Goal: Task Accomplishment & Management: Use online tool/utility

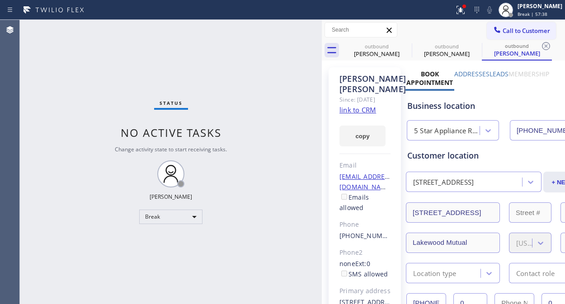
click at [264, 67] on div "Status No active tasks Change activity state to start receiving tasks. Fila Gar…" at bounding box center [171, 162] width 302 height 285
click at [180, 225] on div "Status No active tasks Change activity state to start receiving tasks. Fila Gar…" at bounding box center [171, 162] width 302 height 285
click at [178, 216] on div "Break" at bounding box center [170, 217] width 63 height 14
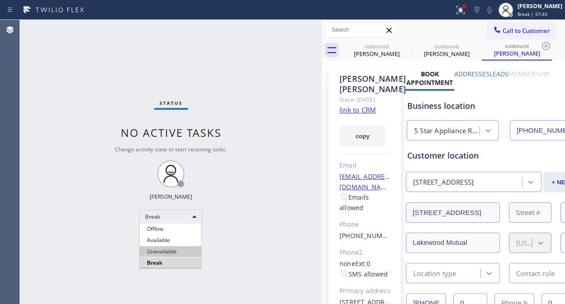
drag, startPoint x: 180, startPoint y: 254, endPoint x: 222, endPoint y: 254, distance: 41.6
click at [180, 254] on li "Unavailable" at bounding box center [171, 252] width 62 height 11
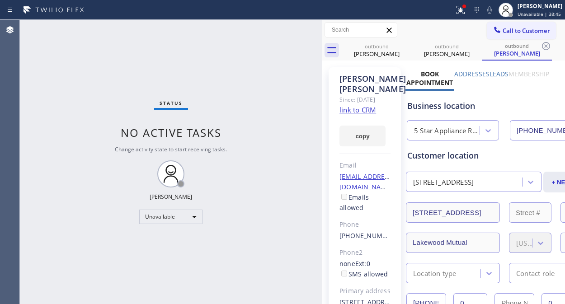
click at [81, 109] on div "Status No active tasks Change activity state to start receiving tasks. [PERSON_…" at bounding box center [171, 162] width 302 height 285
click at [464, 8] on icon at bounding box center [460, 8] width 5 height 3
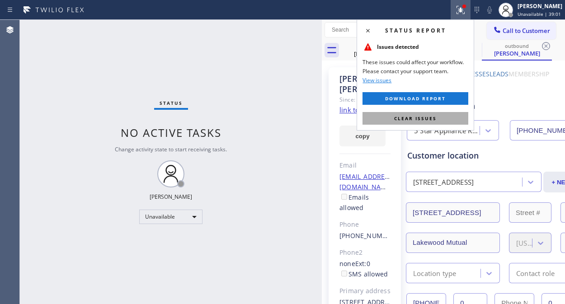
click at [413, 115] on span "Clear issues" at bounding box center [415, 118] width 43 height 6
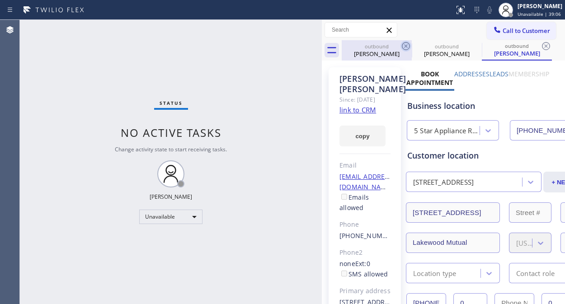
click at [404, 48] on icon at bounding box center [406, 46] width 11 height 11
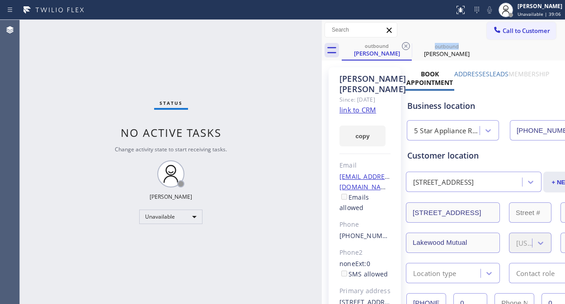
click at [404, 48] on icon at bounding box center [406, 46] width 11 height 11
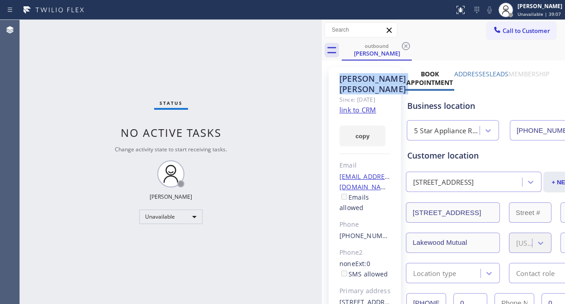
click at [404, 48] on icon at bounding box center [406, 46] width 11 height 11
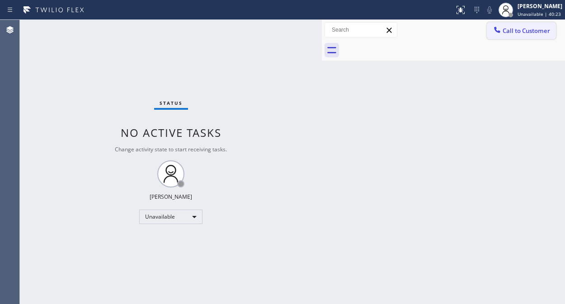
click at [505, 29] on span "Call to Customer" at bounding box center [527, 31] width 48 height 8
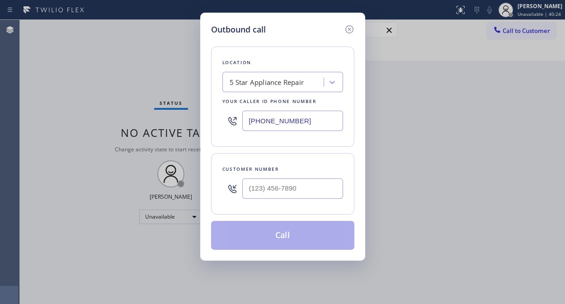
drag, startPoint x: 254, startPoint y: 130, endPoint x: 248, endPoint y: 125, distance: 8.0
click at [253, 130] on input "[PHONE_NUMBER]" at bounding box center [292, 121] width 101 height 20
click at [245, 119] on input "[PHONE_NUMBER]" at bounding box center [292, 121] width 101 height 20
paste input "44) 988-0068"
type input "[PHONE_NUMBER]"
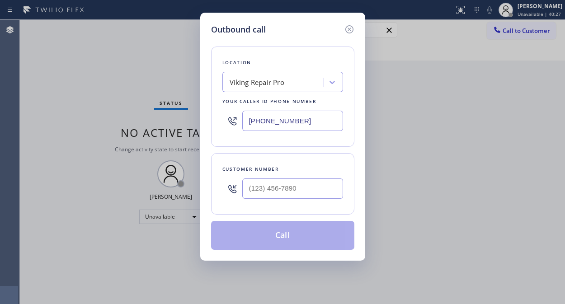
click at [425, 301] on div "Outbound call Location Viking Repair Pro Your caller id phone number [PHONE_NUM…" at bounding box center [282, 152] width 565 height 304
click at [37, 107] on div "Outbound call Location Viking Repair Pro Your caller id phone number [PHONE_NUM…" at bounding box center [282, 152] width 565 height 304
click at [253, 192] on input "(___) ___-____" at bounding box center [292, 189] width 101 height 20
paste input "248) 840-7551"
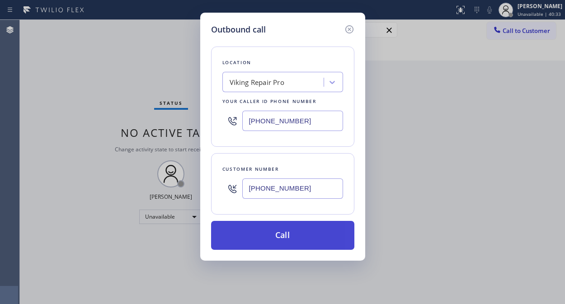
type input "[PHONE_NUMBER]"
click at [288, 235] on button "Call" at bounding box center [282, 235] width 143 height 29
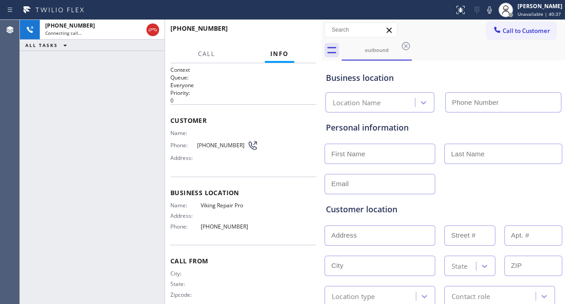
type input "[PHONE_NUMBER]"
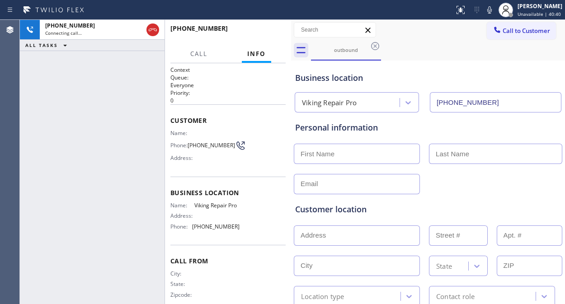
drag, startPoint x: 320, startPoint y: 137, endPoint x: 334, endPoint y: 200, distance: 64.3
click at [291, 143] on div at bounding box center [291, 162] width 0 height 285
click at [85, 124] on div "[PHONE_NUMBER] Live | 00:07 ALL TASKS ALL TASKS ACTIVE TASKS TASKS IN WRAP UP" at bounding box center [92, 162] width 145 height 285
click at [494, 12] on icon at bounding box center [490, 10] width 11 height 11
click at [492, 12] on icon at bounding box center [490, 9] width 5 height 7
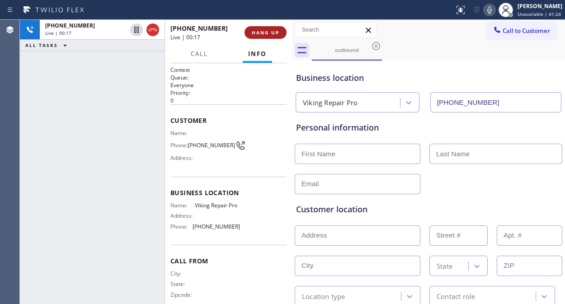
click at [265, 30] on span "HANG UP" at bounding box center [266, 32] width 28 height 6
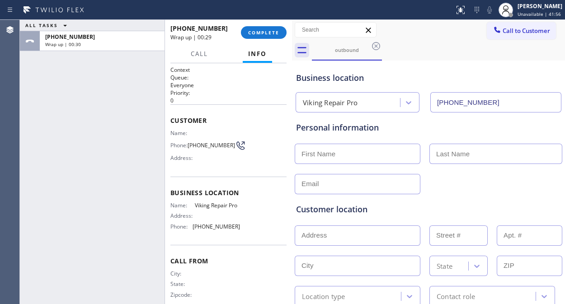
drag, startPoint x: 59, startPoint y: 95, endPoint x: 163, endPoint y: 44, distance: 116.1
click at [61, 92] on div "ALL TASKS ALL TASKS ACTIVE TASKS TASKS IN WRAP UP [PHONE_NUMBER] Wrap up | 00:30" at bounding box center [92, 162] width 145 height 285
click at [265, 30] on span "COMPLETE" at bounding box center [263, 32] width 31 height 6
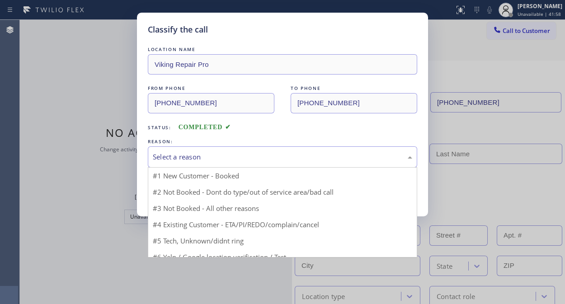
click at [268, 159] on div "Select a reason" at bounding box center [283, 157] width 260 height 10
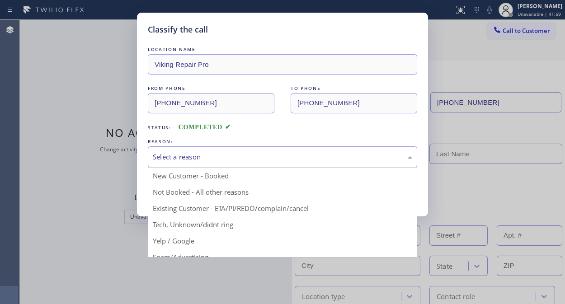
drag, startPoint x: 255, startPoint y: 202, endPoint x: 236, endPoint y: 202, distance: 19.5
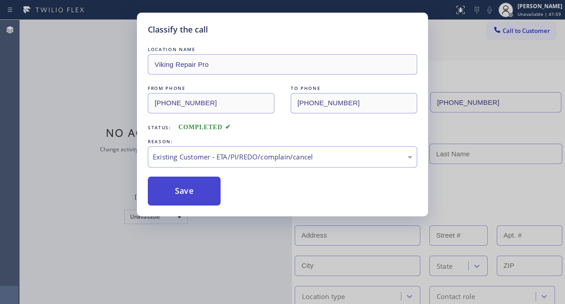
click at [201, 191] on button "Save" at bounding box center [184, 191] width 73 height 29
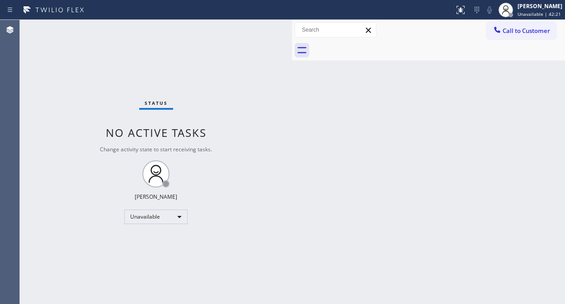
drag, startPoint x: 69, startPoint y: 41, endPoint x: 356, endPoint y: 56, distance: 287.2
click at [71, 41] on div "Status No active tasks Change activity state to start receiving tasks. [PERSON_…" at bounding box center [156, 162] width 272 height 285
drag, startPoint x: 518, startPoint y: 38, endPoint x: 513, endPoint y: 37, distance: 5.2
click at [518, 38] on button "Call to Customer" at bounding box center [521, 30] width 69 height 17
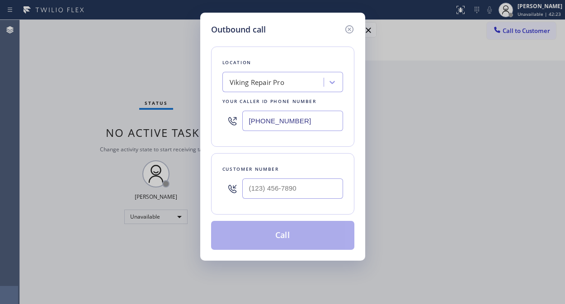
click at [273, 84] on div "Viking Repair Pro" at bounding box center [257, 82] width 55 height 10
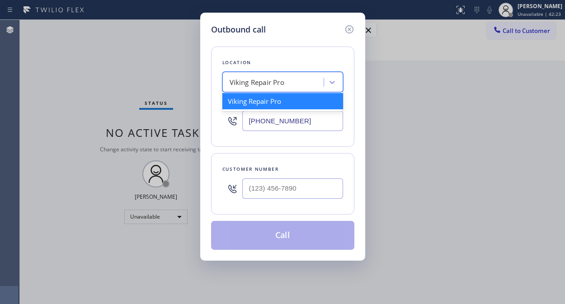
paste input "Appliance Solutions."
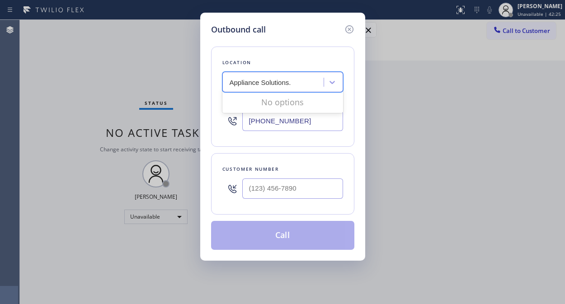
type input "Appliance Solutions"
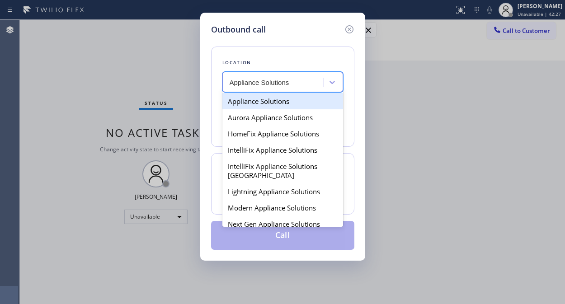
click at [285, 97] on div "Appliance Solutions" at bounding box center [283, 101] width 121 height 16
type input "[PHONE_NUMBER]"
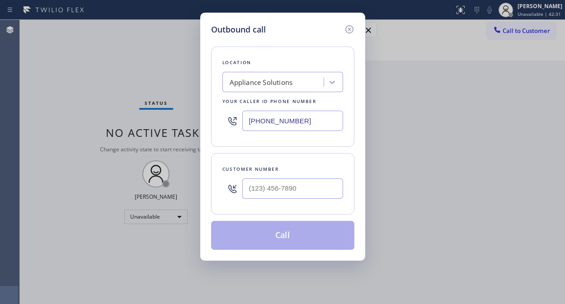
click at [104, 73] on div "Outbound call Location Appliance Solutions Your caller id phone number [PHONE_N…" at bounding box center [282, 152] width 565 height 304
click at [257, 186] on input "(___) ___-____" at bounding box center [292, 189] width 101 height 20
paste input "562) 948-5737"
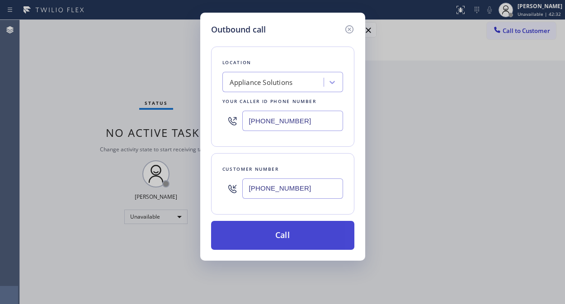
type input "[PHONE_NUMBER]"
click at [286, 238] on button "Call" at bounding box center [282, 235] width 143 height 29
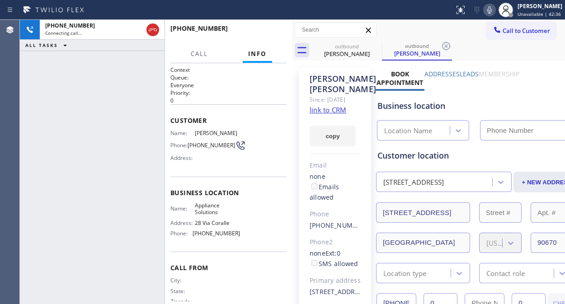
click at [324, 114] on link "link to CRM" at bounding box center [328, 109] width 37 height 9
type input "[PHONE_NUMBER]"
drag, startPoint x: 148, startPoint y: 29, endPoint x: 140, endPoint y: 5, distance: 24.9
click at [150, 29] on icon at bounding box center [152, 29] width 11 height 11
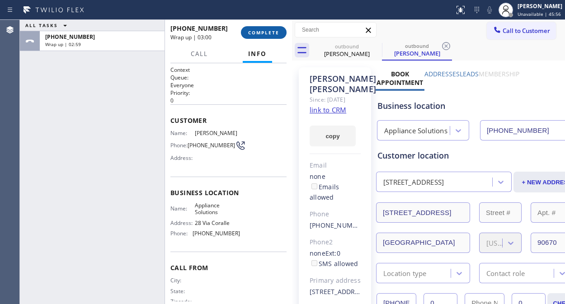
click at [246, 28] on button "COMPLETE" at bounding box center [264, 32] width 46 height 13
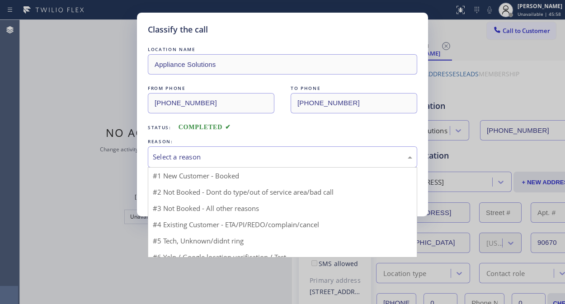
click at [244, 154] on div "Select a reason" at bounding box center [283, 157] width 260 height 10
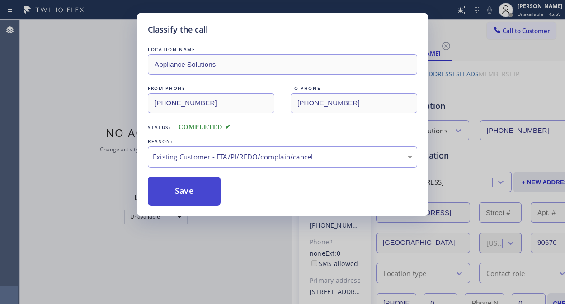
click at [201, 197] on button "Save" at bounding box center [184, 191] width 73 height 29
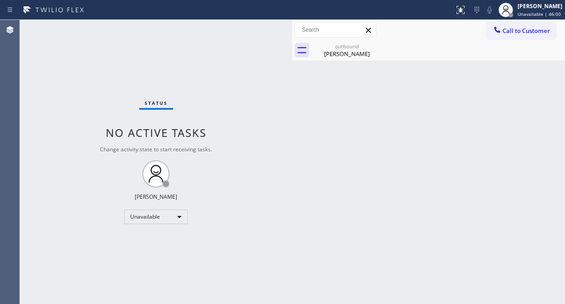
click at [509, 27] on span "Call to Customer" at bounding box center [527, 31] width 48 height 8
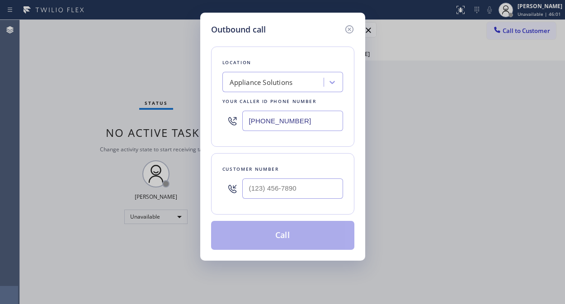
click at [242, 89] on div "Appliance Solutions" at bounding box center [274, 83] width 99 height 16
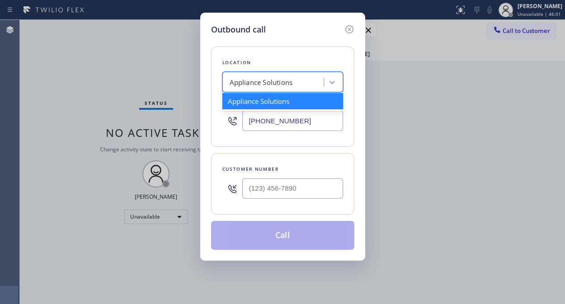
paste input "[PHONE_NUMBER]"
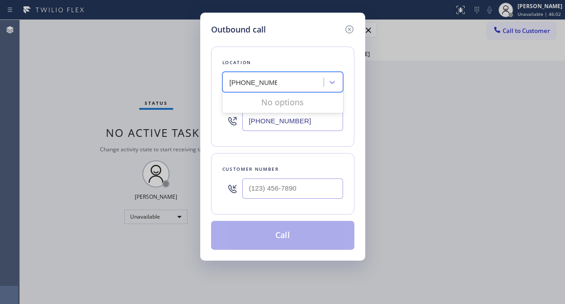
type input "[PHONE_NUMBER]"
click at [249, 120] on input "[PHONE_NUMBER]" at bounding box center [292, 121] width 101 height 20
paste input "949) 523-3220"
type input "[PHONE_NUMBER]"
click at [256, 189] on input "(___) ___-____" at bounding box center [292, 189] width 101 height 20
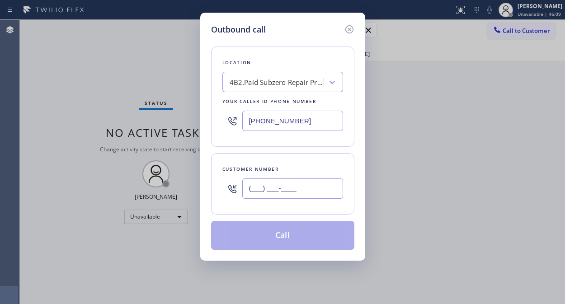
paste input "626) 620-1991"
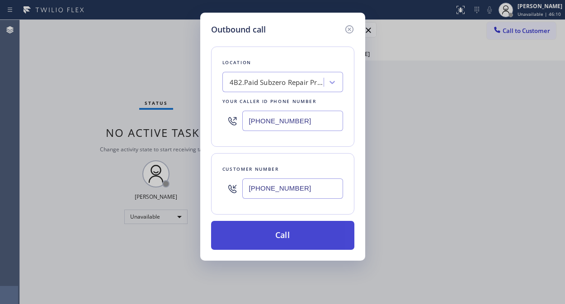
type input "[PHONE_NUMBER]"
click at [299, 233] on button "Call" at bounding box center [282, 235] width 143 height 29
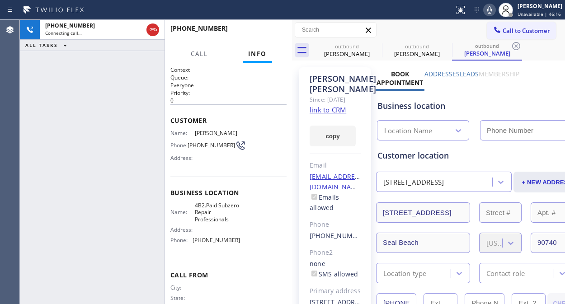
type input "[PHONE_NUMBER]"
click at [82, 116] on div "[PHONE_NUMBER] Connecting call… ALL TASKS ALL TASKS ACTIVE TASKS TASKS IN WRAP …" at bounding box center [92, 162] width 145 height 285
click at [0, 0] on icon at bounding box center [0, 0] width 0 height 0
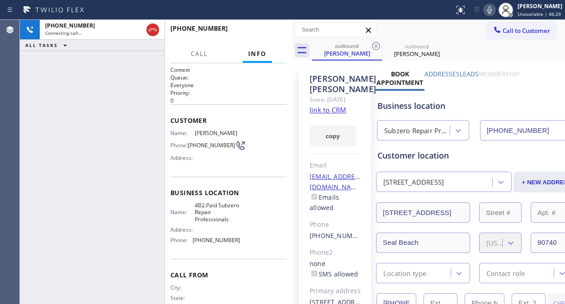
drag, startPoint x: 377, startPoint y: 42, endPoint x: 339, endPoint y: 65, distance: 44.5
click at [377, 42] on icon at bounding box center [376, 46] width 8 height 8
click at [493, 11] on icon at bounding box center [490, 10] width 11 height 11
click at [270, 30] on span "HANG UP" at bounding box center [266, 32] width 28 height 6
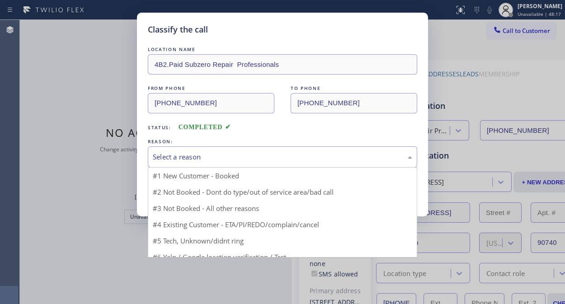
click at [242, 159] on div "Select a reason" at bounding box center [283, 157] width 260 height 10
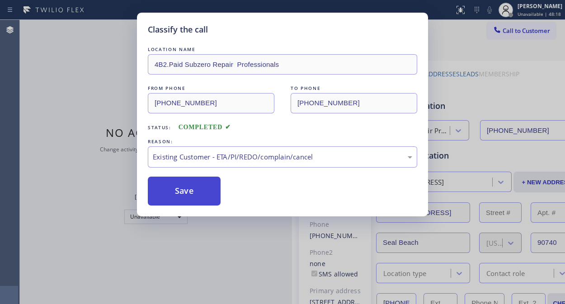
click at [193, 195] on button "Save" at bounding box center [184, 191] width 73 height 29
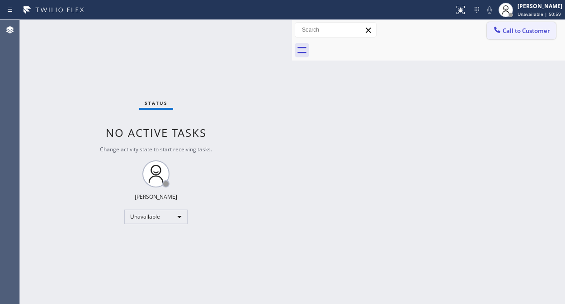
click at [523, 39] on div "Call to Customer Outbound call Location Subzero Repair Professionals Your calle…" at bounding box center [428, 40] width 273 height 41
click at [504, 33] on span "Call to Customer" at bounding box center [527, 31] width 48 height 8
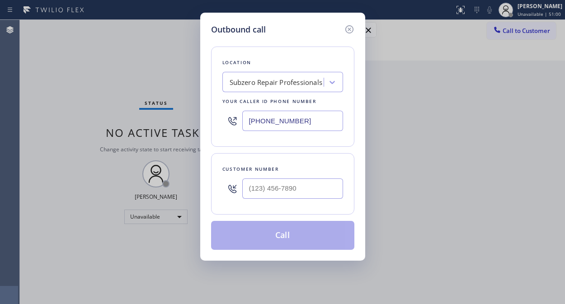
click at [258, 85] on div "Subzero Repair Professionals" at bounding box center [276, 82] width 93 height 10
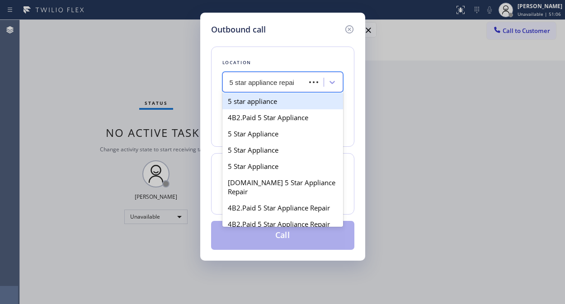
type input "5 star appliance repair"
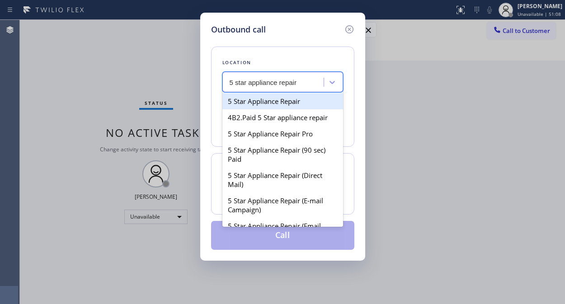
click at [261, 100] on div "5 Star Appliance Repair" at bounding box center [283, 101] width 121 height 16
type input "[PHONE_NUMBER]"
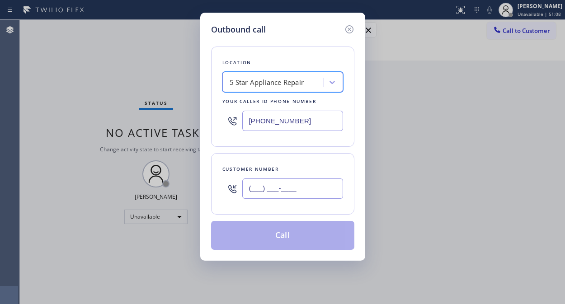
click at [266, 191] on input "(___) ___-____" at bounding box center [292, 189] width 101 height 20
paste input "949) 678-1770"
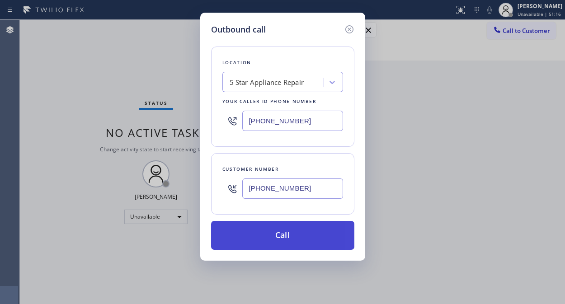
type input "[PHONE_NUMBER]"
drag, startPoint x: 266, startPoint y: 238, endPoint x: 280, endPoint y: 234, distance: 14.6
click at [267, 238] on button "Call" at bounding box center [282, 235] width 143 height 29
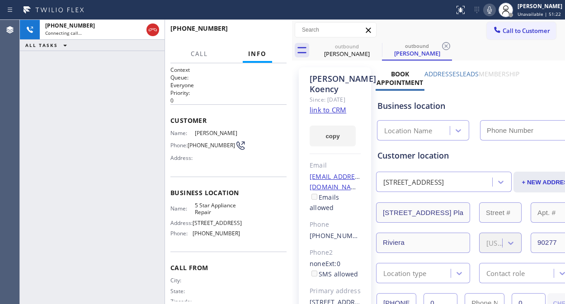
type input "[PHONE_NUMBER]"
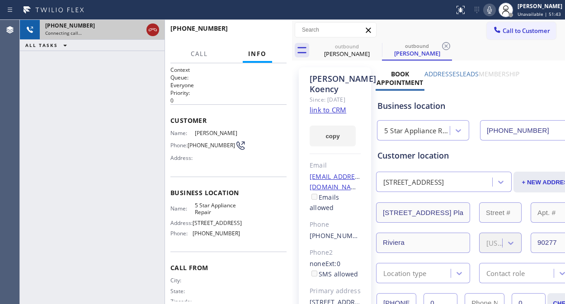
click at [152, 28] on icon at bounding box center [152, 29] width 11 height 11
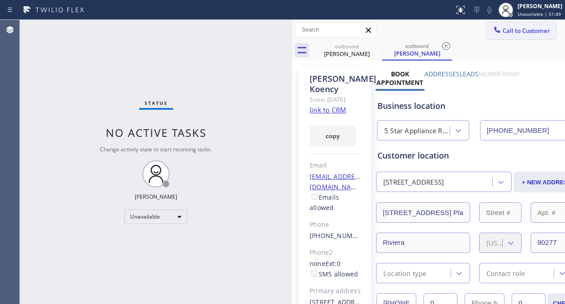
click at [503, 28] on span "Call to Customer" at bounding box center [527, 31] width 48 height 8
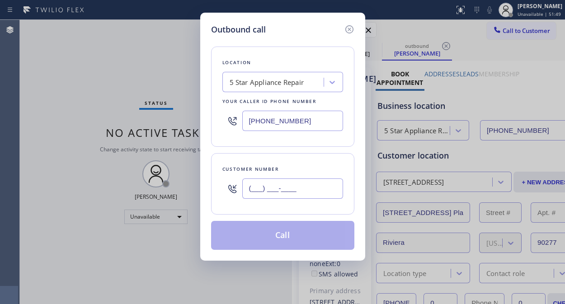
click at [291, 190] on input "(___) ___-____" at bounding box center [292, 189] width 101 height 20
paste input "602) 541-3393"
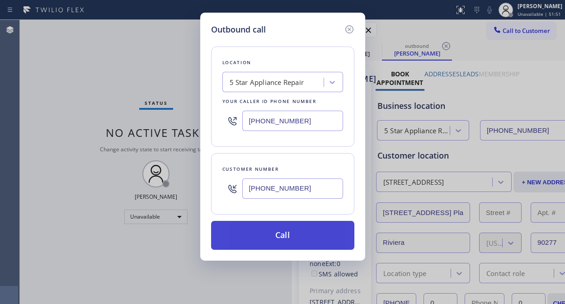
type input "[PHONE_NUMBER]"
click at [309, 239] on button "Call" at bounding box center [282, 235] width 143 height 29
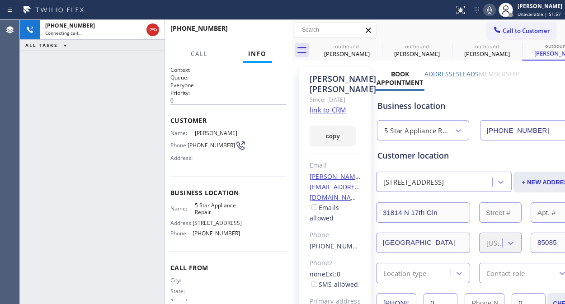
type input "[PHONE_NUMBER]"
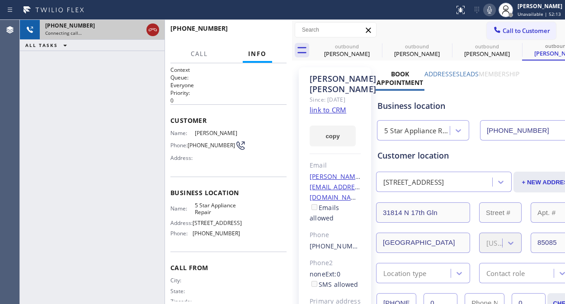
click at [152, 30] on icon at bounding box center [152, 29] width 11 height 11
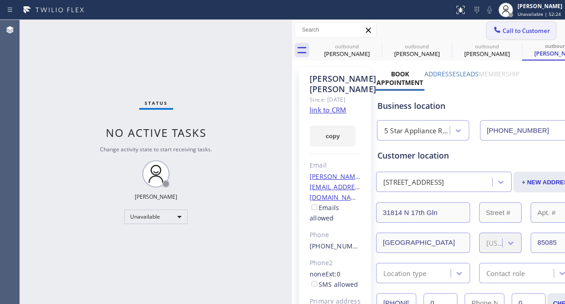
click at [493, 32] on icon at bounding box center [497, 29] width 9 height 9
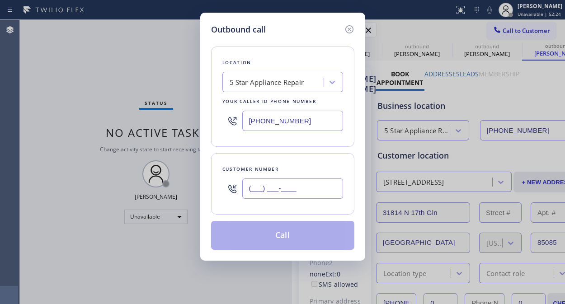
click at [279, 195] on input "(___) ___-____" at bounding box center [292, 189] width 101 height 20
paste input "415) 806-1169"
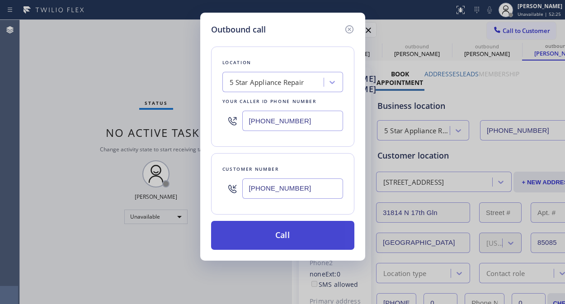
type input "[PHONE_NUMBER]"
click at [311, 236] on button "Call" at bounding box center [282, 235] width 143 height 29
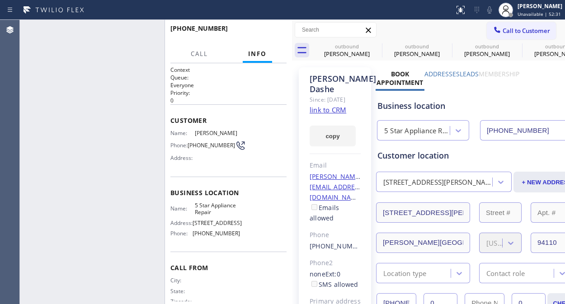
type input "[PHONE_NUMBER]"
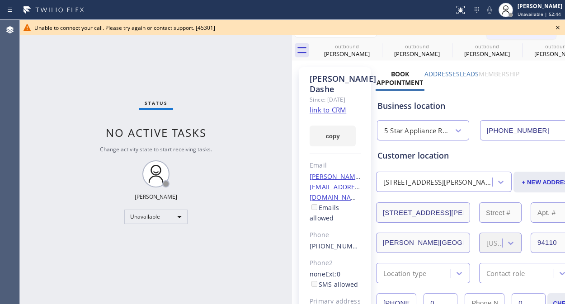
click at [560, 28] on icon at bounding box center [558, 27] width 11 height 11
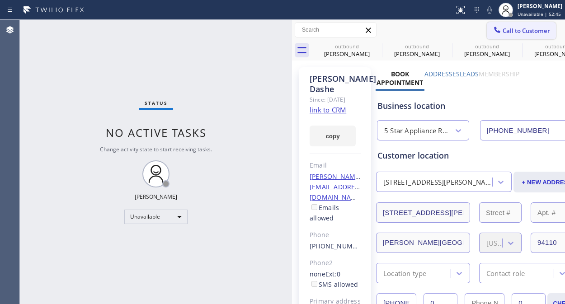
click at [531, 37] on button "Call to Customer" at bounding box center [521, 30] width 69 height 17
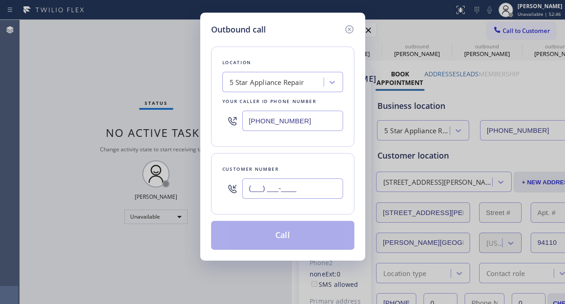
click at [277, 196] on input "(___) ___-____" at bounding box center [292, 189] width 101 height 20
paste input "310) 498-9139"
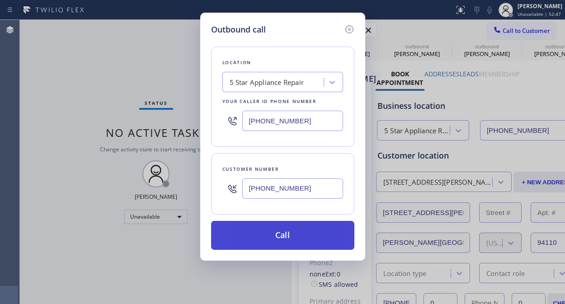
type input "[PHONE_NUMBER]"
click at [305, 236] on button "Call" at bounding box center [282, 235] width 143 height 29
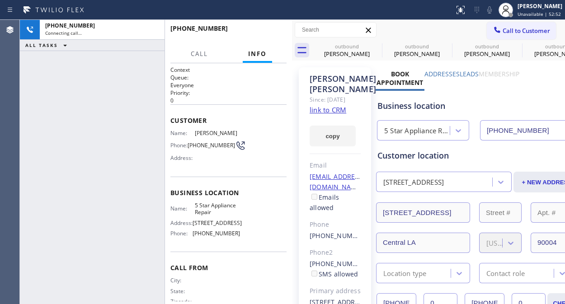
type input "[PHONE_NUMBER]"
click at [273, 33] on span "HANG UP" at bounding box center [266, 32] width 28 height 6
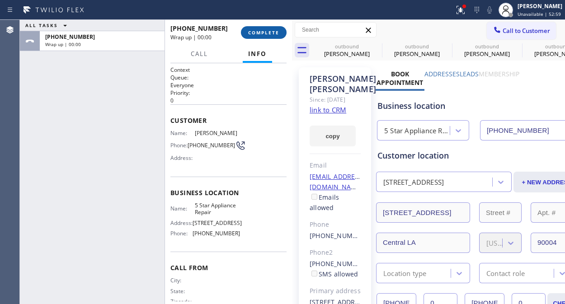
click at [273, 33] on span "COMPLETE" at bounding box center [263, 32] width 31 height 6
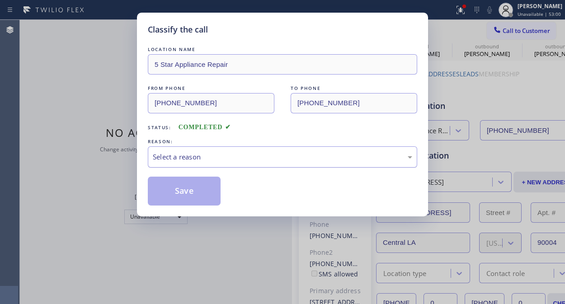
click at [271, 162] on div "Select a reason" at bounding box center [283, 157] width 260 height 10
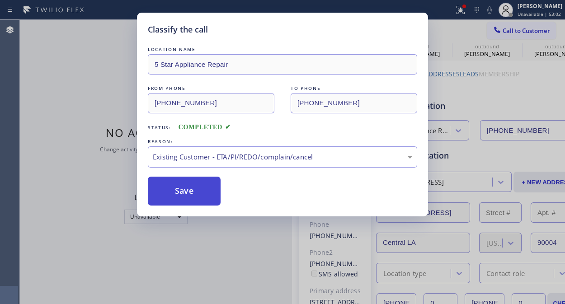
click at [193, 191] on button "Save" at bounding box center [184, 191] width 73 height 29
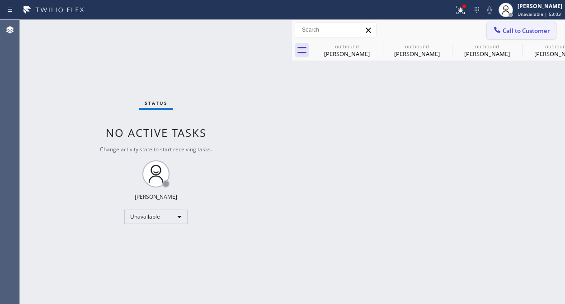
click at [504, 30] on span "Call to Customer" at bounding box center [527, 31] width 48 height 8
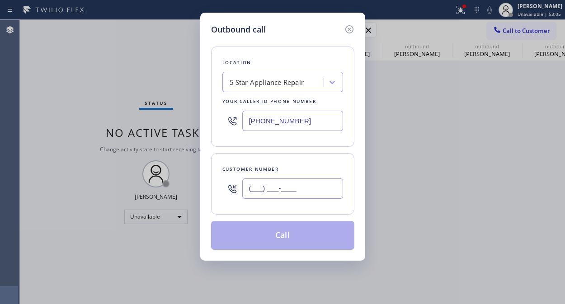
click at [252, 191] on input "(___) ___-____" at bounding box center [292, 189] width 101 height 20
paste input "970) 481-5749"
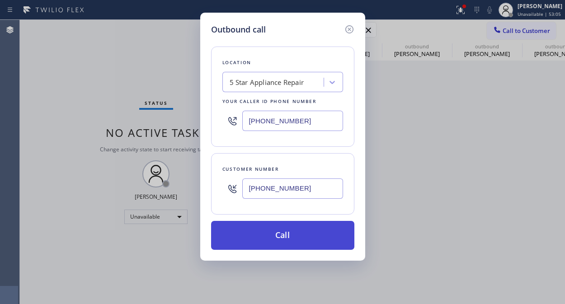
type input "[PHONE_NUMBER]"
click at [288, 244] on button "Call" at bounding box center [282, 235] width 143 height 29
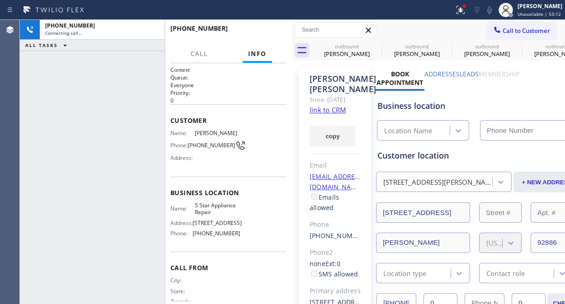
type input "[PHONE_NUMBER]"
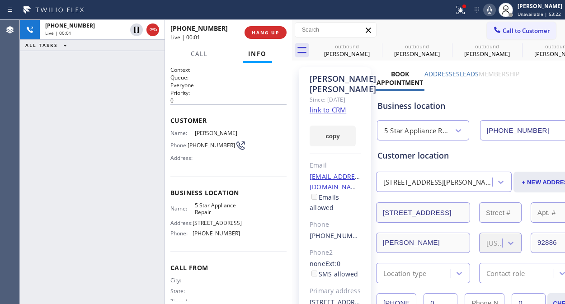
drag, startPoint x: 103, startPoint y: 66, endPoint x: 136, endPoint y: 52, distance: 35.7
click at [103, 66] on div "[PHONE_NUMBER] Live | 00:01 ALL TASKS ALL TASKS ACTIVE TASKS TASKS IN WRAP UP" at bounding box center [92, 162] width 145 height 285
click at [247, 38] on div "[PHONE_NUMBER] Live | 00:02 HANG UP" at bounding box center [229, 33] width 116 height 24
click at [250, 38] on button "HANG UP" at bounding box center [266, 32] width 42 height 13
click at [254, 34] on span "HANG UP" at bounding box center [266, 32] width 28 height 6
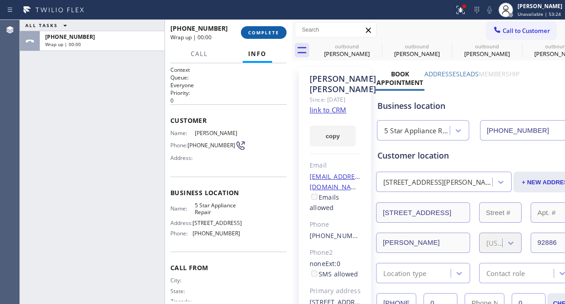
click at [254, 34] on span "COMPLETE" at bounding box center [263, 32] width 31 height 6
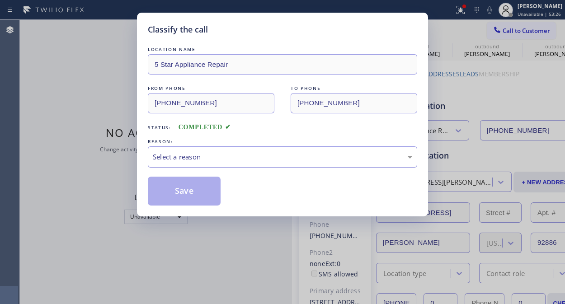
click at [264, 163] on div "Select a reason" at bounding box center [283, 157] width 270 height 21
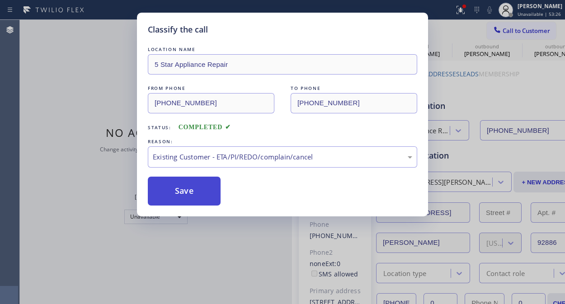
click at [204, 195] on button "Save" at bounding box center [184, 191] width 73 height 29
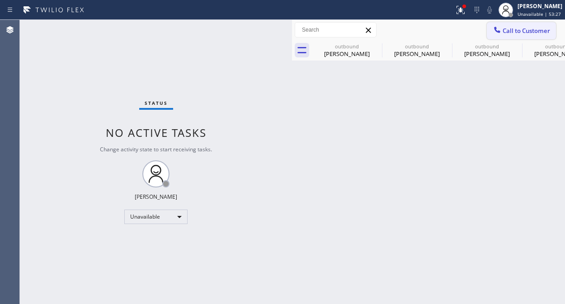
click at [504, 30] on span "Call to Customer" at bounding box center [527, 31] width 48 height 8
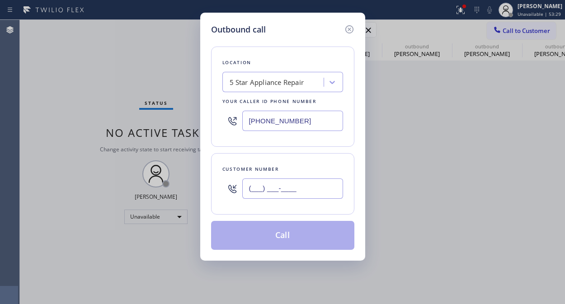
click at [265, 189] on input "(___) ___-____" at bounding box center [292, 189] width 101 height 20
paste input "626) 695-6882"
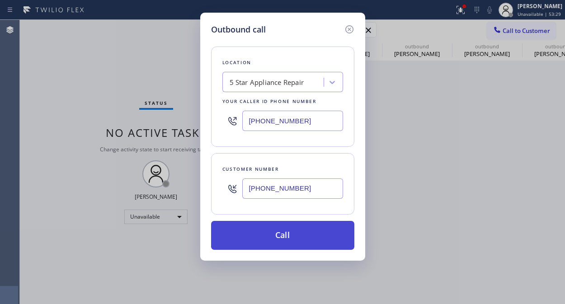
type input "[PHONE_NUMBER]"
click at [309, 240] on button "Call" at bounding box center [282, 235] width 143 height 29
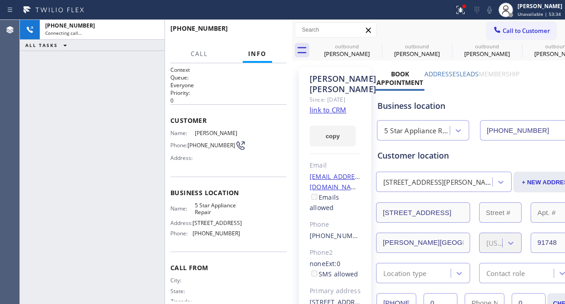
type input "[PHONE_NUMBER]"
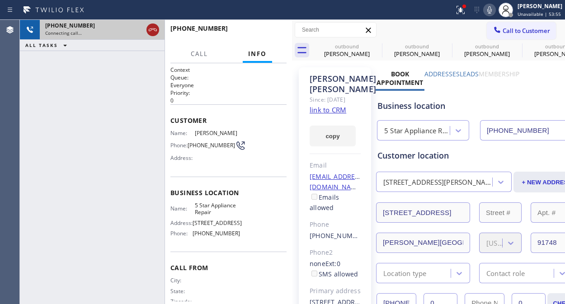
click at [156, 26] on icon at bounding box center [152, 29] width 11 height 11
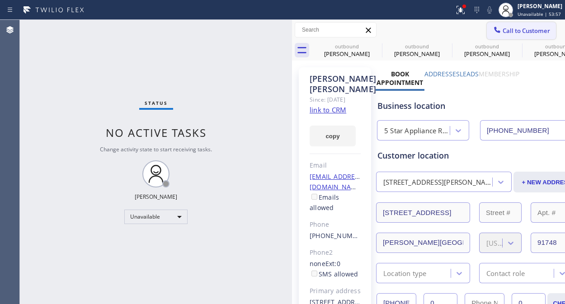
click at [513, 33] on span "Call to Customer" at bounding box center [527, 31] width 48 height 8
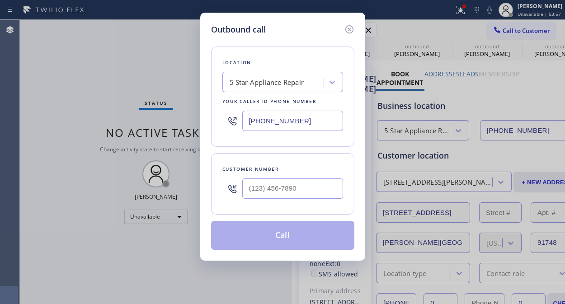
click at [258, 204] on div "Customer number" at bounding box center [282, 184] width 143 height 62
click at [254, 185] on input "(___) ___-____" at bounding box center [292, 189] width 101 height 20
paste input "714) 261-7036"
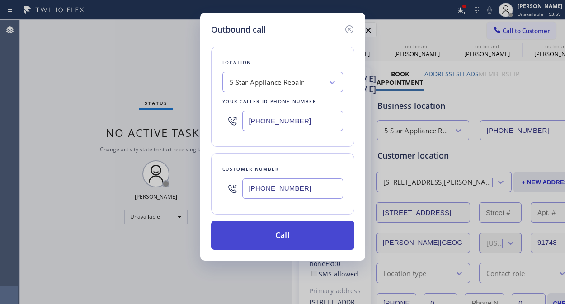
type input "[PHONE_NUMBER]"
click at [303, 245] on button "Call" at bounding box center [282, 235] width 143 height 29
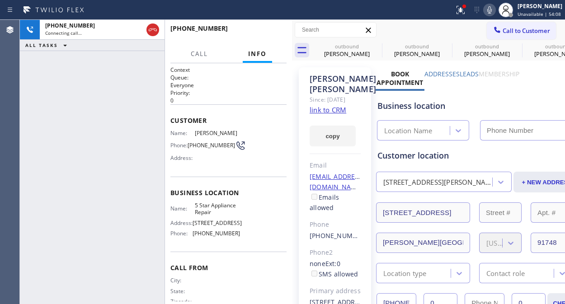
type input "[PHONE_NUMBER]"
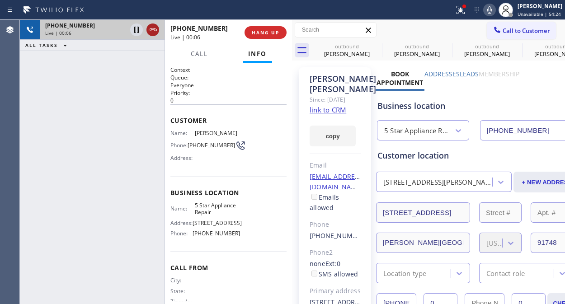
click at [154, 32] on icon at bounding box center [152, 29] width 11 height 11
click at [269, 30] on span "HANG UP" at bounding box center [266, 32] width 28 height 6
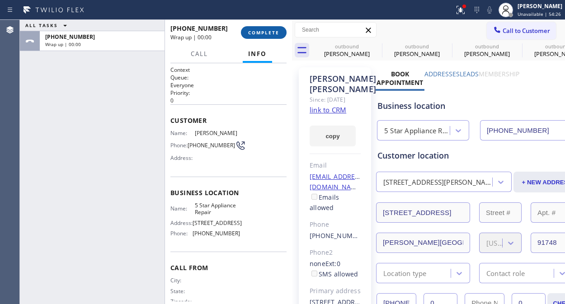
click at [270, 31] on span "COMPLETE" at bounding box center [263, 32] width 31 height 6
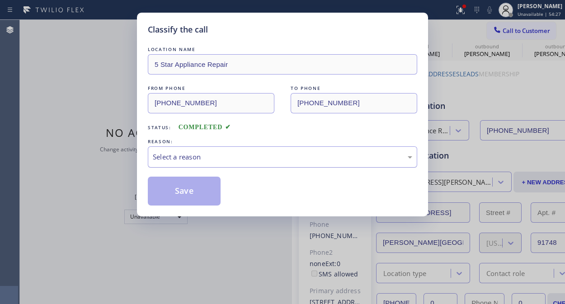
click at [261, 155] on div "Select a reason" at bounding box center [283, 157] width 260 height 10
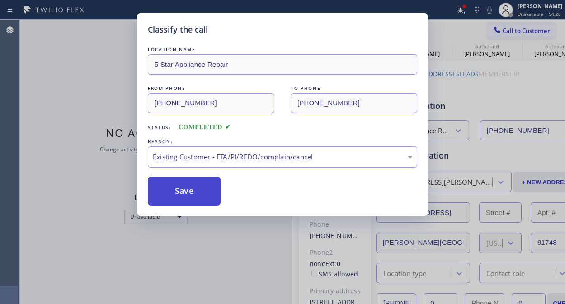
click at [191, 183] on button "Save" at bounding box center [184, 191] width 73 height 29
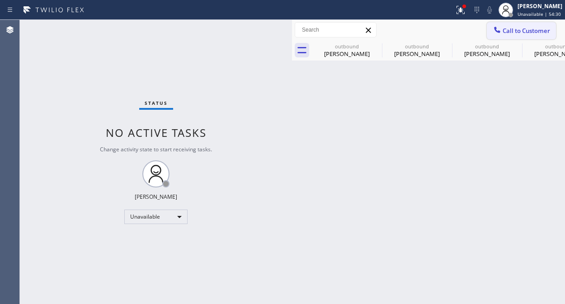
click at [516, 32] on span "Call to Customer" at bounding box center [527, 31] width 48 height 8
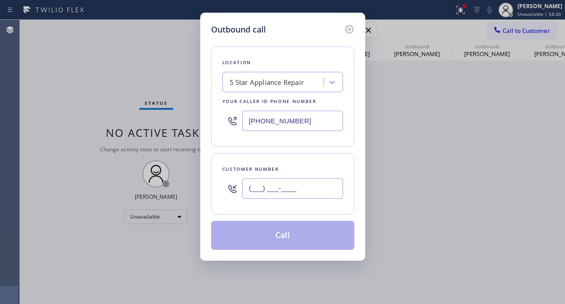
click at [319, 190] on input "(___) ___-____" at bounding box center [292, 189] width 101 height 20
paste input "310) 344-2916"
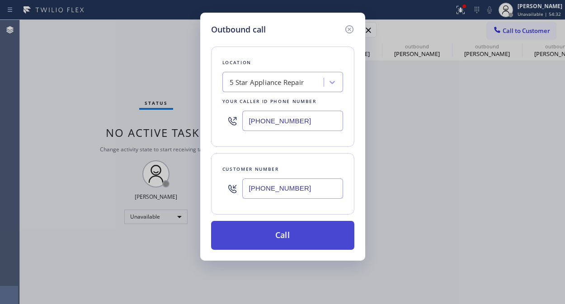
type input "[PHONE_NUMBER]"
click at [314, 235] on button "Call" at bounding box center [282, 235] width 143 height 29
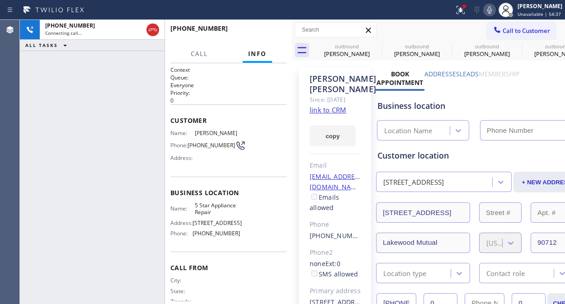
type input "[PHONE_NUMBER]"
click at [373, 41] on icon at bounding box center [376, 46] width 11 height 11
click at [0, 0] on icon at bounding box center [0, 0] width 0 height 0
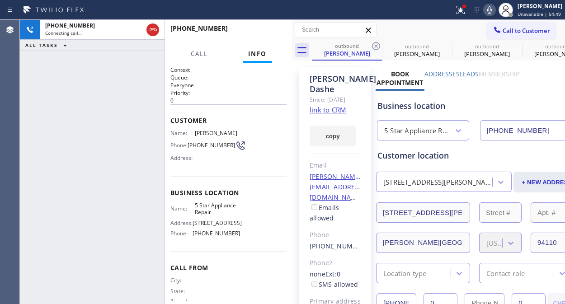
click at [374, 43] on icon at bounding box center [376, 46] width 8 height 8
click at [0, 0] on icon at bounding box center [0, 0] width 0 height 0
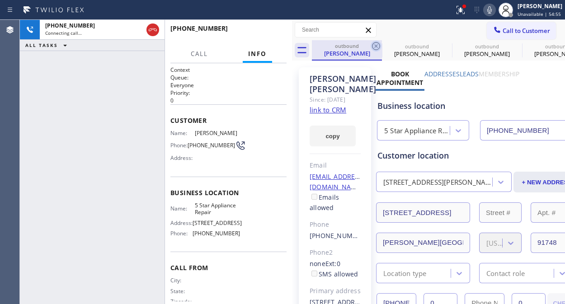
click at [376, 43] on icon at bounding box center [376, 46] width 11 height 11
click at [0, 0] on icon at bounding box center [0, 0] width 0 height 0
click at [376, 43] on icon at bounding box center [376, 46] width 11 height 11
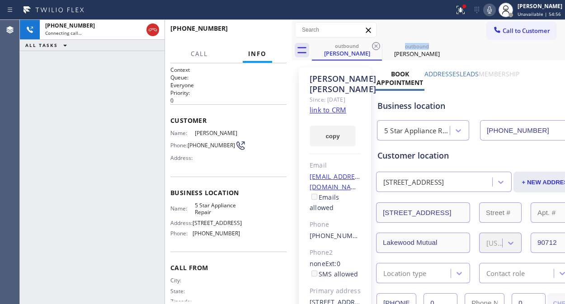
click at [376, 43] on icon at bounding box center [376, 46] width 11 height 11
click at [465, 12] on icon at bounding box center [461, 10] width 11 height 11
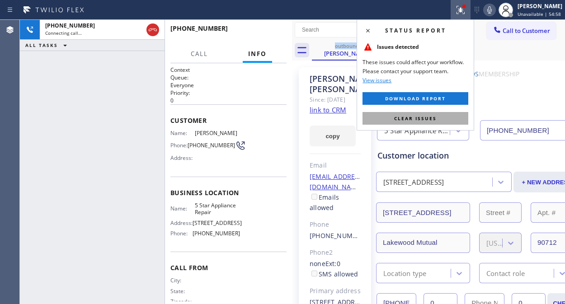
click at [432, 115] on span "Clear issues" at bounding box center [415, 118] width 43 height 6
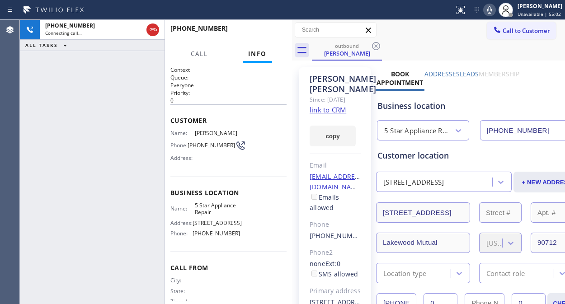
click at [85, 120] on div "[PHONE_NUMBER] Connecting call… ALL TASKS ALL TASKS ACTIVE TASKS TASKS IN WRAP …" at bounding box center [92, 162] width 145 height 285
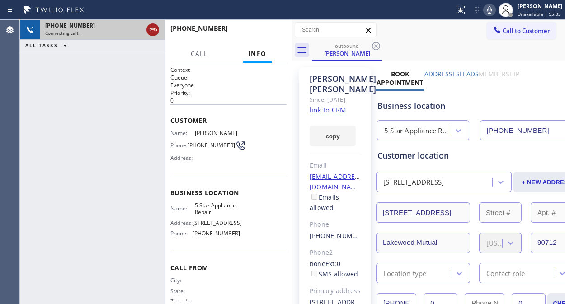
click at [157, 31] on icon at bounding box center [152, 29] width 11 height 11
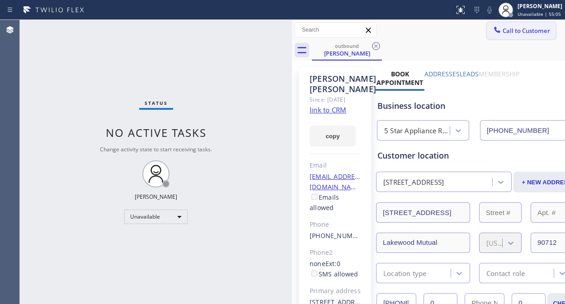
click at [505, 32] on span "Call to Customer" at bounding box center [527, 31] width 48 height 8
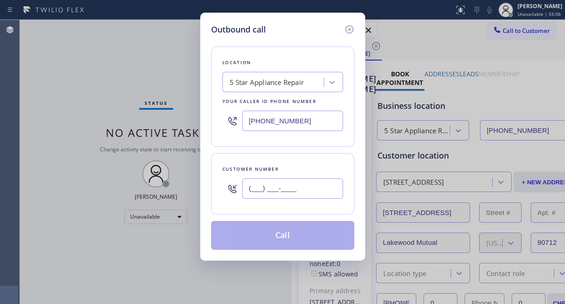
click at [261, 187] on input "(___) ___-____" at bounding box center [292, 189] width 101 height 20
paste input "602) 435-7227"
type input "[PHONE_NUMBER]"
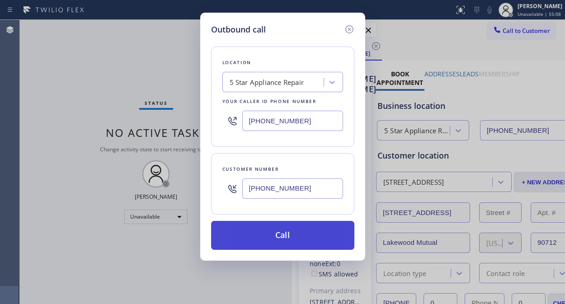
click at [307, 237] on button "Call" at bounding box center [282, 235] width 143 height 29
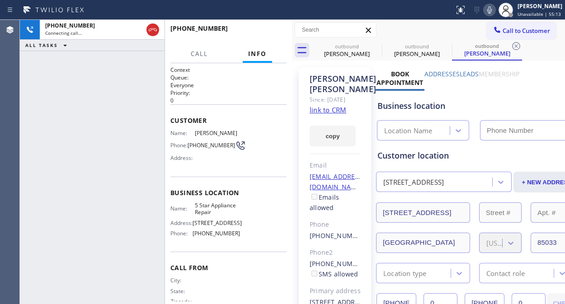
type input "[PHONE_NUMBER]"
click at [492, 10] on icon at bounding box center [490, 10] width 11 height 11
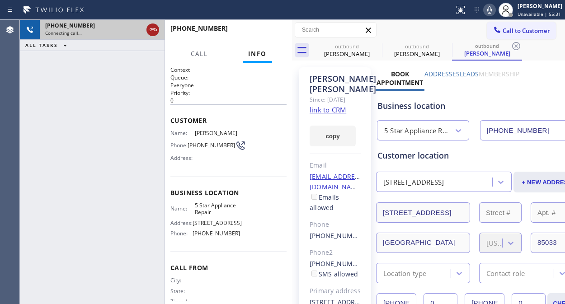
click at [151, 29] on icon at bounding box center [153, 30] width 8 height 3
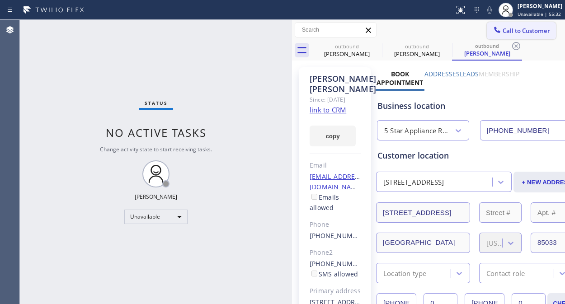
click at [509, 27] on span "Call to Customer" at bounding box center [527, 31] width 48 height 8
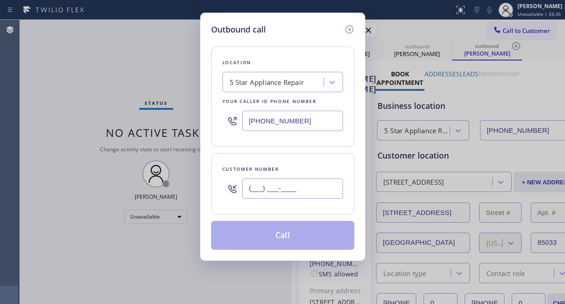
click at [250, 188] on input "(___) ___-____" at bounding box center [292, 189] width 101 height 20
paste input "858) 248-0656"
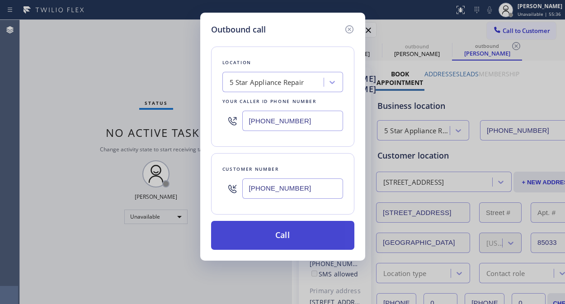
type input "[PHONE_NUMBER]"
click at [301, 233] on button "Call" at bounding box center [282, 235] width 143 height 29
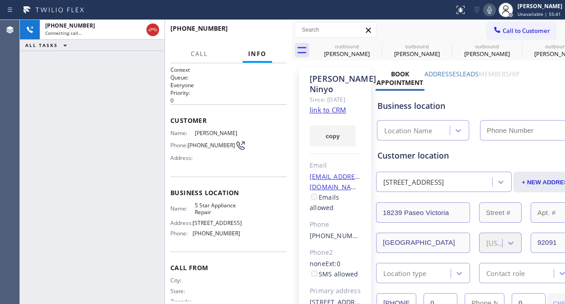
type input "[PHONE_NUMBER]"
click at [375, 42] on icon at bounding box center [376, 46] width 11 height 11
click at [0, 0] on icon at bounding box center [0, 0] width 0 height 0
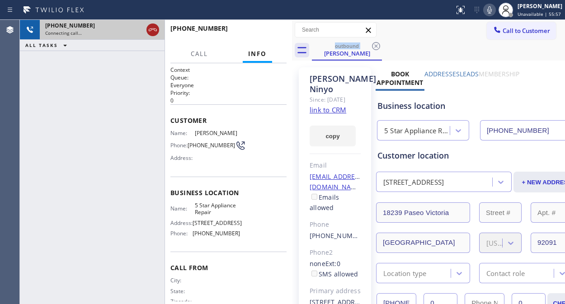
click at [149, 33] on icon at bounding box center [152, 29] width 11 height 11
click at [494, 32] on icon at bounding box center [497, 30] width 6 height 6
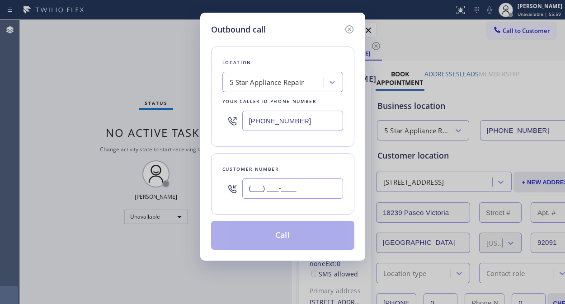
click at [254, 193] on input "(___) ___-____" at bounding box center [292, 189] width 101 height 20
paste input "949) 533-5882"
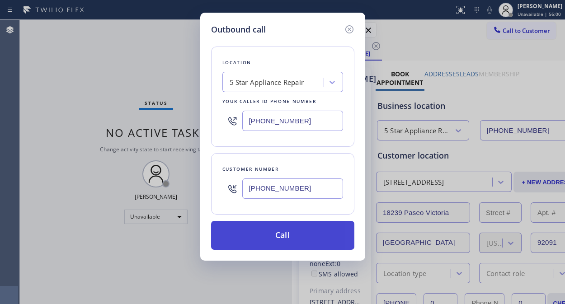
type input "[PHONE_NUMBER]"
click at [323, 240] on button "Call" at bounding box center [282, 235] width 143 height 29
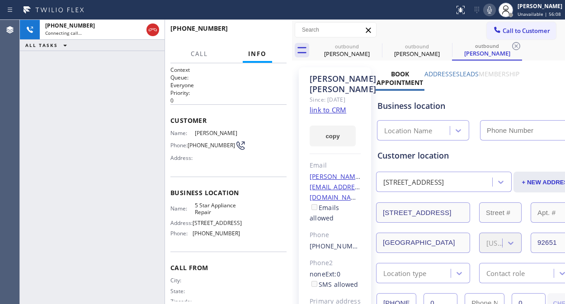
type input "[PHONE_NUMBER]"
click at [257, 32] on span "HANG UP" at bounding box center [266, 32] width 28 height 6
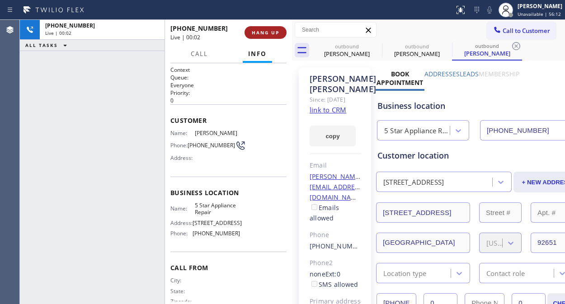
click at [257, 32] on span "HANG UP" at bounding box center [266, 32] width 28 height 6
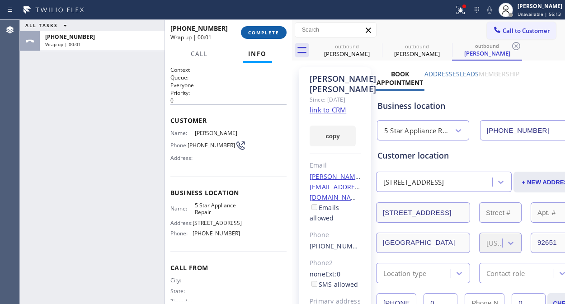
click at [257, 32] on span "COMPLETE" at bounding box center [263, 32] width 31 height 6
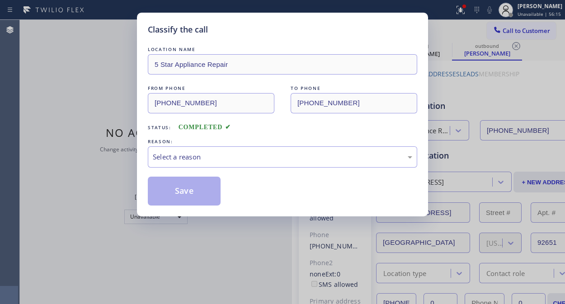
click at [265, 160] on div "Select a reason" at bounding box center [283, 157] width 260 height 10
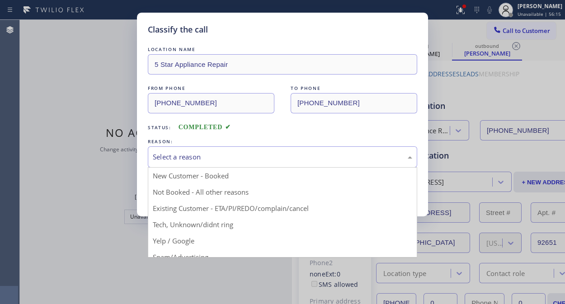
drag, startPoint x: 266, startPoint y: 208, endPoint x: 214, endPoint y: 193, distance: 53.7
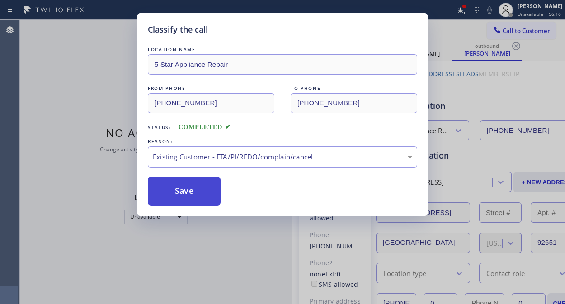
click at [209, 193] on button "Save" at bounding box center [184, 191] width 73 height 29
click at [508, 30] on div "Classify the call LOCATION NAME 5 Star Appliance Repair FROM PHONE [PHONE_NUMBE…" at bounding box center [282, 152] width 565 height 304
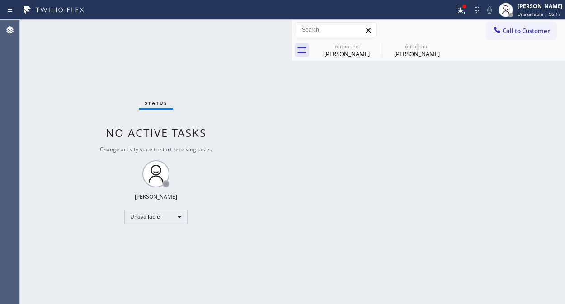
click at [508, 30] on span "Call to Customer" at bounding box center [527, 31] width 48 height 8
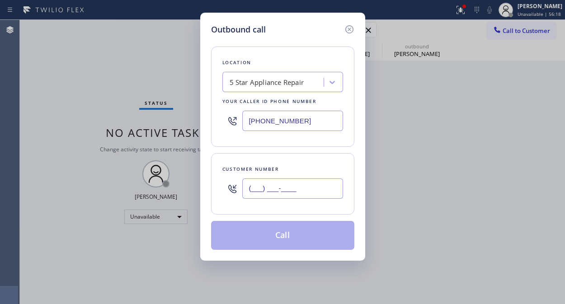
click at [296, 193] on input "(___) ___-____" at bounding box center [292, 189] width 101 height 20
paste input "650) 455-3700"
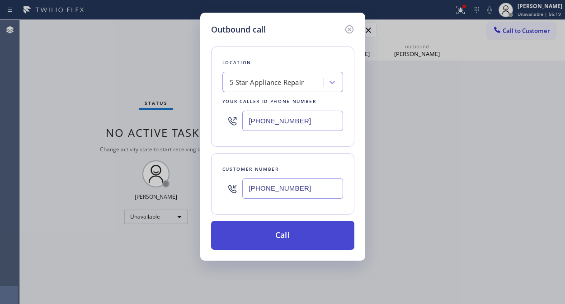
type input "[PHONE_NUMBER]"
click at [308, 238] on button "Call" at bounding box center [282, 235] width 143 height 29
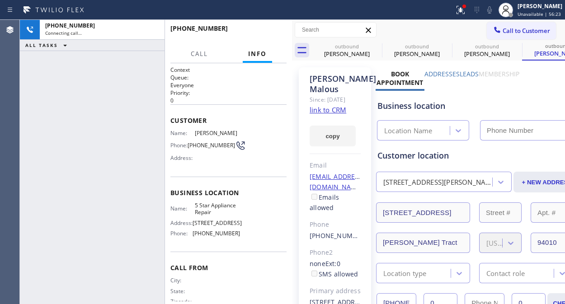
type input "[PHONE_NUMBER]"
click at [465, 11] on icon at bounding box center [461, 10] width 8 height 8
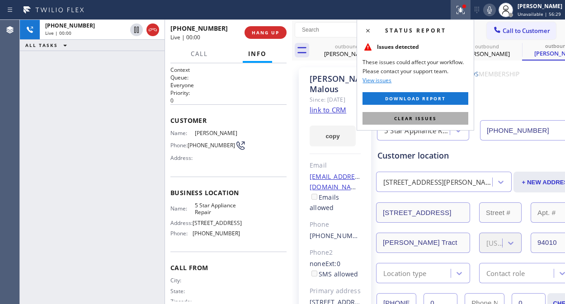
click at [426, 121] on span "Clear issues" at bounding box center [415, 118] width 43 height 6
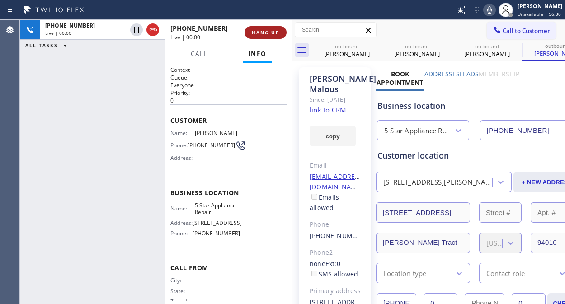
click at [264, 29] on button "HANG UP" at bounding box center [266, 32] width 42 height 13
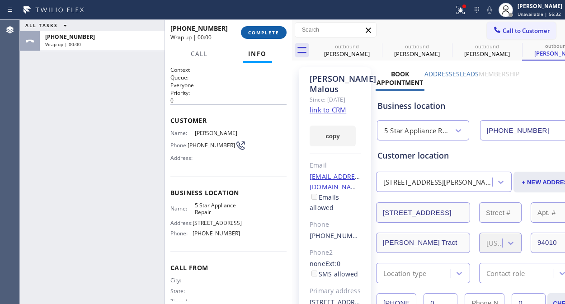
click at [264, 29] on span "COMPLETE" at bounding box center [263, 32] width 31 height 6
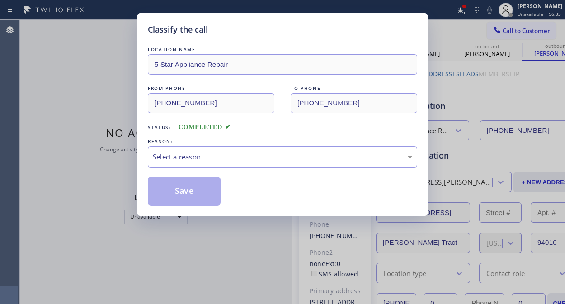
drag, startPoint x: 268, startPoint y: 152, endPoint x: 268, endPoint y: 162, distance: 10.4
click at [268, 153] on div "Select a reason" at bounding box center [283, 157] width 260 height 10
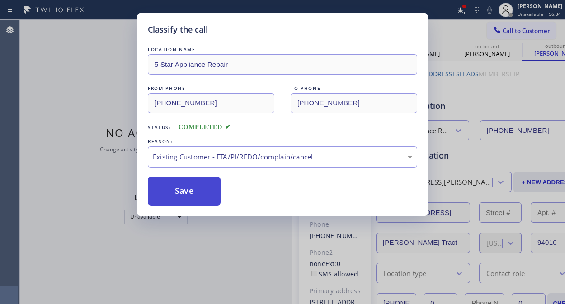
click at [192, 198] on button "Save" at bounding box center [184, 191] width 73 height 29
click at [506, 29] on span "Call to Customer" at bounding box center [527, 31] width 48 height 8
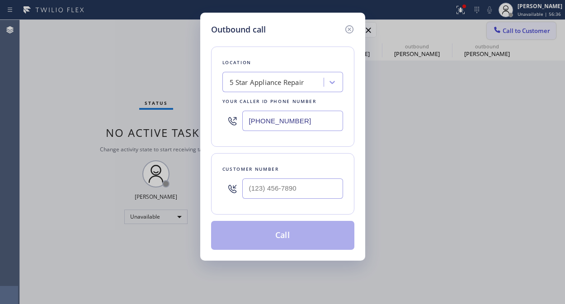
click at [506, 29] on div "Outbound call Location 5 Star Appliance Repair Your caller id phone number [PHO…" at bounding box center [282, 152] width 565 height 304
click at [281, 190] on input "(___) ___-____" at bounding box center [292, 189] width 101 height 20
paste input "213) 361-2495"
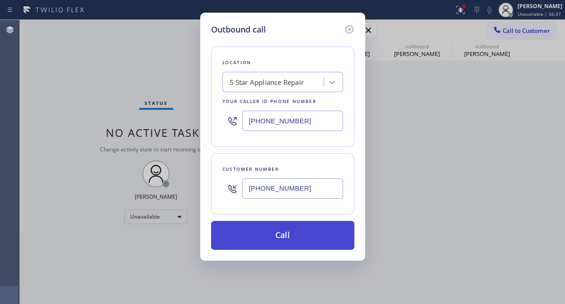
type input "[PHONE_NUMBER]"
click at [279, 234] on button "Call" at bounding box center [282, 235] width 143 height 29
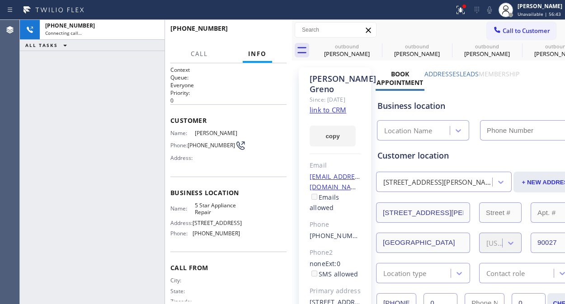
type input "[PHONE_NUMBER]"
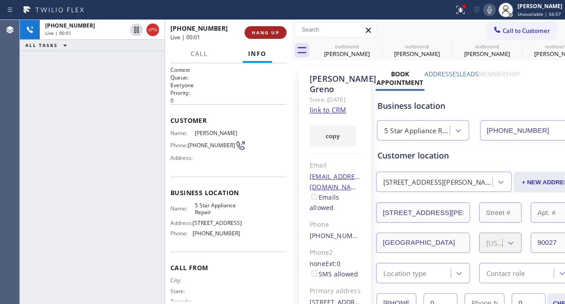
click at [267, 33] on span "HANG UP" at bounding box center [266, 32] width 28 height 6
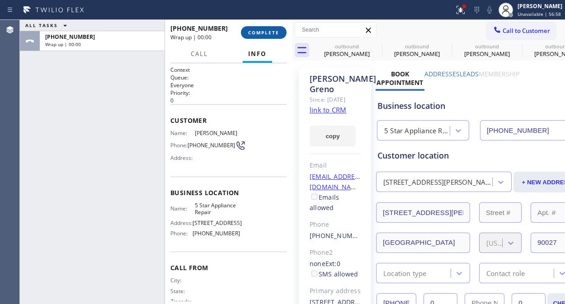
click at [267, 33] on span "COMPLETE" at bounding box center [263, 32] width 31 height 6
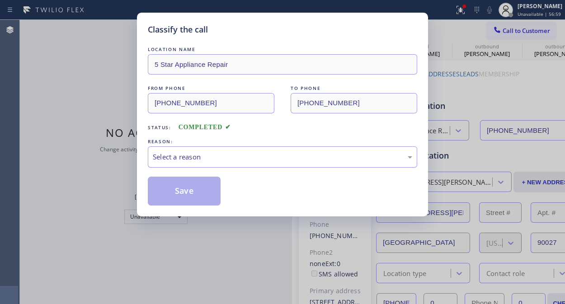
click at [257, 160] on div "Select a reason" at bounding box center [283, 157] width 260 height 10
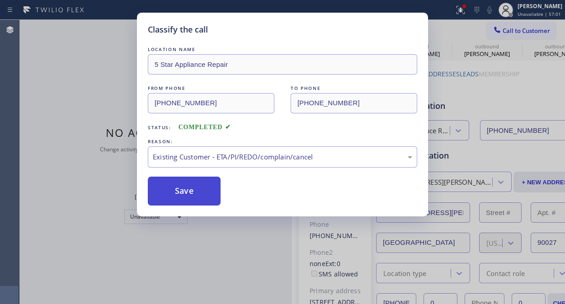
click at [191, 195] on button "Save" at bounding box center [184, 191] width 73 height 29
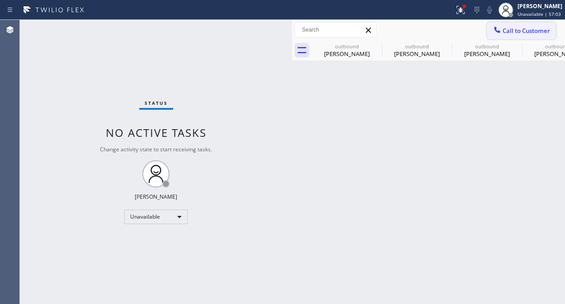
click at [519, 27] on span "Call to Customer" at bounding box center [527, 31] width 48 height 8
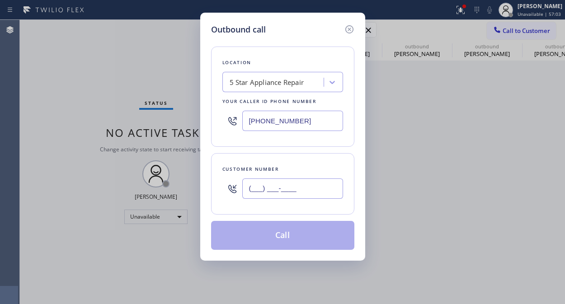
click at [305, 192] on input "(___) ___-____" at bounding box center [292, 189] width 101 height 20
paste input "206) 383-6801"
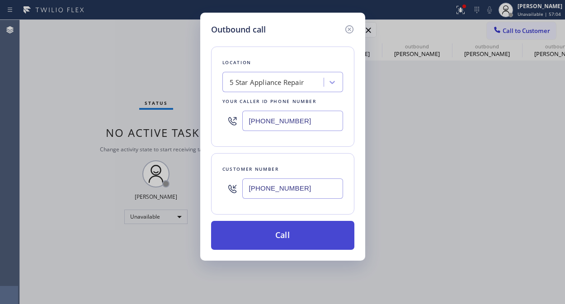
type input "[PHONE_NUMBER]"
click at [309, 244] on button "Call" at bounding box center [282, 235] width 143 height 29
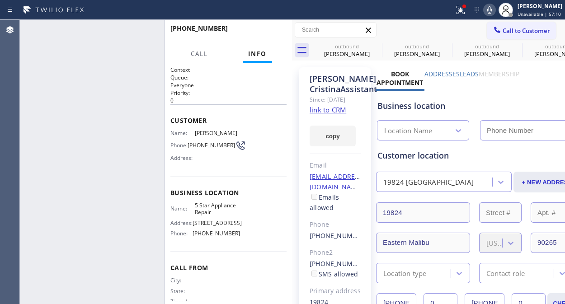
type input "[PHONE_NUMBER]"
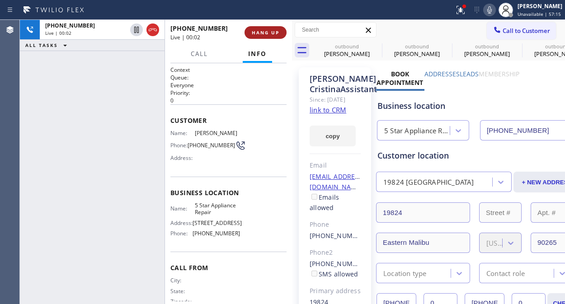
click at [259, 32] on span "HANG UP" at bounding box center [266, 32] width 28 height 6
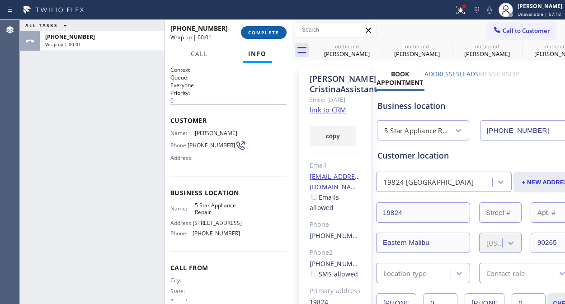
click at [259, 32] on span "COMPLETE" at bounding box center [263, 32] width 31 height 6
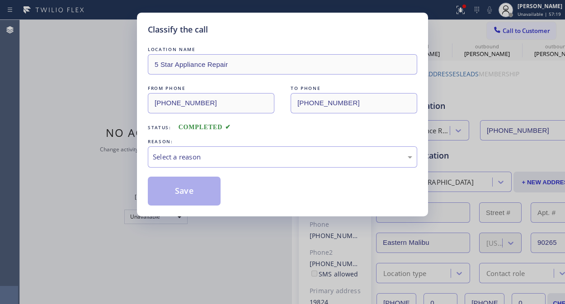
click at [250, 161] on div "Select a reason" at bounding box center [283, 157] width 260 height 10
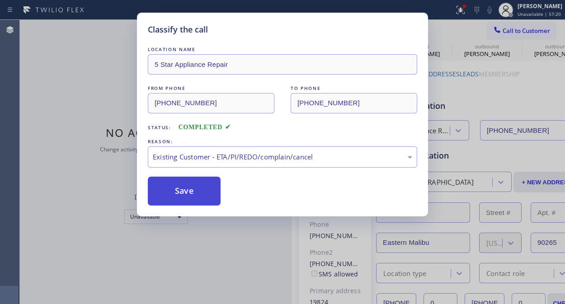
click at [200, 189] on button "Save" at bounding box center [184, 191] width 73 height 29
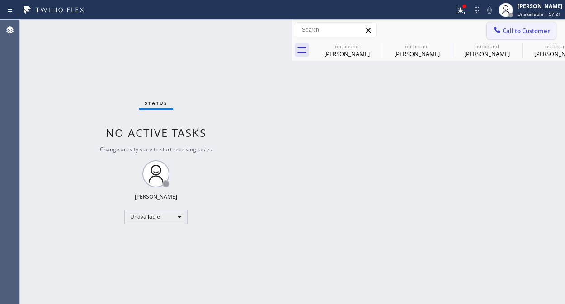
click at [502, 33] on div at bounding box center [497, 30] width 11 height 11
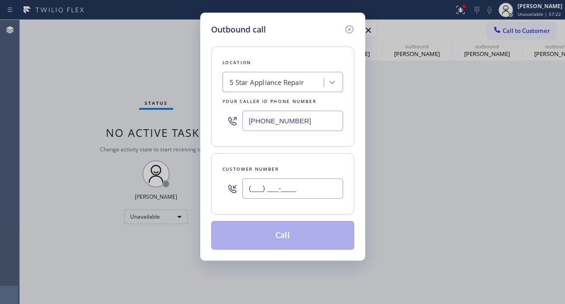
click at [272, 185] on input "(___) ___-____" at bounding box center [292, 189] width 101 height 20
paste input "619) 454-8145"
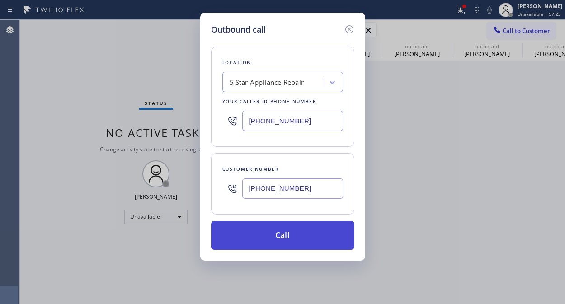
type input "[PHONE_NUMBER]"
click at [309, 233] on button "Call" at bounding box center [282, 235] width 143 height 29
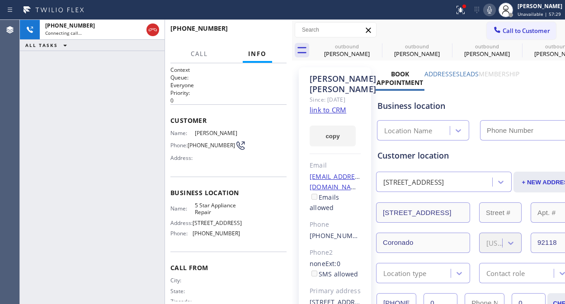
type input "[PHONE_NUMBER]"
drag, startPoint x: 93, startPoint y: 99, endPoint x: 228, endPoint y: 54, distance: 141.9
click at [93, 99] on div "[PHONE_NUMBER] Connecting call… ALL TASKS ALL TASKS ACTIVE TASKS TASKS IN WRAP …" at bounding box center [92, 162] width 145 height 285
click at [378, 42] on icon at bounding box center [376, 46] width 11 height 11
click at [0, 0] on icon at bounding box center [0, 0] width 0 height 0
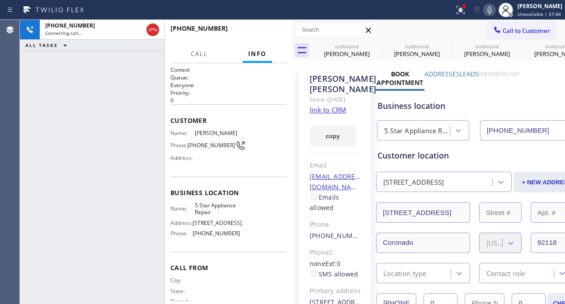
click at [0, 0] on icon at bounding box center [0, 0] width 0 height 0
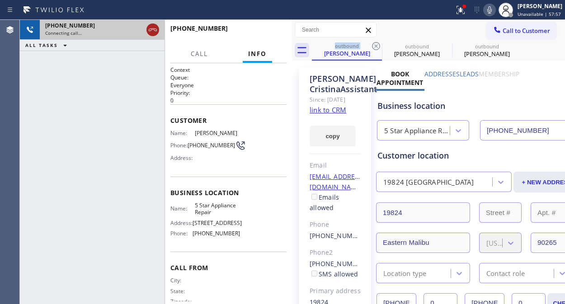
click at [153, 28] on icon at bounding box center [152, 29] width 11 height 11
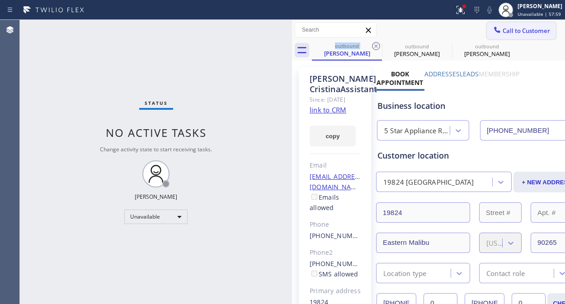
click at [516, 30] on span "Call to Customer" at bounding box center [527, 31] width 48 height 8
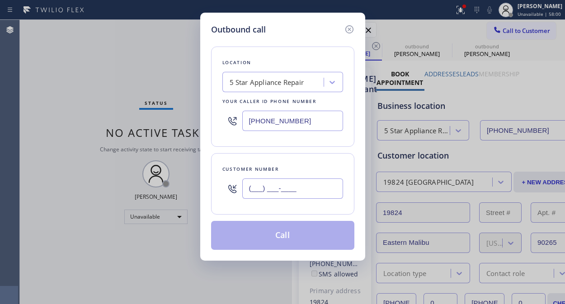
click at [270, 191] on input "(___) ___-____" at bounding box center [292, 189] width 101 height 20
paste input "408) 592-5539"
type input "[PHONE_NUMBER]"
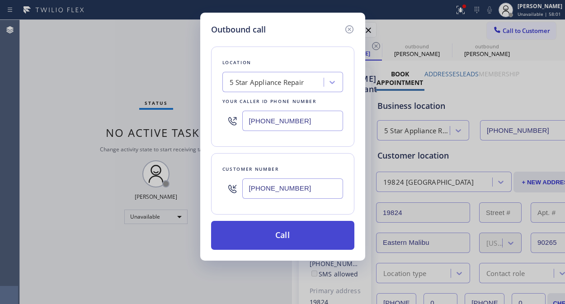
click at [304, 236] on button "Call" at bounding box center [282, 235] width 143 height 29
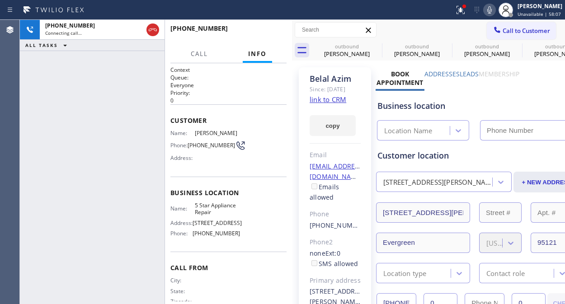
type input "[PHONE_NUMBER]"
click at [266, 32] on span "HANG UP" at bounding box center [266, 32] width 28 height 6
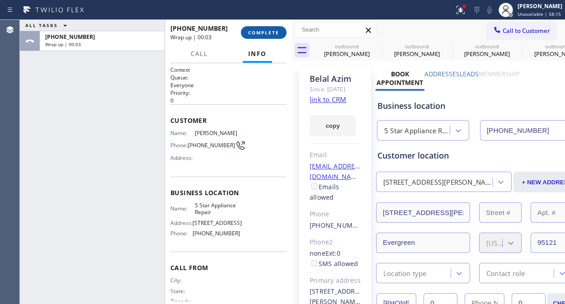
click at [263, 29] on button "COMPLETE" at bounding box center [264, 32] width 46 height 13
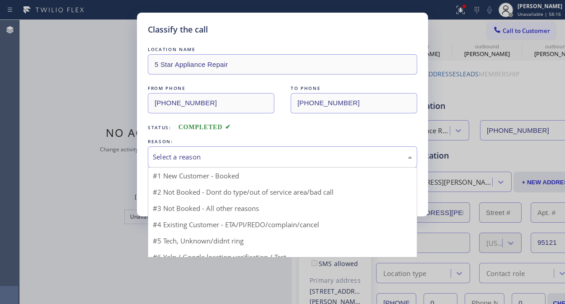
click at [255, 155] on div "Select a reason" at bounding box center [283, 157] width 260 height 10
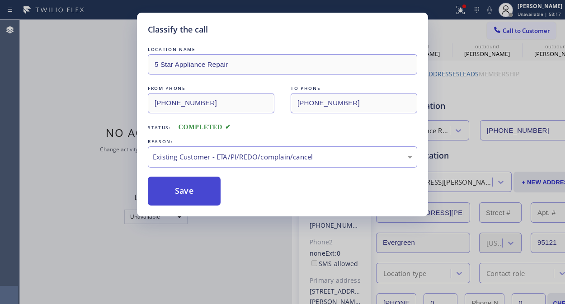
click at [199, 198] on button "Save" at bounding box center [184, 191] width 73 height 29
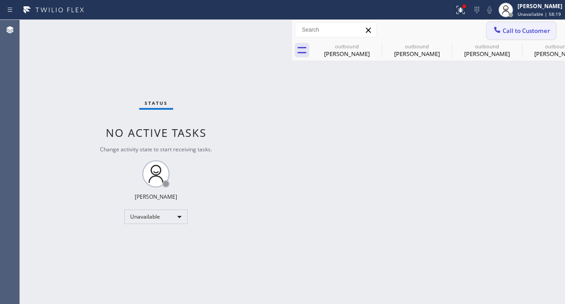
click at [505, 30] on span "Call to Customer" at bounding box center [527, 31] width 48 height 8
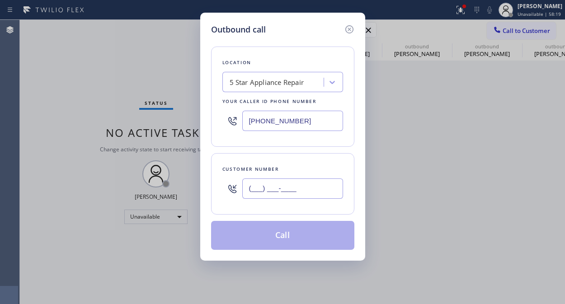
click at [259, 191] on input "(___) ___-____" at bounding box center [292, 189] width 101 height 20
paste input "760) 415-4241"
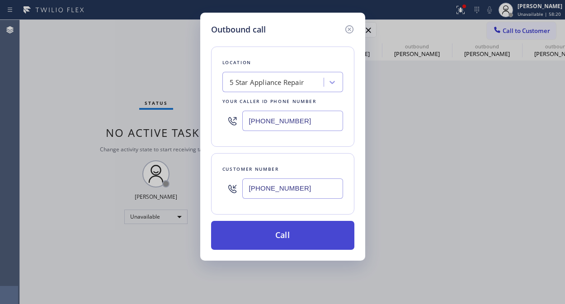
type input "[PHONE_NUMBER]"
click at [279, 238] on button "Call" at bounding box center [282, 235] width 143 height 29
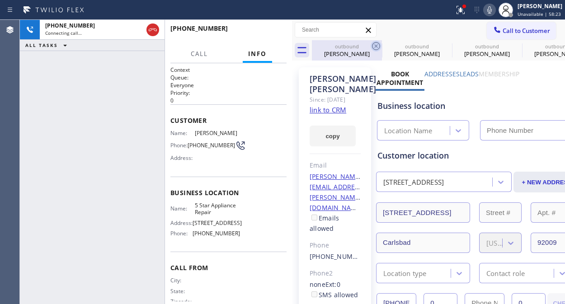
click at [376, 44] on icon at bounding box center [376, 46] width 11 height 11
click at [441, 44] on icon at bounding box center [446, 46] width 11 height 11
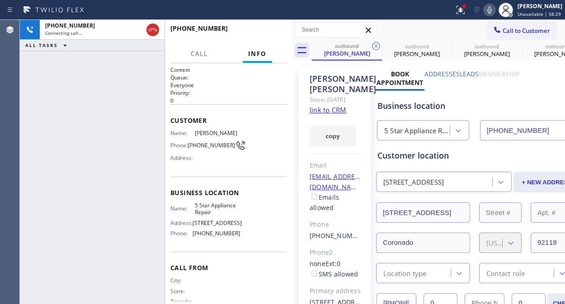
type input "[PHONE_NUMBER]"
click at [376, 44] on icon at bounding box center [376, 46] width 11 height 11
click at [0, 0] on icon at bounding box center [0, 0] width 0 height 0
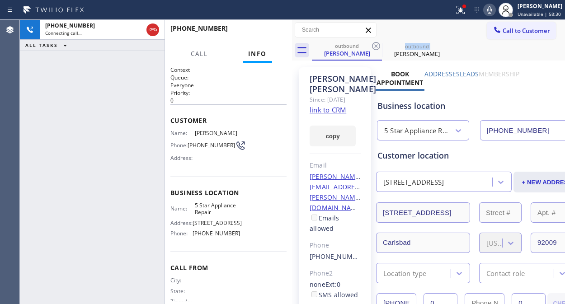
click at [376, 44] on icon at bounding box center [376, 46] width 11 height 11
click at [461, 11] on icon at bounding box center [461, 10] width 11 height 11
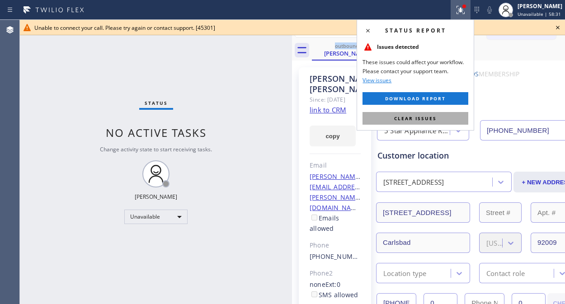
click at [408, 120] on span "Clear issues" at bounding box center [415, 118] width 43 height 6
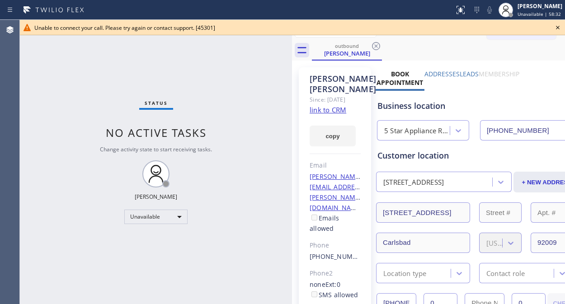
click at [555, 29] on icon at bounding box center [558, 27] width 11 height 11
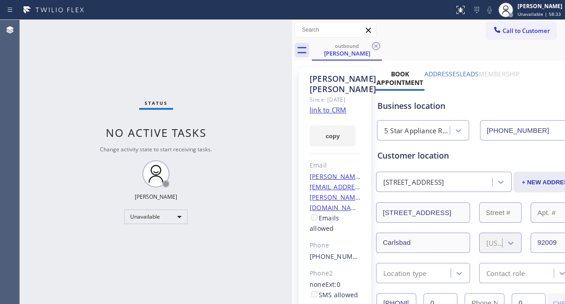
drag, startPoint x: 517, startPoint y: 30, endPoint x: 359, endPoint y: 121, distance: 182.2
click at [516, 30] on span "Call to Customer" at bounding box center [527, 31] width 48 height 8
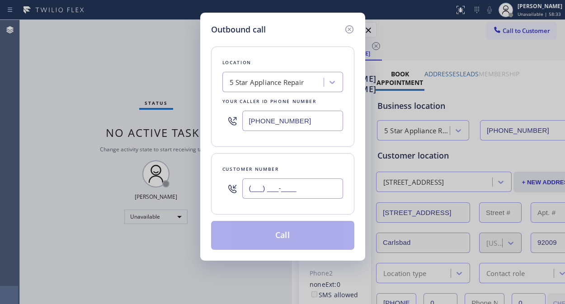
click at [267, 191] on input "(___) ___-____" at bounding box center [292, 189] width 101 height 20
paste input "408) 439-6309"
type input "[PHONE_NUMBER]"
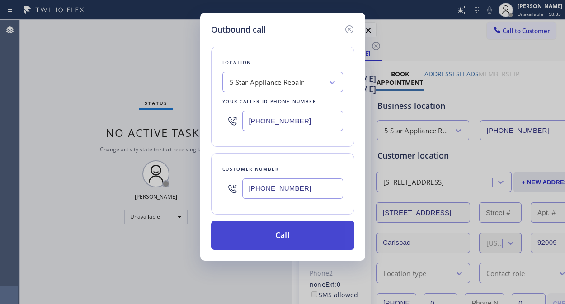
click at [275, 242] on button "Call" at bounding box center [282, 235] width 143 height 29
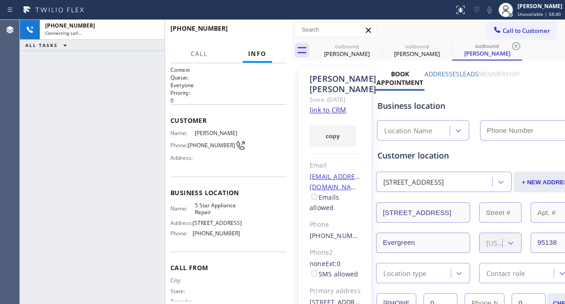
type input "[PHONE_NUMBER]"
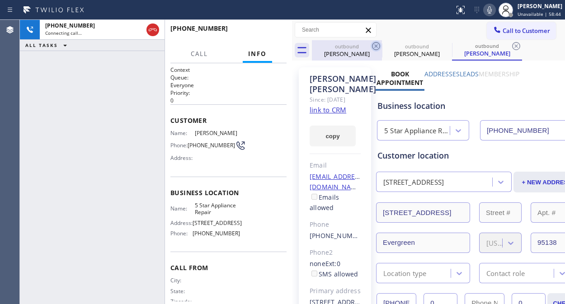
click at [379, 47] on icon at bounding box center [376, 46] width 11 height 11
click at [0, 0] on icon at bounding box center [0, 0] width 0 height 0
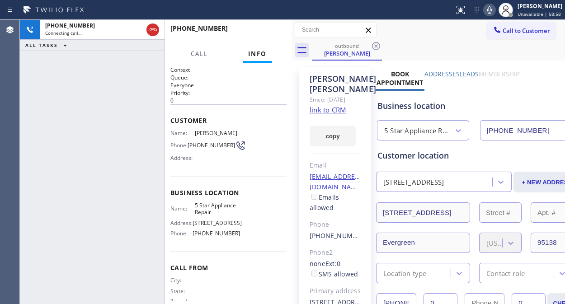
click at [91, 77] on div "[PHONE_NUMBER] Connecting call… ALL TASKS ALL TASKS ACTIVE TASKS TASKS IN WRAP …" at bounding box center [92, 162] width 145 height 285
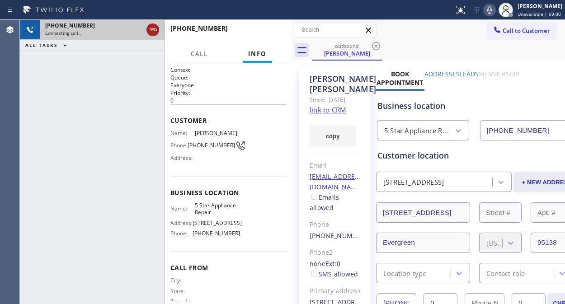
click at [150, 29] on icon at bounding box center [152, 29] width 11 height 11
click at [519, 35] on button "Call to Customer" at bounding box center [521, 30] width 69 height 17
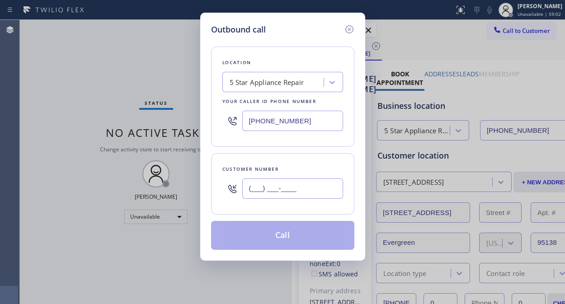
paste input "760) 214-3945"
click at [285, 191] on input "[PHONE_NUMBER]" at bounding box center [292, 189] width 101 height 20
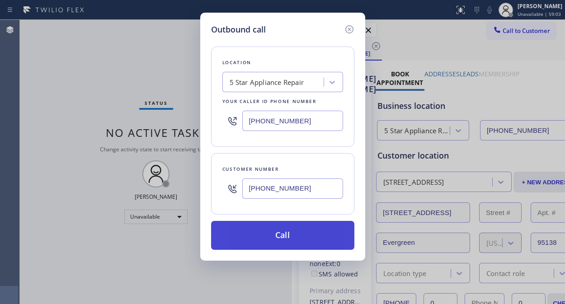
type input "[PHONE_NUMBER]"
click at [304, 242] on button "Call" at bounding box center [282, 235] width 143 height 29
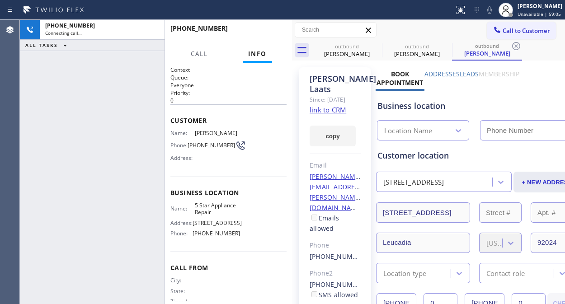
type input "[PHONE_NUMBER]"
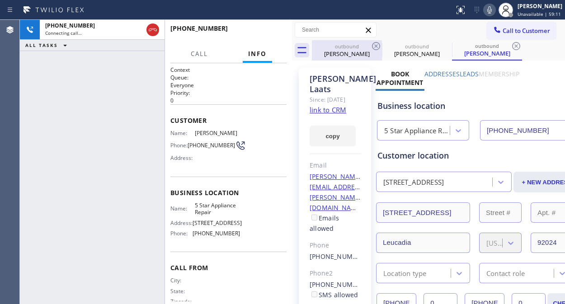
click at [378, 47] on icon at bounding box center [376, 46] width 11 height 11
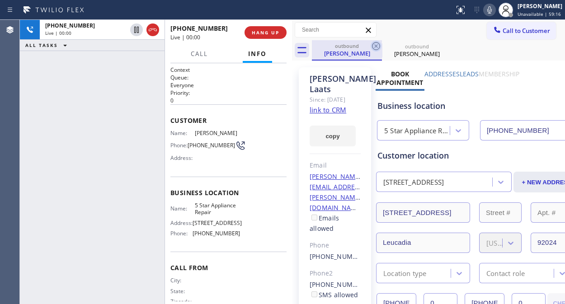
click at [376, 48] on icon at bounding box center [376, 46] width 11 height 11
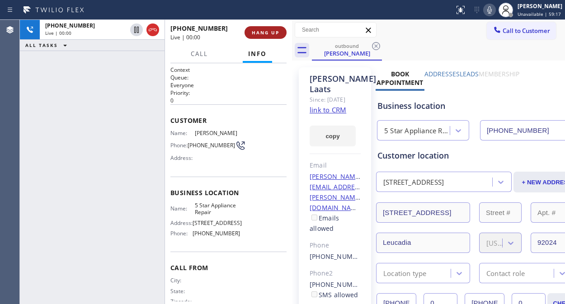
click at [264, 34] on span "HANG UP" at bounding box center [266, 32] width 28 height 6
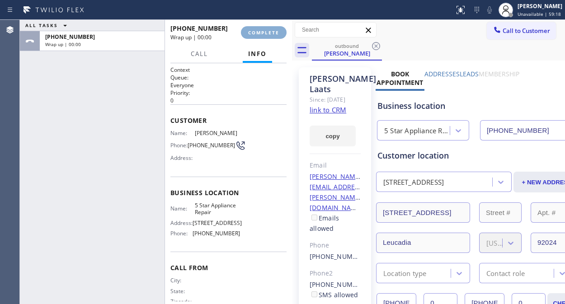
click at [264, 33] on span "COMPLETE" at bounding box center [263, 32] width 31 height 6
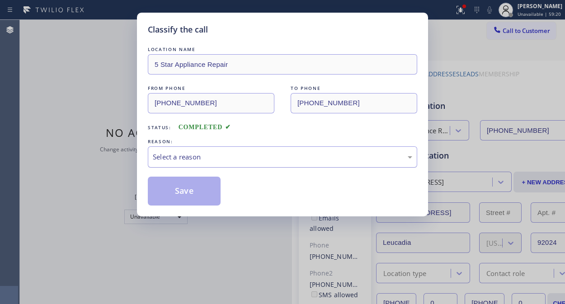
drag, startPoint x: 282, startPoint y: 153, endPoint x: 282, endPoint y: 163, distance: 10.4
click at [283, 153] on div "Select a reason" at bounding box center [283, 157] width 260 height 10
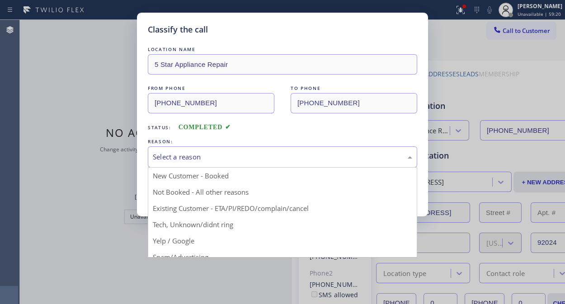
drag, startPoint x: 276, startPoint y: 202, endPoint x: 266, endPoint y: 201, distance: 10.9
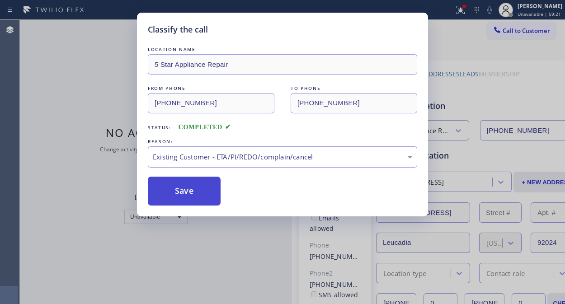
click at [198, 188] on button "Save" at bounding box center [184, 191] width 73 height 29
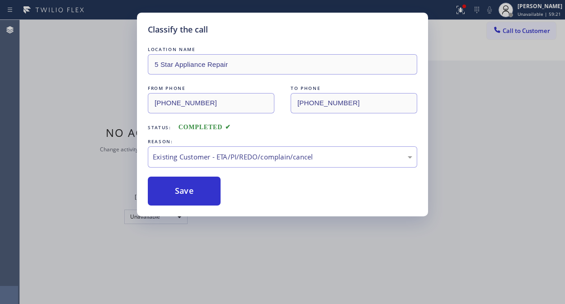
click at [507, 35] on div "Classify the call LOCATION NAME 5 Star Appliance Repair FROM PHONE [PHONE_NUMBE…" at bounding box center [282, 152] width 565 height 304
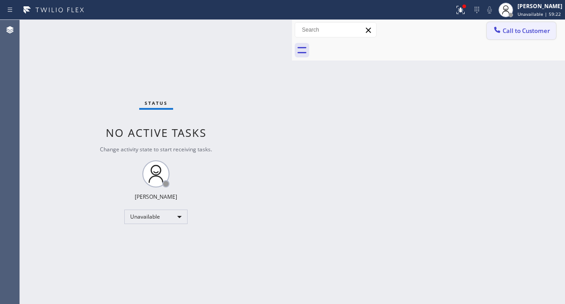
click at [510, 30] on span "Call to Customer" at bounding box center [527, 31] width 48 height 8
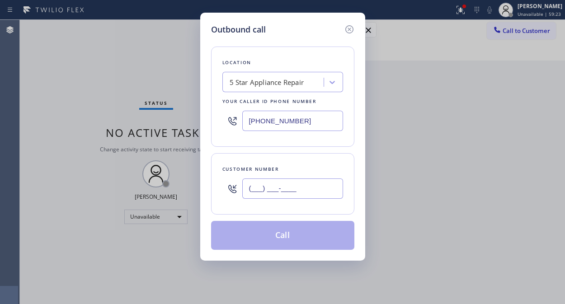
click at [293, 184] on input "(___) ___-____" at bounding box center [292, 189] width 101 height 20
paste input "310) 922-3964"
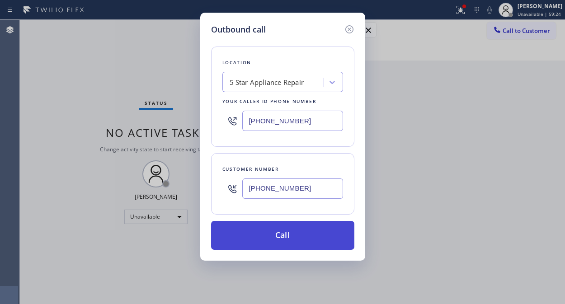
type input "[PHONE_NUMBER]"
click at [293, 242] on button "Call" at bounding box center [282, 235] width 143 height 29
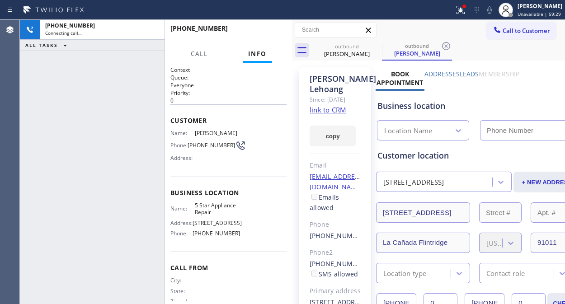
type input "[PHONE_NUMBER]"
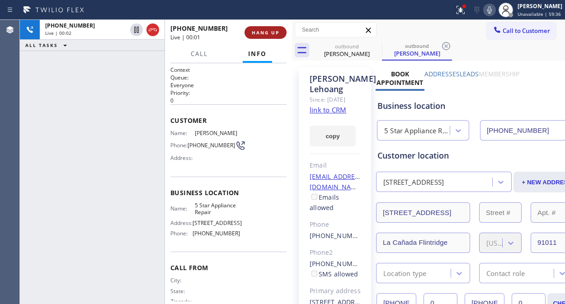
click at [275, 33] on span "HANG UP" at bounding box center [266, 32] width 28 height 6
click at [275, 33] on span "COMPLETE" at bounding box center [263, 32] width 31 height 6
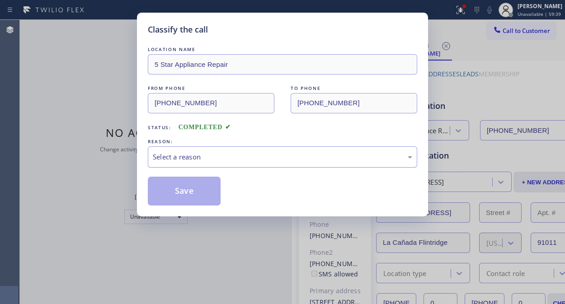
click at [276, 155] on div "Select a reason" at bounding box center [283, 157] width 260 height 10
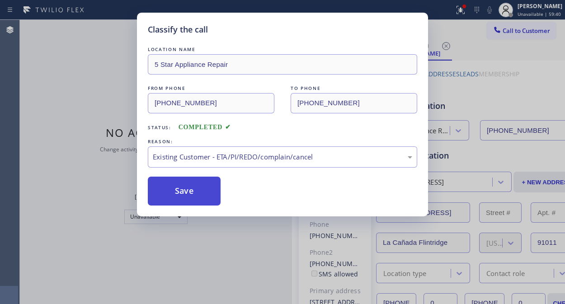
click at [179, 189] on button "Save" at bounding box center [184, 191] width 73 height 29
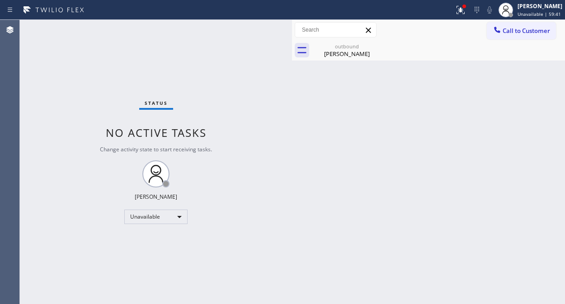
click at [514, 29] on span "Call to Customer" at bounding box center [527, 31] width 48 height 8
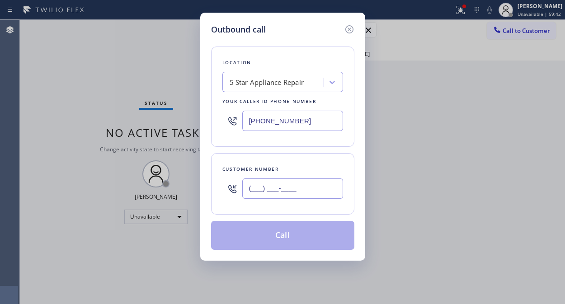
click at [290, 194] on input "(___) ___-____" at bounding box center [292, 189] width 101 height 20
paste input "310) 663-8869"
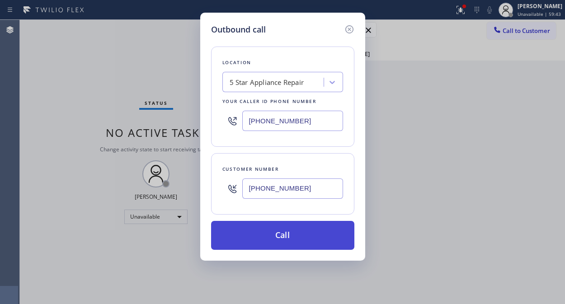
type input "[PHONE_NUMBER]"
click at [301, 234] on button "Call" at bounding box center [282, 235] width 143 height 29
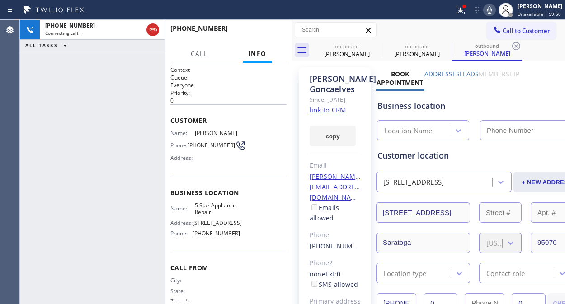
type input "[PHONE_NUMBER]"
click at [270, 32] on span "HANG UP" at bounding box center [266, 32] width 28 height 6
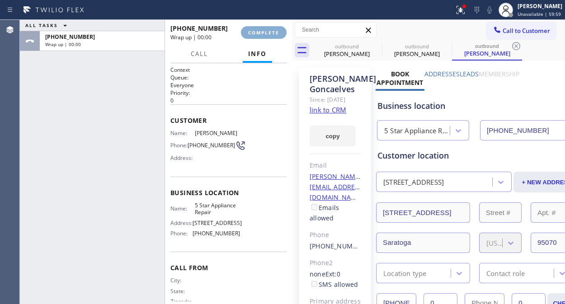
click at [270, 32] on span "COMPLETE" at bounding box center [263, 32] width 31 height 6
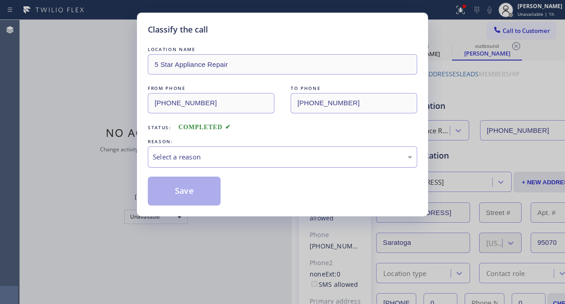
click at [290, 162] on div "Select a reason" at bounding box center [283, 157] width 260 height 10
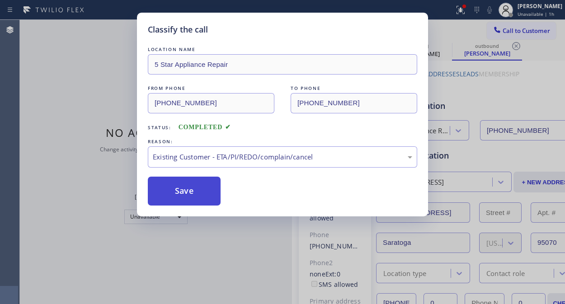
click at [183, 196] on button "Save" at bounding box center [184, 191] width 73 height 29
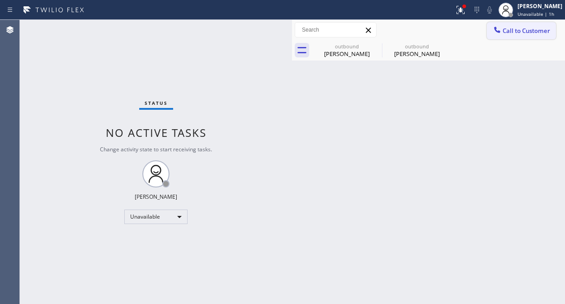
click at [511, 27] on span "Call to Customer" at bounding box center [527, 31] width 48 height 8
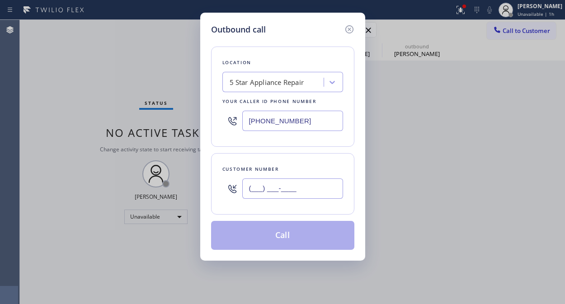
click at [247, 189] on input "(___) ___-____" at bounding box center [292, 189] width 101 height 20
paste input "714) 299-3394"
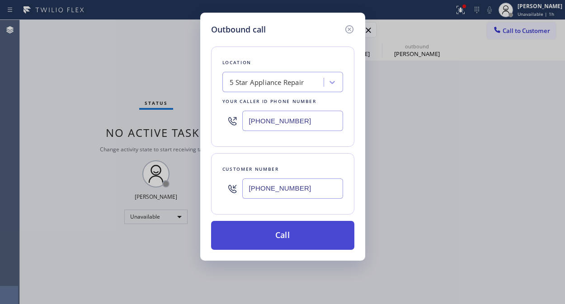
type input "[PHONE_NUMBER]"
click at [280, 233] on button "Call" at bounding box center [282, 235] width 143 height 29
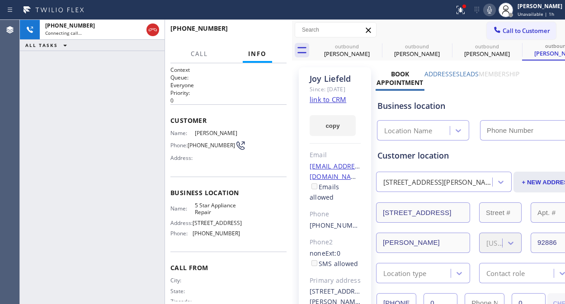
type input "[PHONE_NUMBER]"
click at [269, 34] on span "HANG UP" at bounding box center [266, 32] width 28 height 6
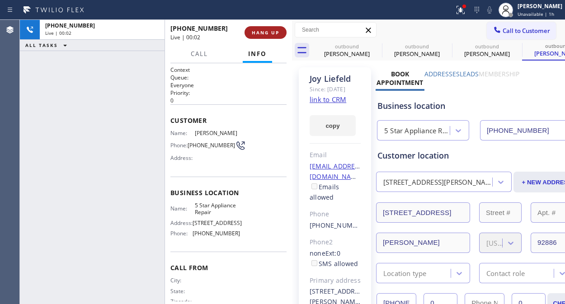
click at [269, 34] on span "HANG UP" at bounding box center [266, 32] width 28 height 6
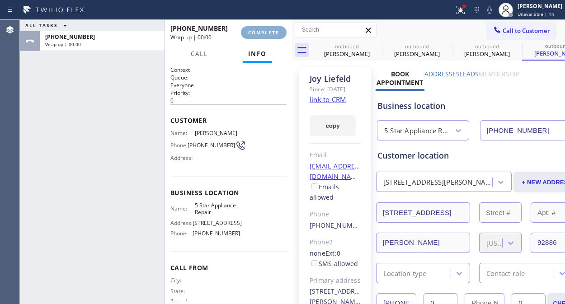
click at [269, 34] on span "COMPLETE" at bounding box center [263, 32] width 31 height 6
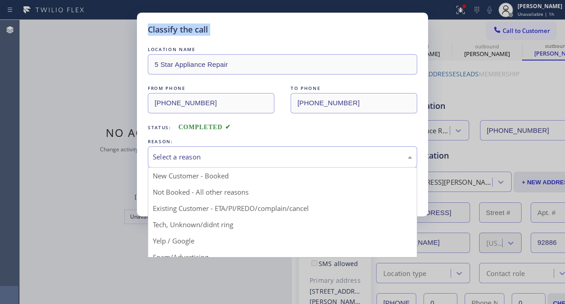
click at [272, 157] on div "Select a reason" at bounding box center [283, 157] width 260 height 10
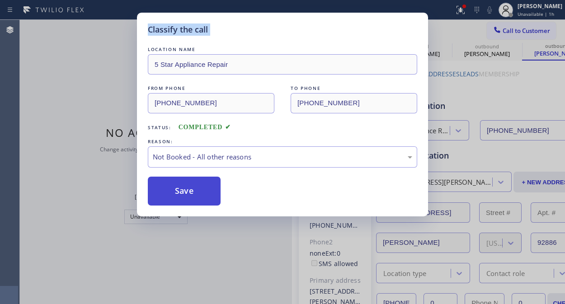
click at [200, 200] on button "Save" at bounding box center [184, 191] width 73 height 29
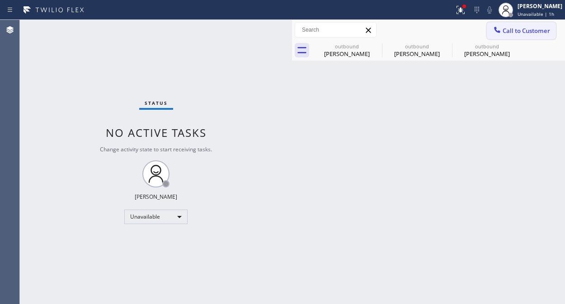
click at [525, 29] on span "Call to Customer" at bounding box center [527, 31] width 48 height 8
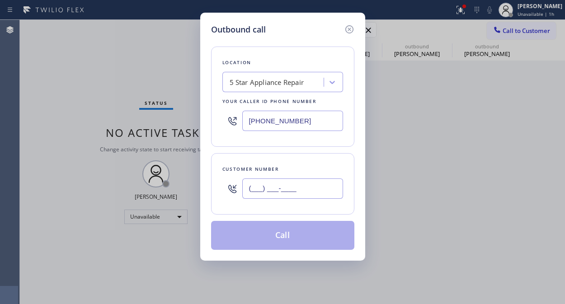
click at [287, 197] on input "(___) ___-____" at bounding box center [292, 189] width 101 height 20
paste input "415) 728-2770"
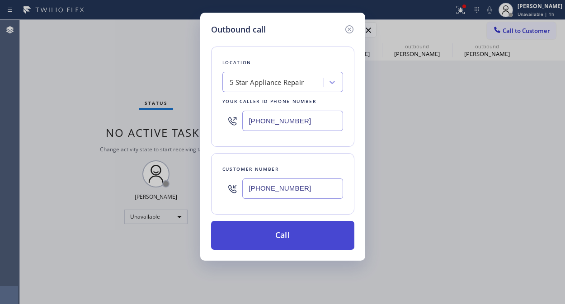
type input "[PHONE_NUMBER]"
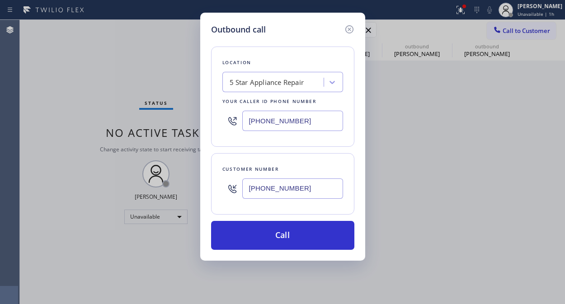
drag, startPoint x: 294, startPoint y: 237, endPoint x: 309, endPoint y: 217, distance: 24.2
click at [295, 237] on button "Call" at bounding box center [282, 235] width 143 height 29
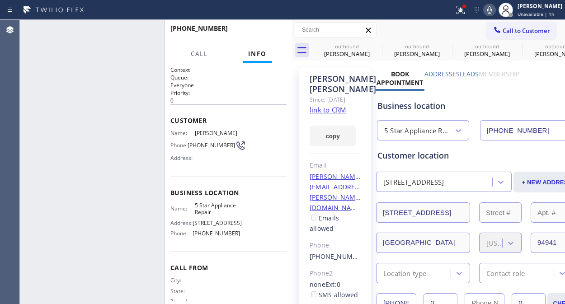
type input "[PHONE_NUMBER]"
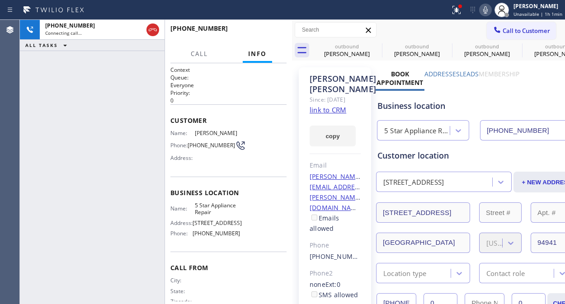
click at [86, 80] on div "[PHONE_NUMBER] Connecting call… ALL TASKS ALL TASKS ACTIVE TASKS TASKS IN WRAP …" at bounding box center [92, 162] width 145 height 285
click at [268, 29] on span "HANG UP" at bounding box center [266, 32] width 28 height 6
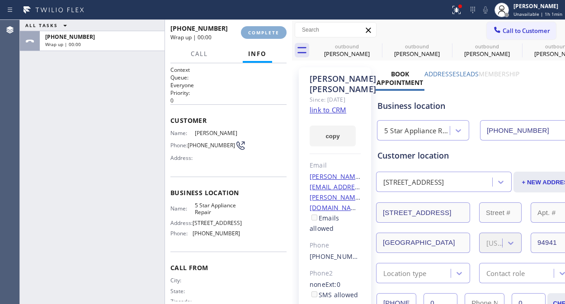
click at [268, 32] on span "COMPLETE" at bounding box center [263, 32] width 31 height 6
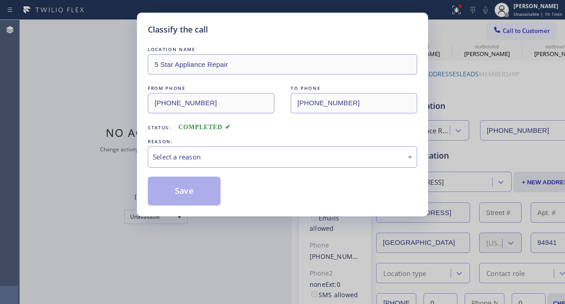
click at [266, 164] on div "Select a reason" at bounding box center [283, 157] width 270 height 21
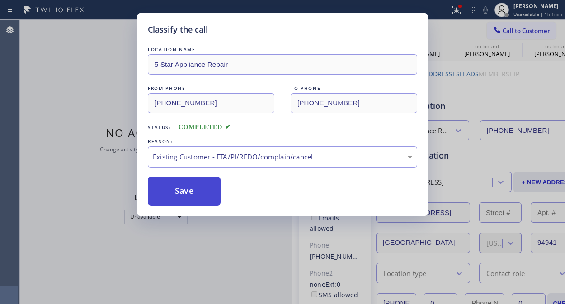
click at [197, 193] on button "Save" at bounding box center [184, 191] width 73 height 29
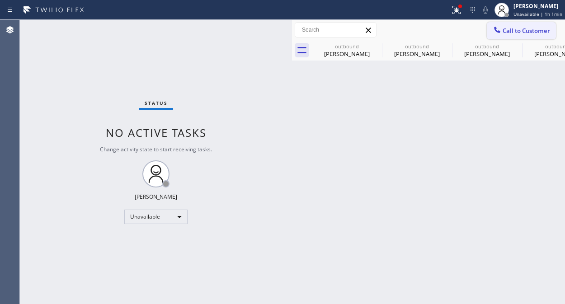
click at [499, 32] on icon at bounding box center [497, 30] width 6 height 6
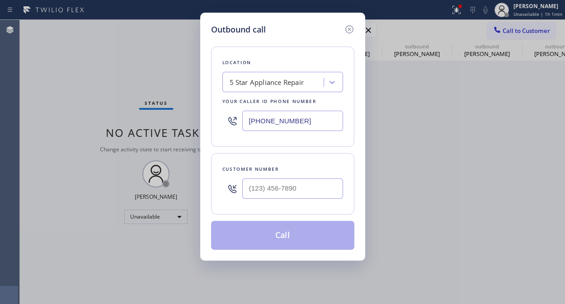
type input "(___) ___-____"
click at [271, 187] on input "(___) ___-____" at bounding box center [292, 189] width 101 height 20
click at [249, 185] on input "(___) ___-____" at bounding box center [292, 189] width 101 height 20
paste input "650) 868-3976"
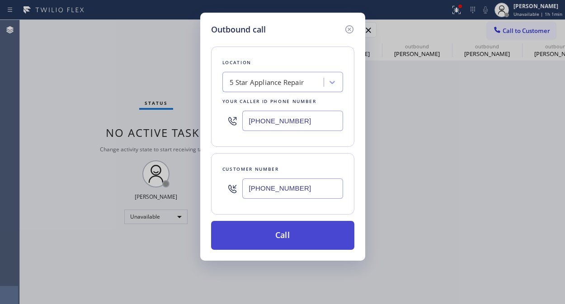
type input "[PHONE_NUMBER]"
click at [270, 238] on button "Call" at bounding box center [282, 235] width 143 height 29
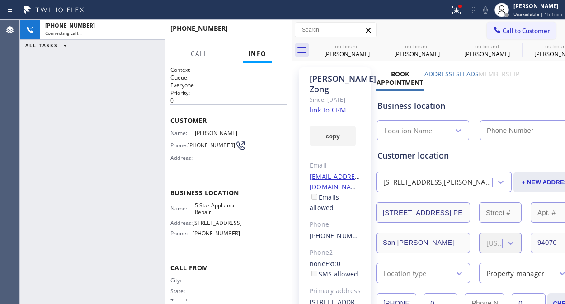
type input "[PHONE_NUMBER]"
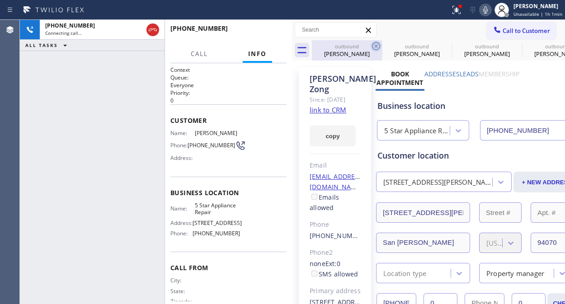
click at [371, 45] on icon at bounding box center [376, 46] width 11 height 11
click at [442, 46] on icon at bounding box center [446, 46] width 8 height 8
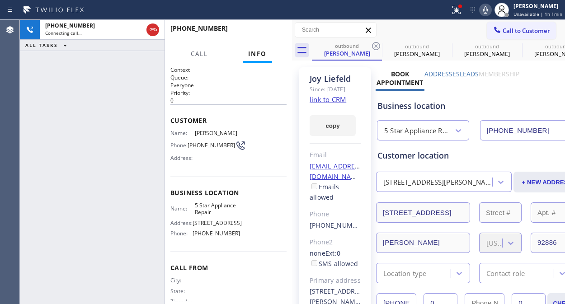
click at [376, 46] on icon at bounding box center [376, 46] width 8 height 8
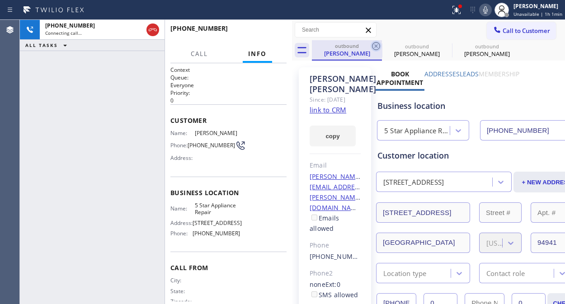
click at [381, 47] on icon at bounding box center [376, 46] width 11 height 11
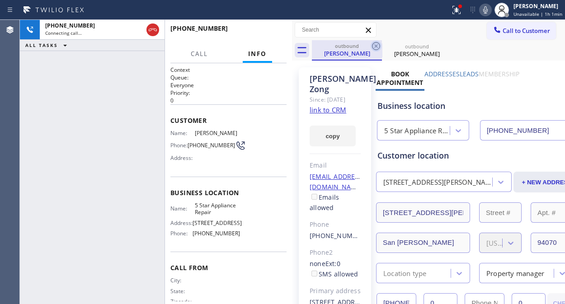
click at [374, 45] on icon at bounding box center [376, 46] width 11 height 11
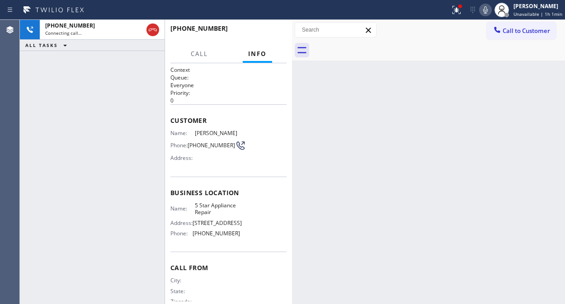
click at [374, 45] on div at bounding box center [438, 50] width 253 height 20
drag, startPoint x: 151, startPoint y: 25, endPoint x: 228, endPoint y: 29, distance: 77.5
click at [151, 26] on icon at bounding box center [152, 29] width 11 height 11
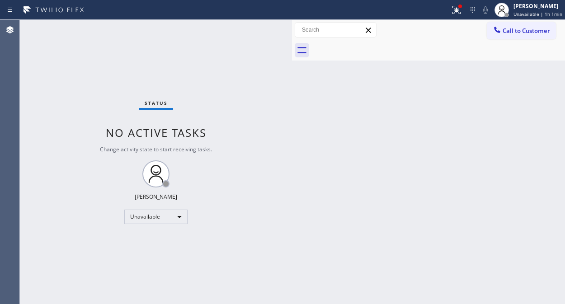
click at [517, 33] on span "Call to Customer" at bounding box center [527, 31] width 48 height 8
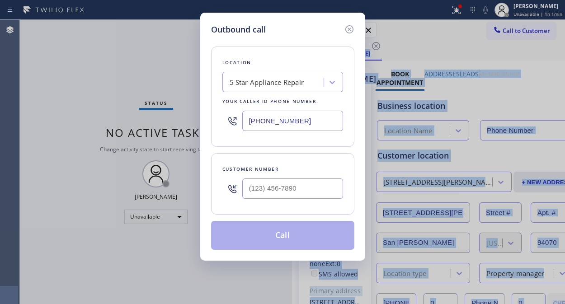
type input "[PHONE_NUMBER]"
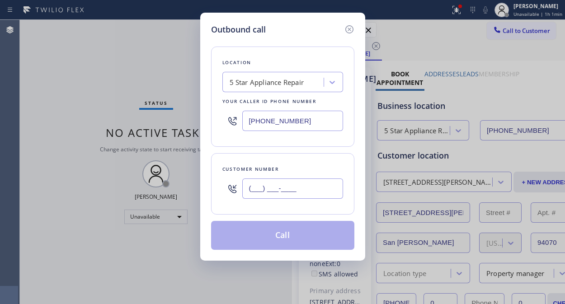
click at [252, 187] on input "(___) ___-____" at bounding box center [292, 189] width 101 height 20
paste input "310) 386-5306"
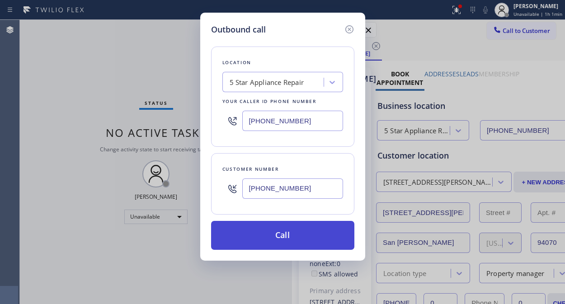
type input "[PHONE_NUMBER]"
click at [293, 237] on button "Call" at bounding box center [282, 235] width 143 height 29
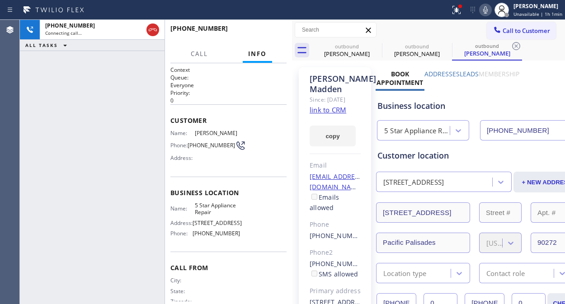
type input "[PHONE_NUMBER]"
click at [274, 35] on span "HANG UP" at bounding box center [266, 32] width 28 height 6
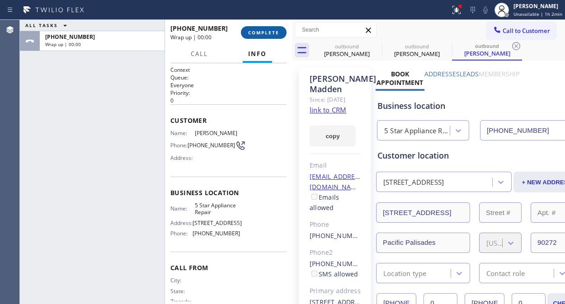
click at [274, 35] on span "COMPLETE" at bounding box center [263, 32] width 31 height 6
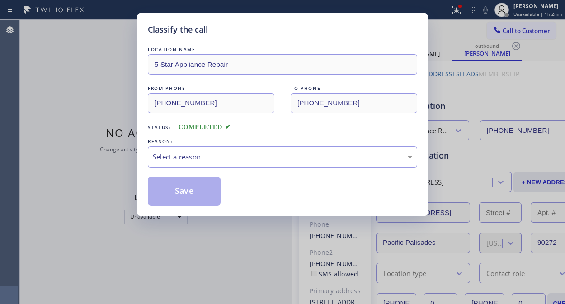
click at [269, 156] on div "Select a reason" at bounding box center [283, 157] width 260 height 10
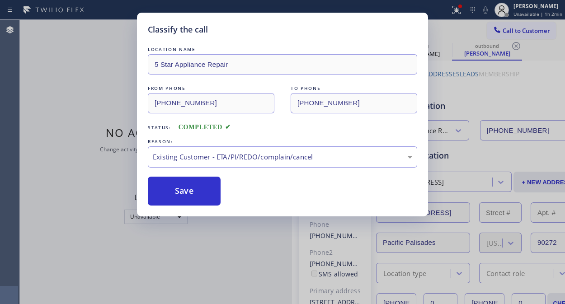
drag, startPoint x: 179, startPoint y: 197, endPoint x: 240, endPoint y: 170, distance: 67.2
click at [180, 197] on button "Save" at bounding box center [184, 191] width 73 height 29
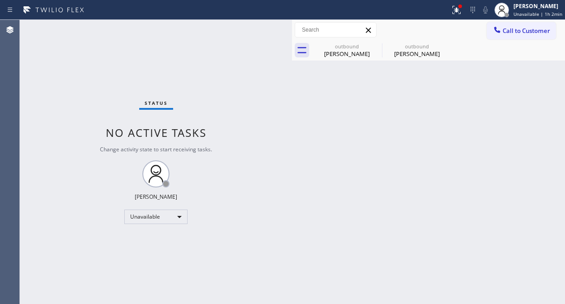
click at [505, 28] on span "Call to Customer" at bounding box center [527, 31] width 48 height 8
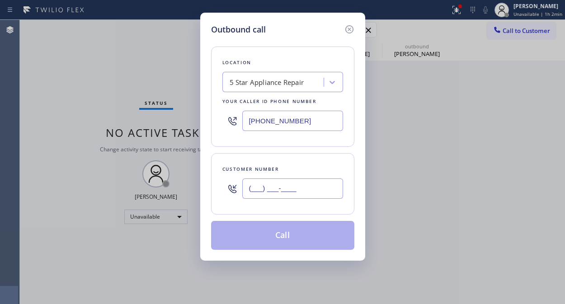
click at [299, 193] on input "(___) ___-____" at bounding box center [292, 189] width 101 height 20
paste input "323) 253-0924"
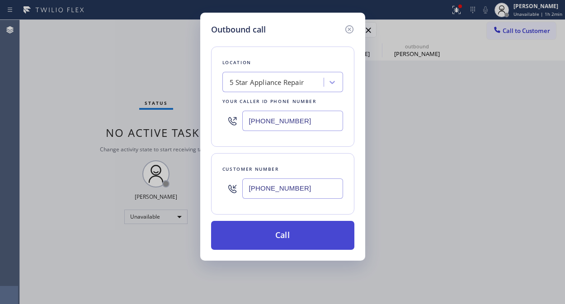
type input "[PHONE_NUMBER]"
click at [314, 238] on button "Call" at bounding box center [282, 235] width 143 height 29
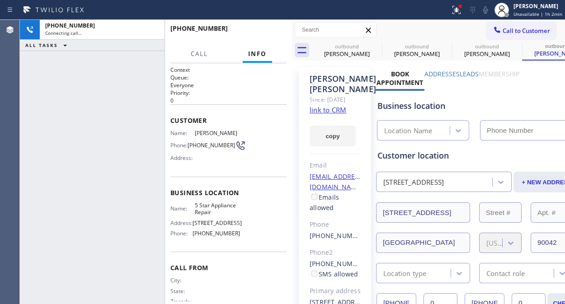
type input "[PHONE_NUMBER]"
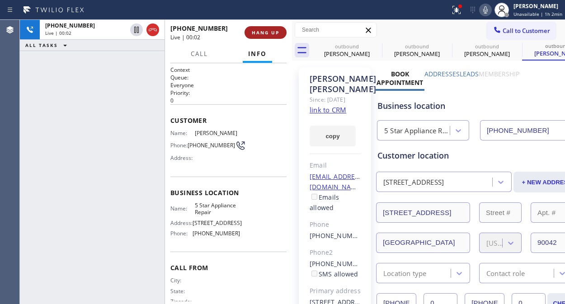
click at [266, 26] on button "HANG UP" at bounding box center [266, 32] width 42 height 13
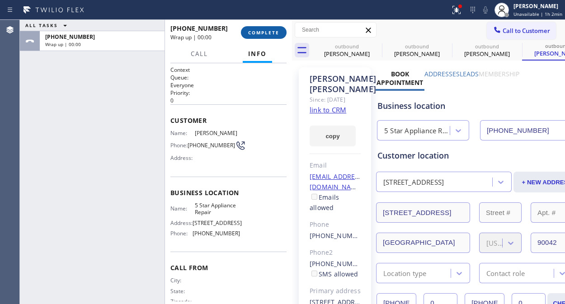
click at [266, 30] on span "COMPLETE" at bounding box center [263, 32] width 31 height 6
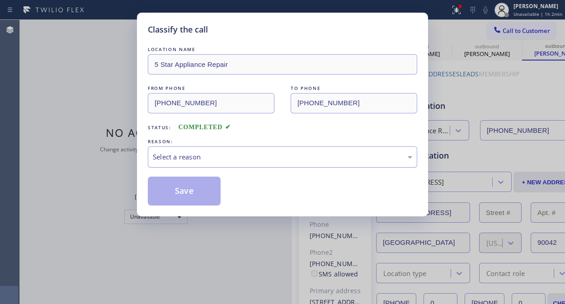
click at [250, 156] on div "Select a reason" at bounding box center [283, 157] width 260 height 10
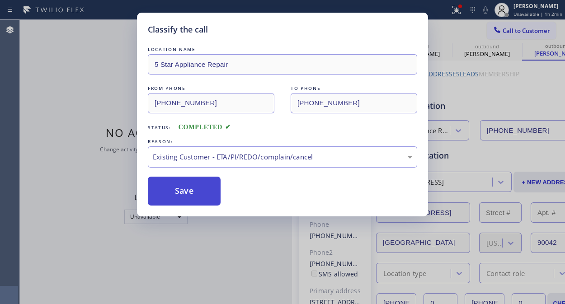
click at [212, 195] on button "Save" at bounding box center [184, 191] width 73 height 29
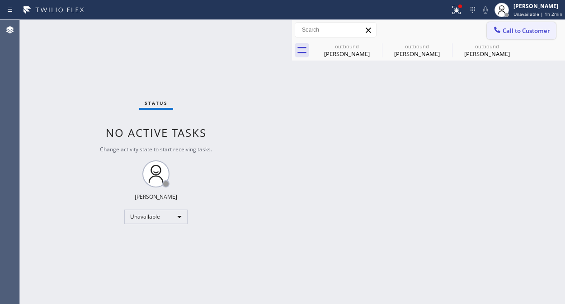
click at [513, 29] on span "Call to Customer" at bounding box center [527, 31] width 48 height 8
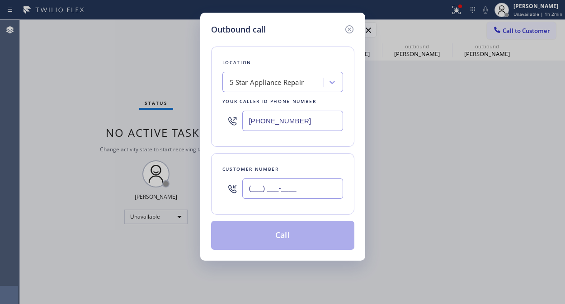
click at [283, 184] on input "(___) ___-____" at bounding box center [292, 189] width 101 height 20
paste input "415) 317-3338"
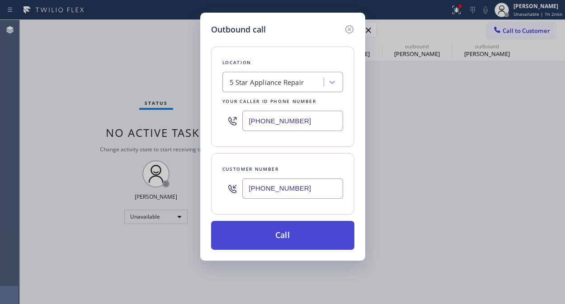
type input "[PHONE_NUMBER]"
click at [293, 237] on button "Call" at bounding box center [282, 235] width 143 height 29
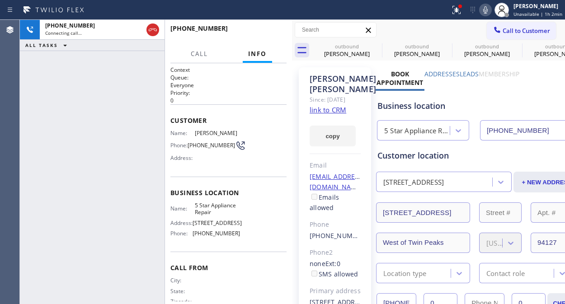
type input "[PHONE_NUMBER]"
click at [260, 29] on button "HANG UP" at bounding box center [266, 32] width 42 height 13
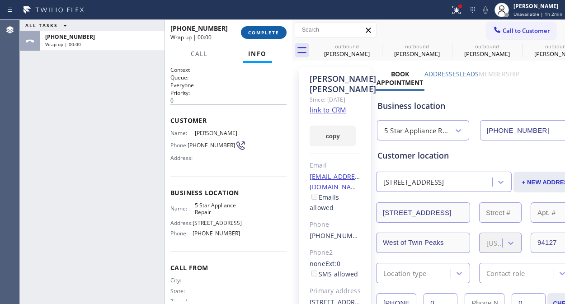
click at [261, 33] on span "COMPLETE" at bounding box center [263, 32] width 31 height 6
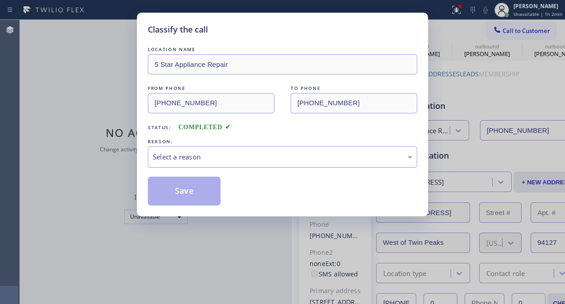
drag, startPoint x: 252, startPoint y: 156, endPoint x: 252, endPoint y: 162, distance: 5.9
click at [252, 157] on div "Select a reason" at bounding box center [283, 157] width 260 height 10
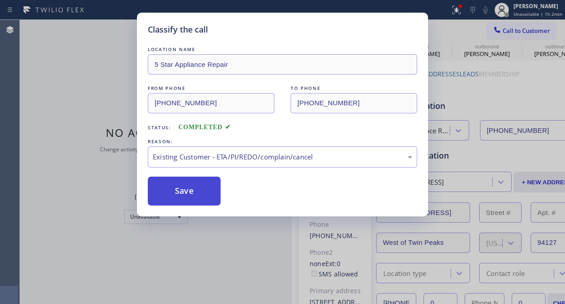
click at [189, 192] on button "Save" at bounding box center [184, 191] width 73 height 29
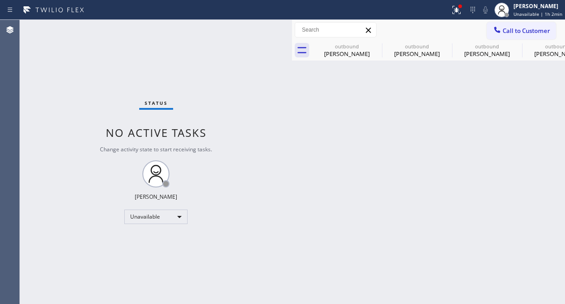
drag, startPoint x: 504, startPoint y: 27, endPoint x: 457, endPoint y: 47, distance: 51.1
click at [504, 27] on span "Call to Customer" at bounding box center [527, 31] width 48 height 8
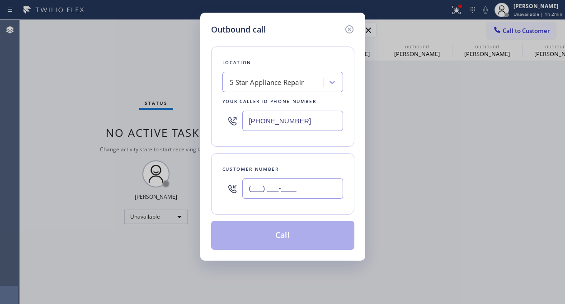
click at [245, 189] on input "(___) ___-____" at bounding box center [292, 189] width 101 height 20
paste input "201) 803-1109"
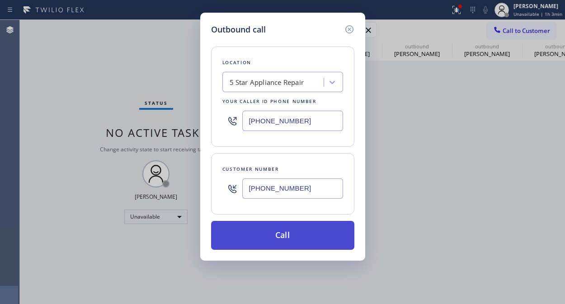
type input "[PHONE_NUMBER]"
click at [290, 230] on button "Call" at bounding box center [282, 235] width 143 height 29
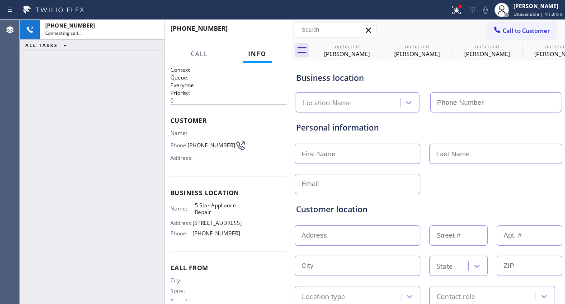
type input "[PHONE_NUMBER]"
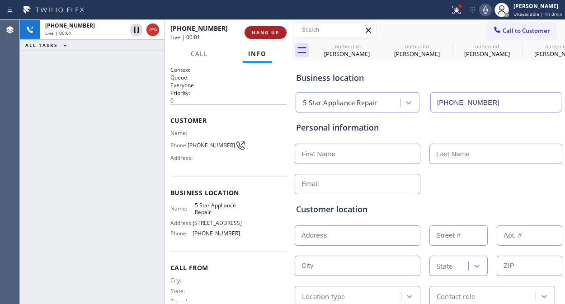
click at [257, 29] on button "HANG UP" at bounding box center [266, 32] width 42 height 13
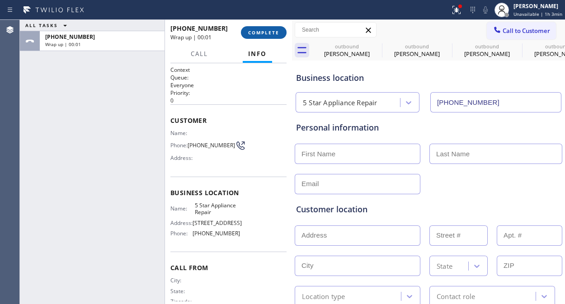
click at [258, 30] on span "COMPLETE" at bounding box center [263, 32] width 31 height 6
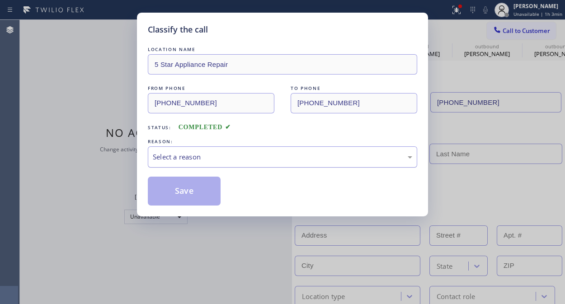
click at [231, 152] on div "Select a reason" at bounding box center [283, 157] width 260 height 10
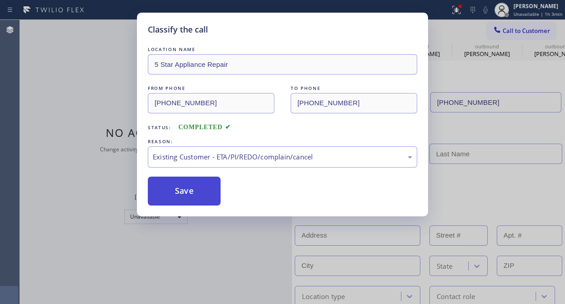
click at [174, 186] on button "Save" at bounding box center [184, 191] width 73 height 29
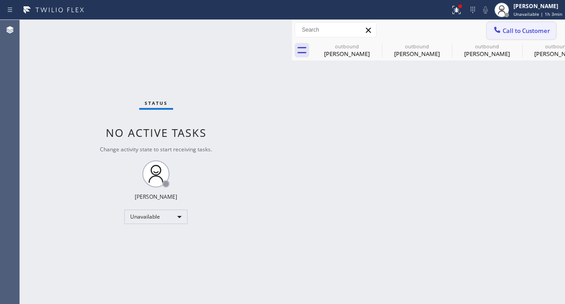
click at [501, 28] on icon at bounding box center [497, 29] width 9 height 9
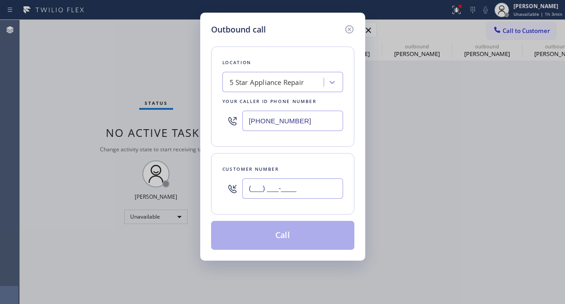
click at [256, 190] on input "(___) ___-____" at bounding box center [292, 189] width 101 height 20
paste input "619) 804-4624"
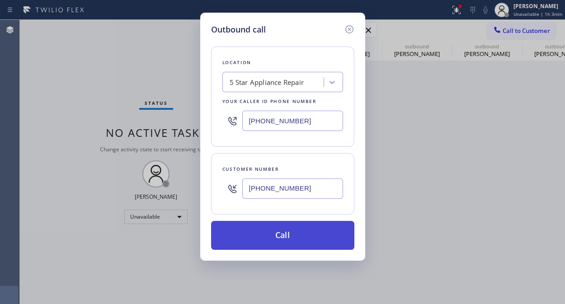
type input "[PHONE_NUMBER]"
click at [295, 236] on button "Call" at bounding box center [282, 235] width 143 height 29
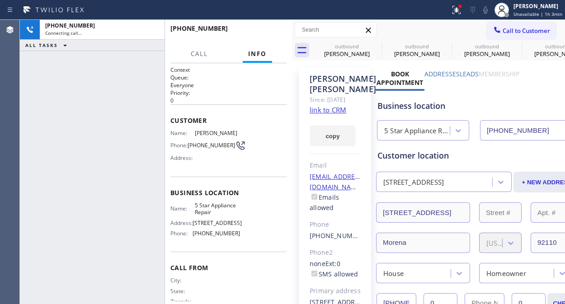
type input "[PHONE_NUMBER]"
click at [460, 5] on div at bounding box center [460, 6] width 5 height 5
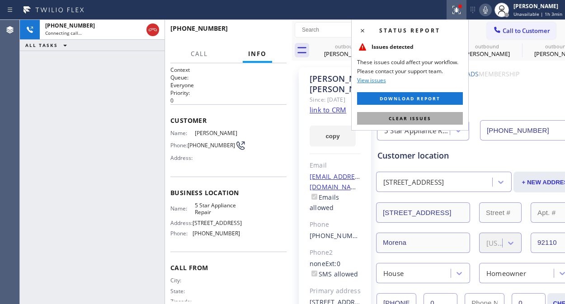
click at [396, 114] on button "Clear issues" at bounding box center [410, 118] width 106 height 13
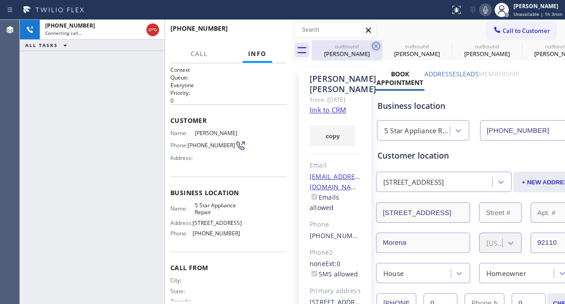
click at [374, 43] on icon at bounding box center [376, 46] width 11 height 11
click at [0, 0] on icon at bounding box center [0, 0] width 0 height 0
click at [375, 43] on icon at bounding box center [376, 46] width 11 height 11
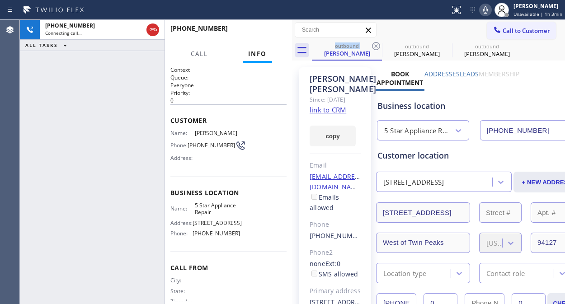
click at [51, 98] on div "[PHONE_NUMBER] Connecting call… ALL TASKS ALL TASKS ACTIVE TASKS TASKS IN WRAP …" at bounding box center [92, 162] width 145 height 285
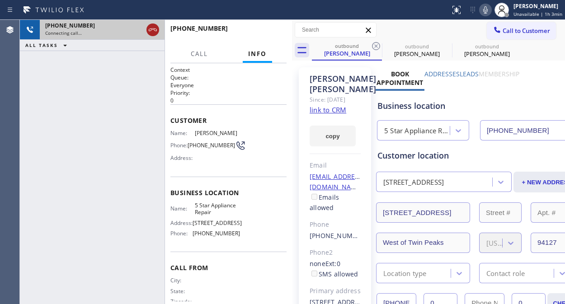
click at [150, 26] on icon at bounding box center [152, 29] width 11 height 11
click at [150, 26] on div "[PHONE_NUMBER]" at bounding box center [102, 26] width 114 height 8
drag, startPoint x: 150, startPoint y: 26, endPoint x: 252, endPoint y: 35, distance: 102.6
click at [150, 26] on div "[PHONE_NUMBER]" at bounding box center [102, 26] width 114 height 8
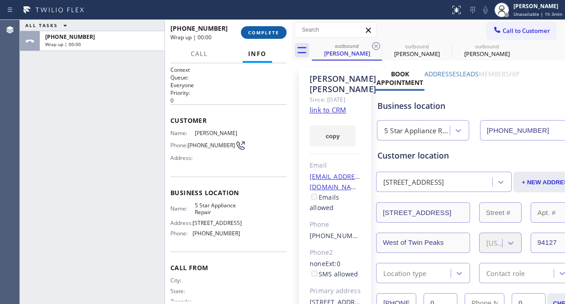
click at [261, 37] on button "COMPLETE" at bounding box center [264, 32] width 46 height 13
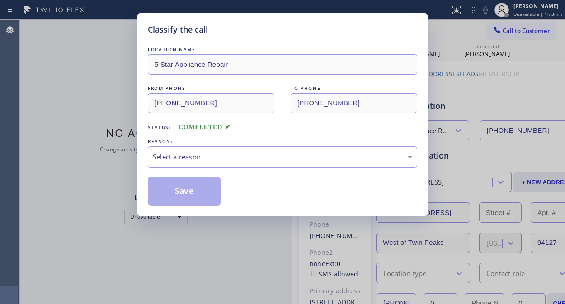
click at [263, 156] on div "Select a reason" at bounding box center [283, 157] width 260 height 10
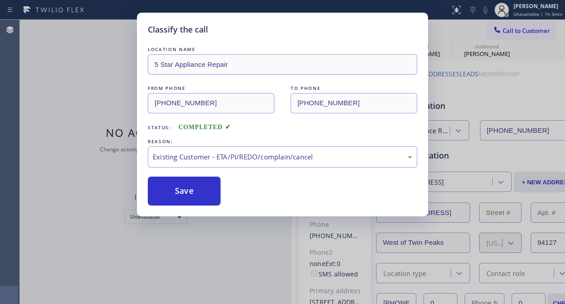
drag, startPoint x: 199, startPoint y: 195, endPoint x: 402, endPoint y: 133, distance: 211.9
click at [200, 195] on button "Save" at bounding box center [184, 191] width 73 height 29
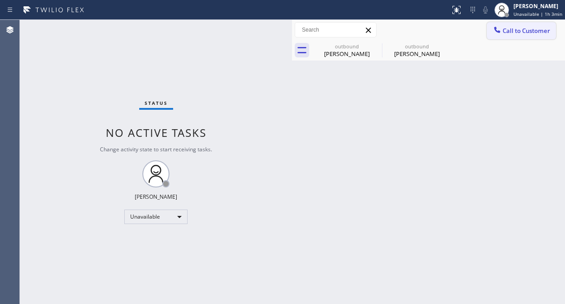
drag, startPoint x: 532, startPoint y: 30, endPoint x: 372, endPoint y: 134, distance: 191.2
click at [532, 30] on span "Call to Customer" at bounding box center [527, 31] width 48 height 8
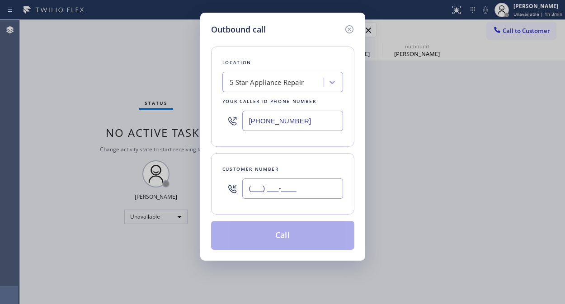
click at [299, 192] on input "(___) ___-____" at bounding box center [292, 189] width 101 height 20
paste input "760) 803-9750"
type input "[PHONE_NUMBER]"
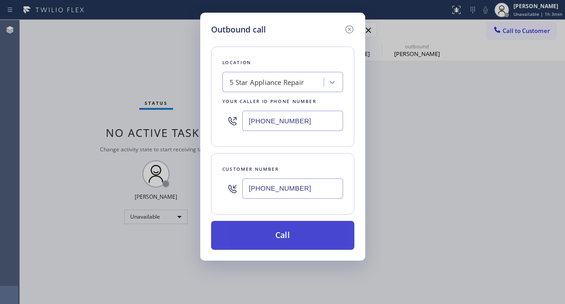
click at [303, 233] on button "Call" at bounding box center [282, 235] width 143 height 29
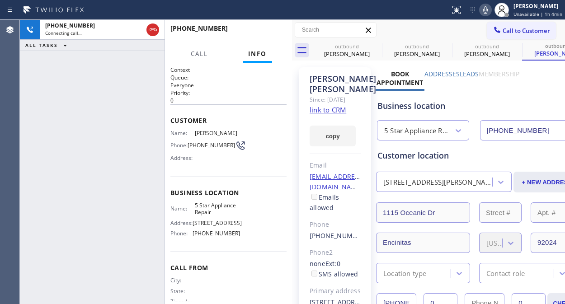
type input "[PHONE_NUMBER]"
click at [43, 79] on div "[PHONE_NUMBER] Live | 00:12 ALL TASKS ALL TASKS ACTIVE TASKS TASKS IN WRAP UP" at bounding box center [92, 162] width 145 height 285
click at [261, 30] on span "HANG UP" at bounding box center [266, 32] width 28 height 6
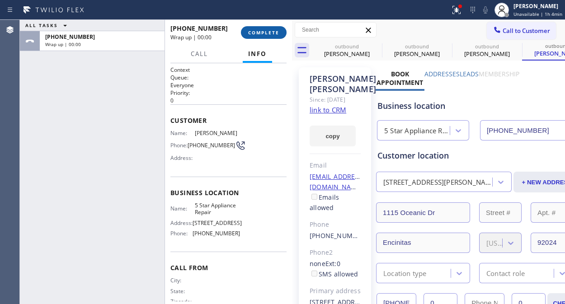
click at [261, 30] on span "COMPLETE" at bounding box center [263, 32] width 31 height 6
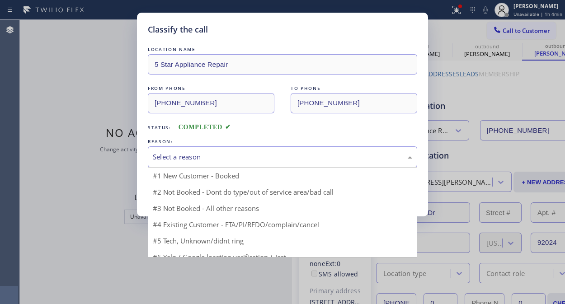
click at [257, 162] on div "Select a reason" at bounding box center [283, 157] width 260 height 10
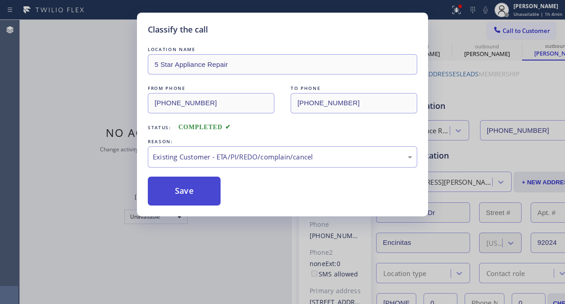
click at [209, 188] on button "Save" at bounding box center [184, 191] width 73 height 29
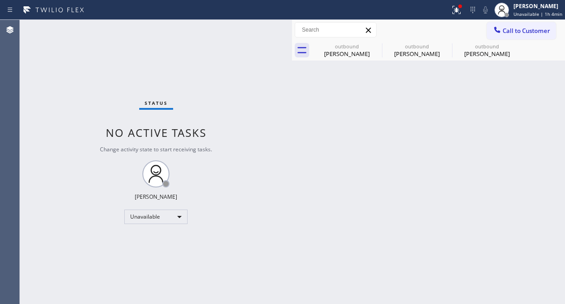
click at [508, 29] on span "Call to Customer" at bounding box center [527, 31] width 48 height 8
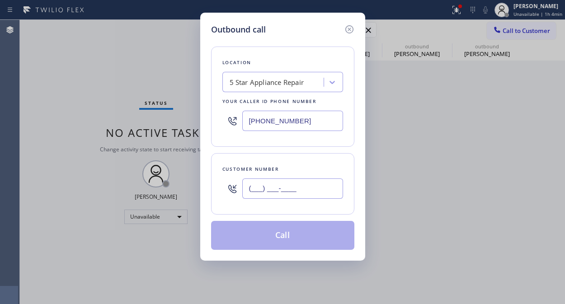
click at [288, 198] on input "(___) ___-____" at bounding box center [292, 189] width 101 height 20
paste input "619) 778-5929"
type input "[PHONE_NUMBER]"
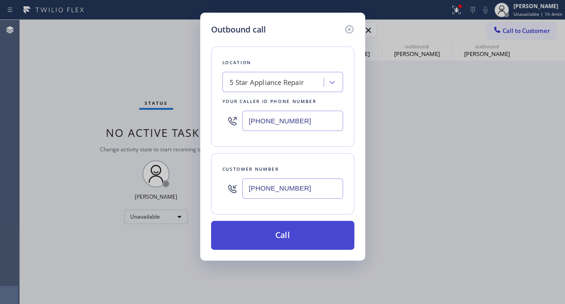
click at [311, 239] on button "Call" at bounding box center [282, 235] width 143 height 29
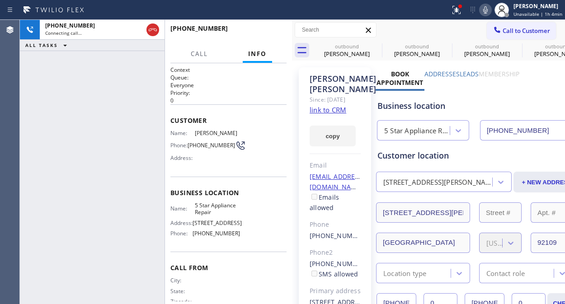
type input "[PHONE_NUMBER]"
click at [269, 32] on span "HANG UP" at bounding box center [266, 32] width 28 height 6
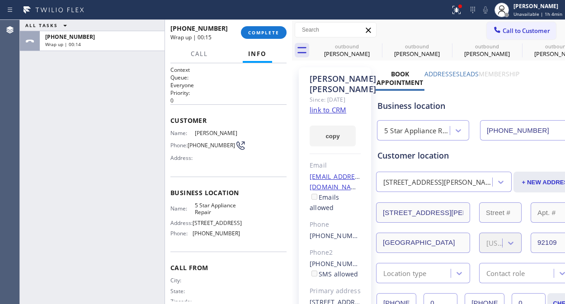
click at [86, 92] on div "ALL TASKS ALL TASKS ACTIVE TASKS TASKS IN WRAP UP [PHONE_NUMBER] Wrap up | 00:14" at bounding box center [92, 162] width 145 height 285
click at [255, 33] on span "COMPLETE" at bounding box center [263, 32] width 31 height 6
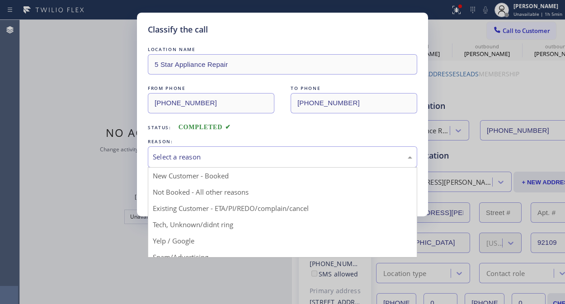
click at [245, 156] on div "Select a reason" at bounding box center [283, 157] width 260 height 10
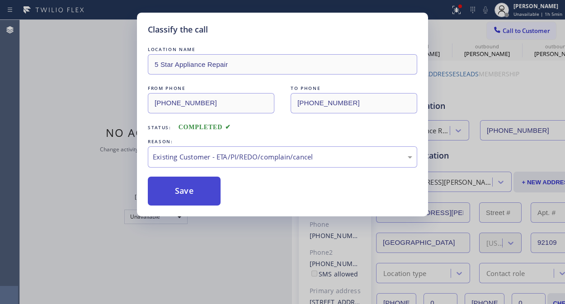
click at [203, 192] on button "Save" at bounding box center [184, 191] width 73 height 29
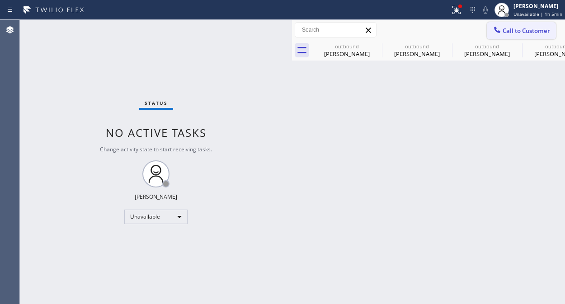
click at [509, 32] on span "Call to Customer" at bounding box center [527, 31] width 48 height 8
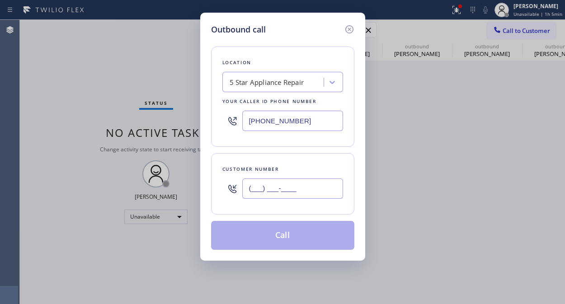
click at [309, 199] on input "(___) ___-____" at bounding box center [292, 189] width 101 height 20
paste input "770) 367-2514"
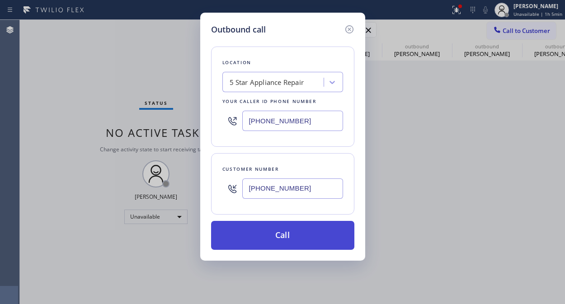
type input "[PHONE_NUMBER]"
click at [310, 242] on button "Call" at bounding box center [282, 235] width 143 height 29
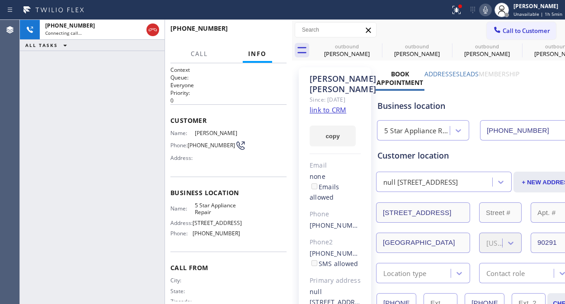
type input "[PHONE_NUMBER]"
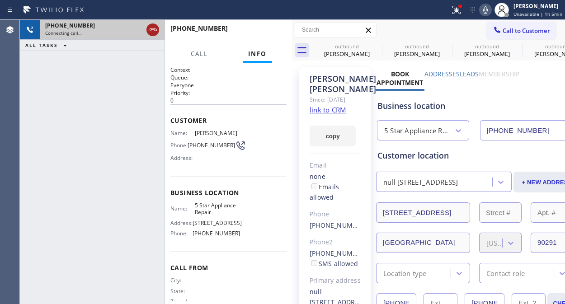
click at [157, 27] on icon at bounding box center [152, 29] width 11 height 11
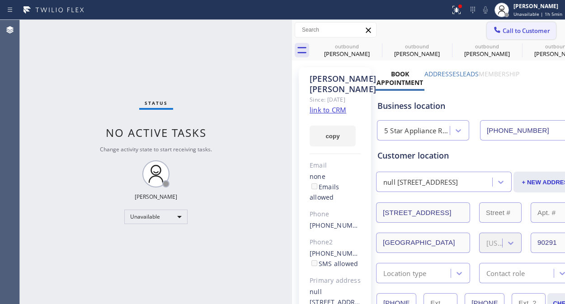
click at [492, 24] on button "Call to Customer" at bounding box center [521, 30] width 69 height 17
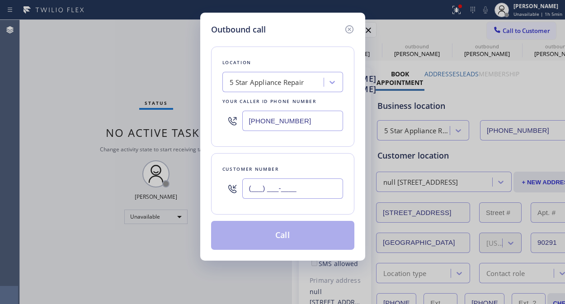
click at [258, 189] on input "(___) ___-____" at bounding box center [292, 189] width 101 height 20
paste input "310) 721-5571"
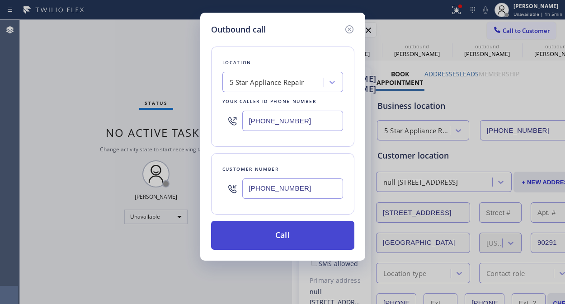
type input "[PHONE_NUMBER]"
click at [305, 240] on button "Call" at bounding box center [282, 235] width 143 height 29
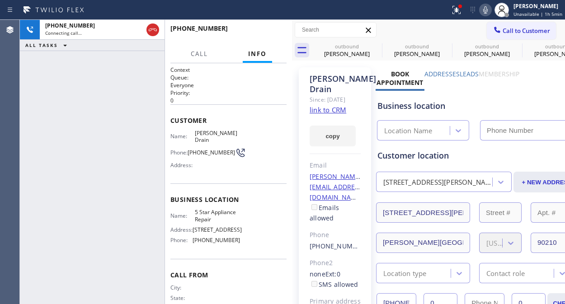
type input "[PHONE_NUMBER]"
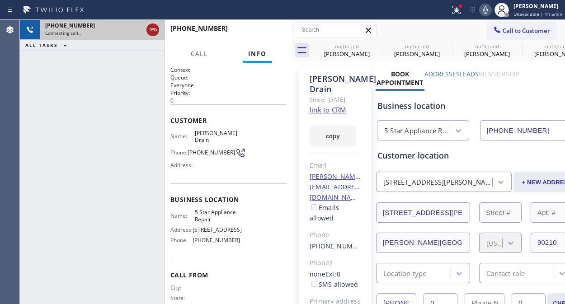
click at [156, 33] on icon at bounding box center [152, 29] width 11 height 11
click at [503, 29] on span "Call to Customer" at bounding box center [527, 31] width 48 height 8
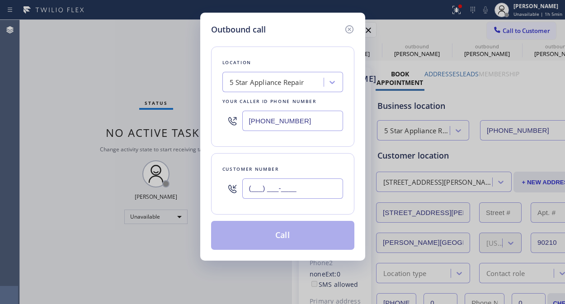
click at [248, 188] on input "(___) ___-____" at bounding box center [292, 189] width 101 height 20
paste input "239) 537-5645"
type input "[PHONE_NUMBER]"
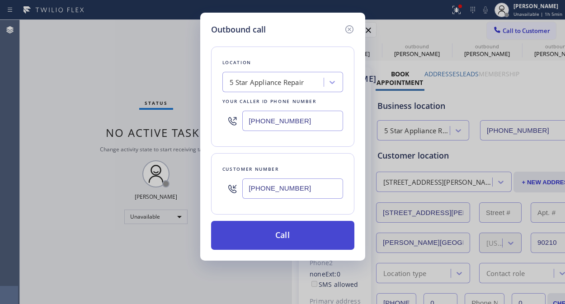
click at [328, 238] on button "Call" at bounding box center [282, 235] width 143 height 29
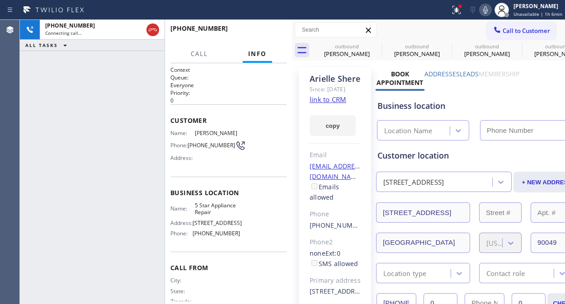
type input "[PHONE_NUMBER]"
drag, startPoint x: 237, startPoint y: 38, endPoint x: 267, endPoint y: 38, distance: 30.3
click at [243, 38] on div "[PHONE_NUMBER] Live | 00:07" at bounding box center [208, 33] width 74 height 24
click at [268, 37] on button "HANG UP" at bounding box center [266, 32] width 42 height 13
click at [271, 34] on span "HANG UP" at bounding box center [266, 32] width 28 height 6
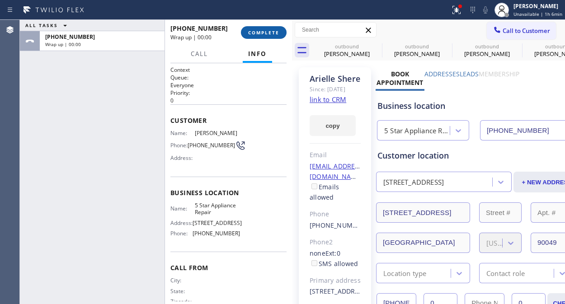
click at [271, 32] on span "COMPLETE" at bounding box center [263, 32] width 31 height 6
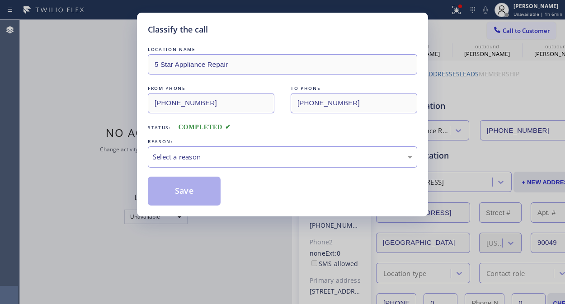
click at [269, 164] on div "Select a reason" at bounding box center [283, 157] width 270 height 21
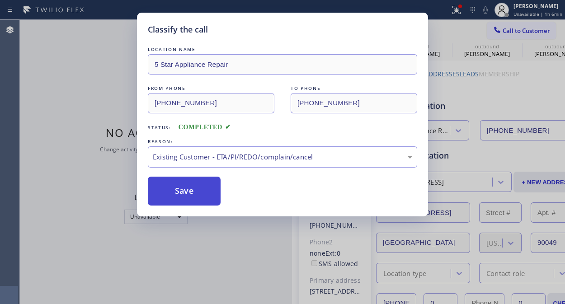
click at [210, 196] on button "Save" at bounding box center [184, 191] width 73 height 29
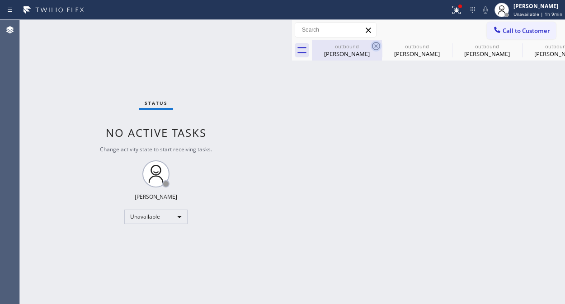
click at [375, 47] on icon at bounding box center [376, 46] width 11 height 11
click at [0, 0] on icon at bounding box center [0, 0] width 0 height 0
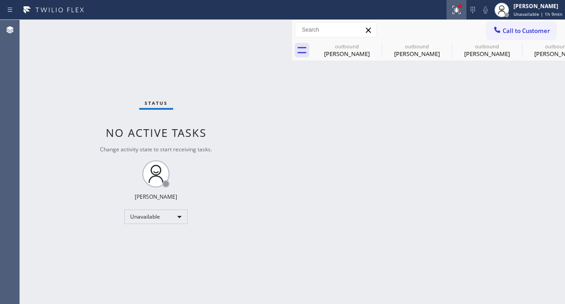
click at [0, 0] on icon at bounding box center [0, 0] width 0 height 0
click at [456, 10] on icon at bounding box center [456, 10] width 11 height 11
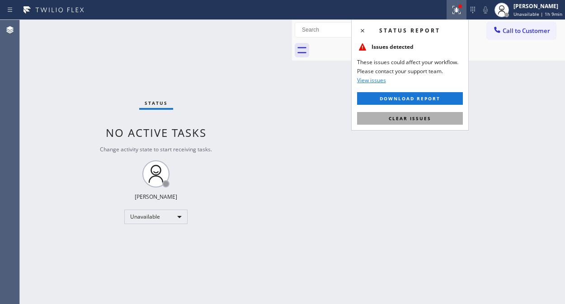
click at [409, 121] on span "Clear issues" at bounding box center [410, 118] width 43 height 6
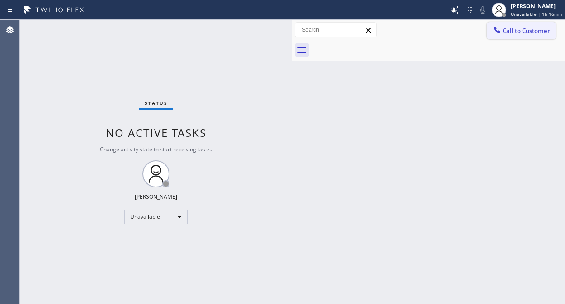
click at [518, 35] on button "Call to Customer" at bounding box center [521, 30] width 69 height 17
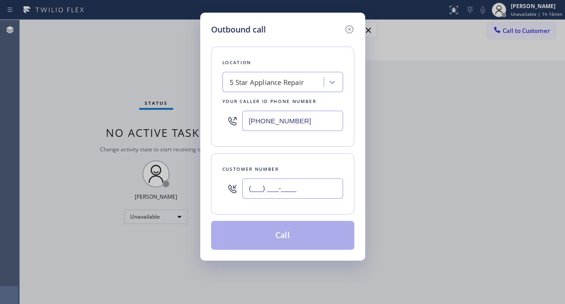
click at [279, 193] on input "(___) ___-____" at bounding box center [292, 189] width 101 height 20
paste input "310) 650-3797"
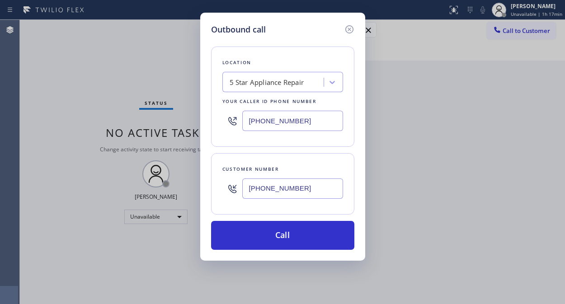
click at [245, 193] on input "[PHONE_NUMBER]" at bounding box center [292, 189] width 101 height 20
paste input "562) 948-573"
type input "[PHONE_NUMBER]"
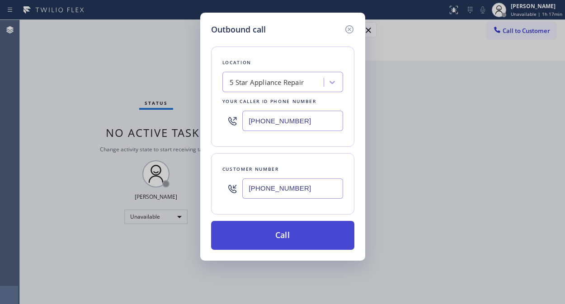
click at [289, 229] on button "Call" at bounding box center [282, 235] width 143 height 29
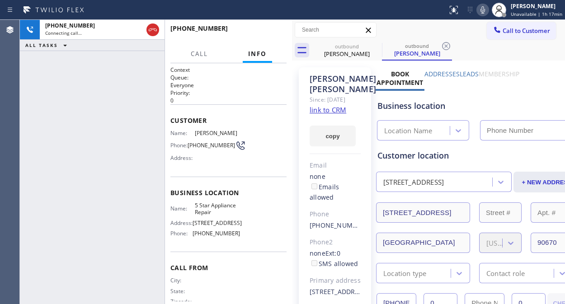
type input "[PHONE_NUMBER]"
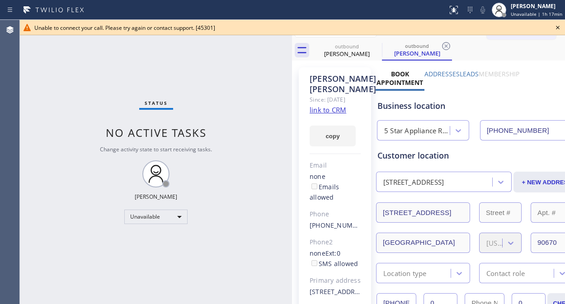
click at [556, 30] on icon at bounding box center [558, 27] width 11 height 11
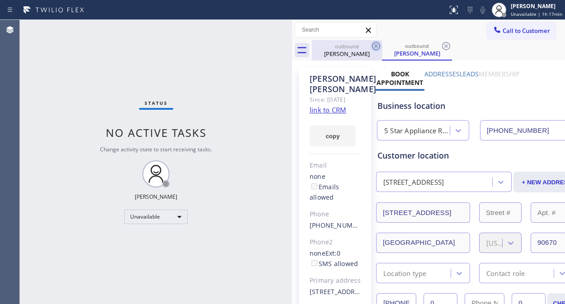
click at [374, 49] on icon at bounding box center [376, 46] width 8 height 8
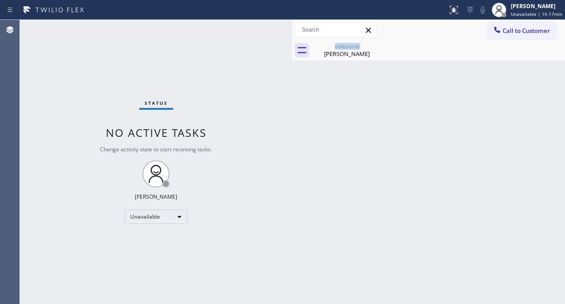
click at [374, 49] on div "outbound [PERSON_NAME]" at bounding box center [347, 50] width 70 height 20
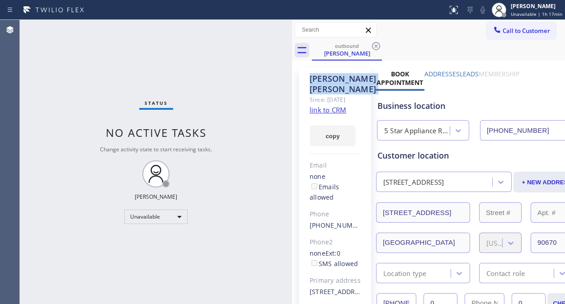
click at [374, 49] on icon at bounding box center [376, 46] width 8 height 8
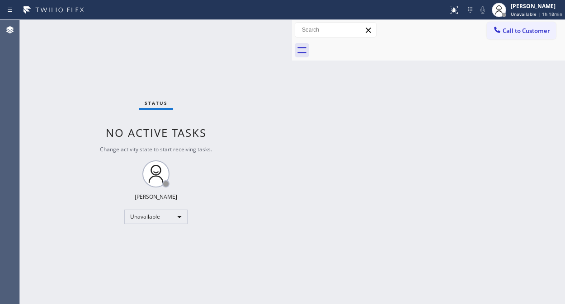
drag, startPoint x: 509, startPoint y: 28, endPoint x: 507, endPoint y: 33, distance: 5.3
click at [509, 29] on span "Call to Customer" at bounding box center [527, 31] width 48 height 8
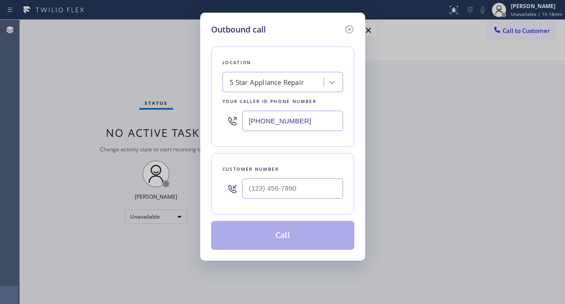
click at [251, 124] on input "[PHONE_NUMBER]" at bounding box center [292, 121] width 101 height 20
paste input "44) 988-0068"
type input "[PHONE_NUMBER]"
click at [94, 94] on div "Outbound call Location Viking Repair Pro Your caller id phone number [PHONE_NUM…" at bounding box center [282, 152] width 565 height 304
click at [246, 189] on input "(___) ___-____" at bounding box center [292, 189] width 101 height 20
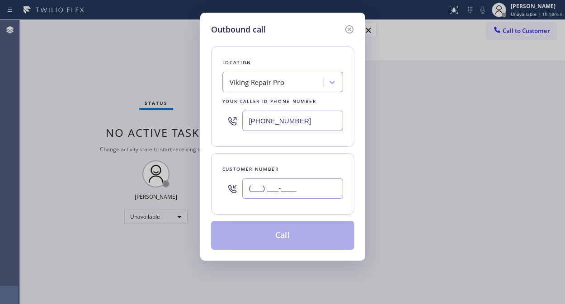
paste input "248) 840-7551"
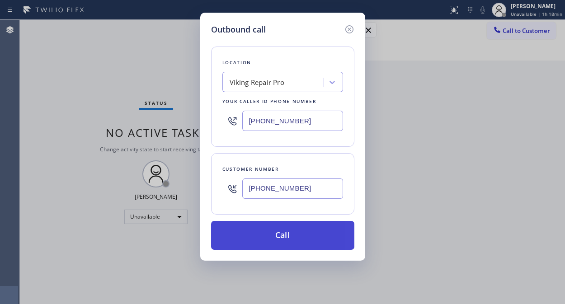
type input "[PHONE_NUMBER]"
click at [286, 232] on button "Call" at bounding box center [282, 235] width 143 height 29
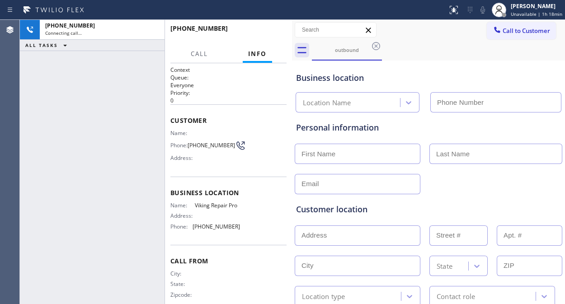
type input "[PHONE_NUMBER]"
click at [279, 29] on span "HANG UP" at bounding box center [266, 32] width 28 height 6
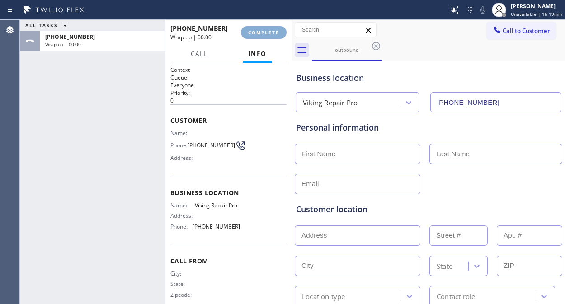
click at [273, 29] on span "COMPLETE" at bounding box center [263, 32] width 31 height 6
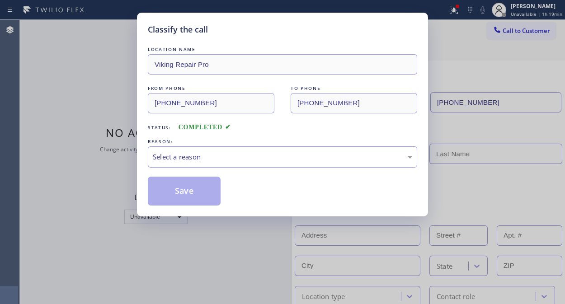
drag, startPoint x: 271, startPoint y: 29, endPoint x: 207, endPoint y: 184, distance: 168.5
click at [271, 29] on div "Classify the call" at bounding box center [283, 30] width 270 height 12
drag, startPoint x: 276, startPoint y: 155, endPoint x: 270, endPoint y: 166, distance: 12.2
click at [276, 157] on div "Select a reason" at bounding box center [283, 157] width 260 height 10
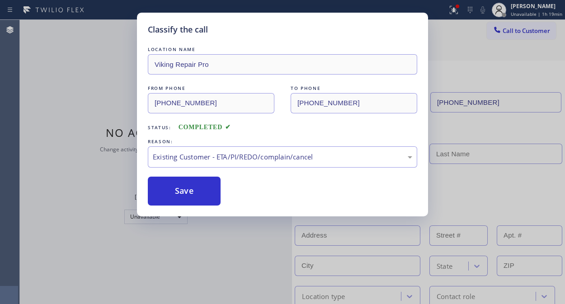
click at [223, 199] on div "Save" at bounding box center [283, 191] width 270 height 29
click at [193, 190] on button "Save" at bounding box center [184, 191] width 73 height 29
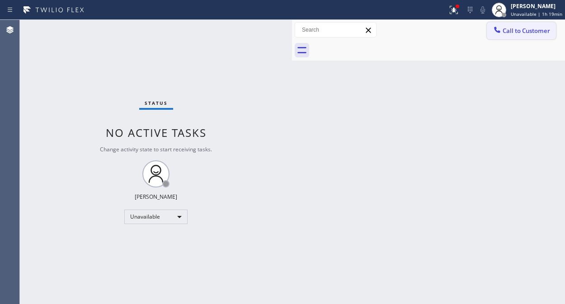
click at [503, 37] on button "Call to Customer" at bounding box center [521, 30] width 69 height 17
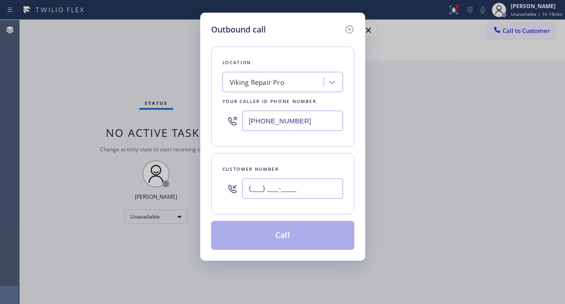
click at [263, 187] on input "(___) ___-____" at bounding box center [292, 189] width 101 height 20
paste input "310) 650-3797"
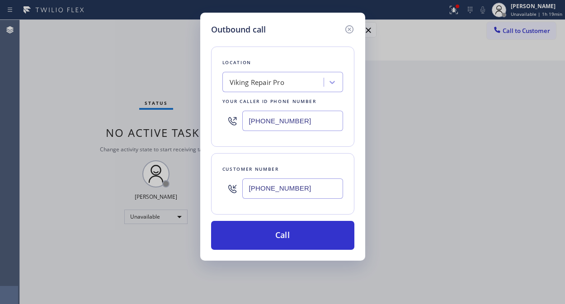
type input "[PHONE_NUMBER]"
click at [280, 78] on div "Viking Repair Pro" at bounding box center [257, 82] width 55 height 10
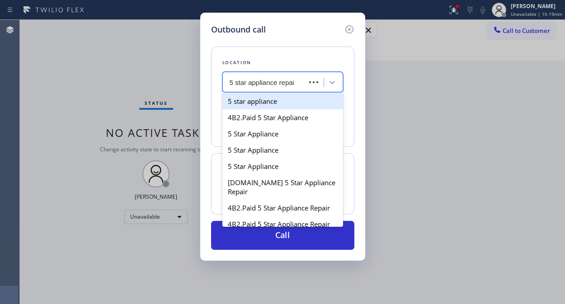
type input "5 star appliance repair"
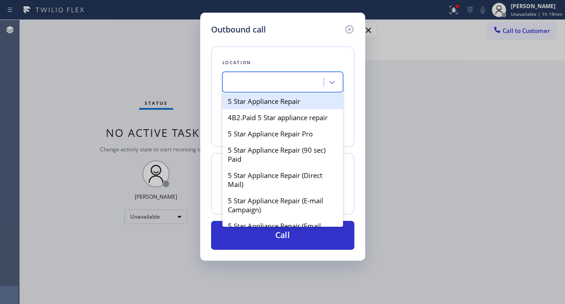
type input "[PHONE_NUMBER]"
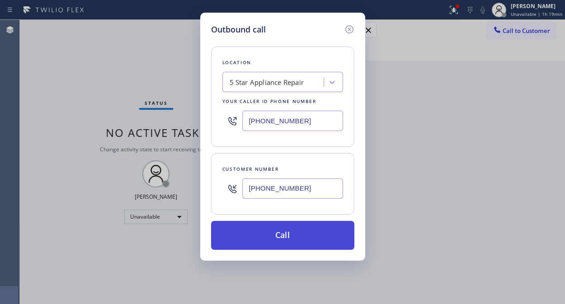
click at [284, 236] on button "Call" at bounding box center [282, 235] width 143 height 29
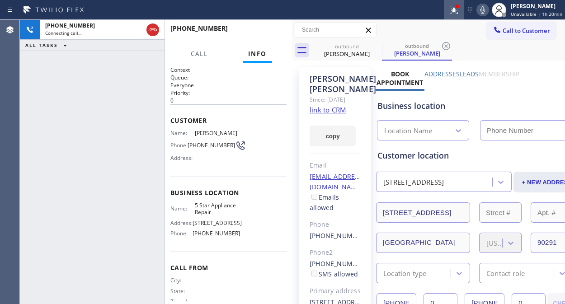
type input "[PHONE_NUMBER]"
click at [457, 11] on icon at bounding box center [454, 10] width 8 height 8
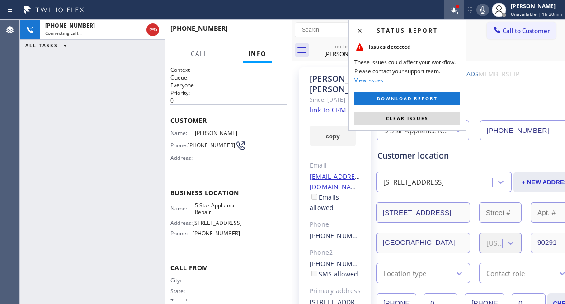
click at [413, 118] on span "Clear issues" at bounding box center [407, 118] width 43 height 6
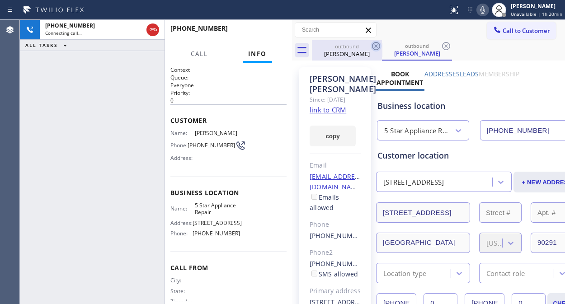
click at [374, 43] on icon at bounding box center [376, 46] width 8 height 8
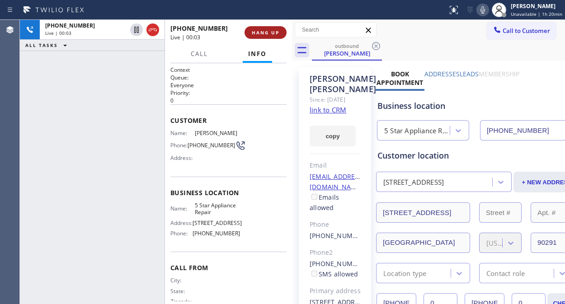
click at [270, 30] on span "HANG UP" at bounding box center [266, 32] width 28 height 6
click at [269, 30] on span "HANG UP" at bounding box center [266, 32] width 28 height 6
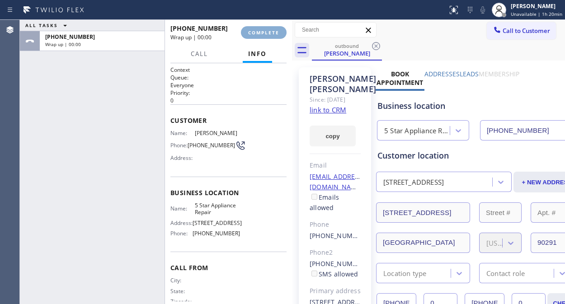
click at [269, 30] on span "COMPLETE" at bounding box center [263, 32] width 31 height 6
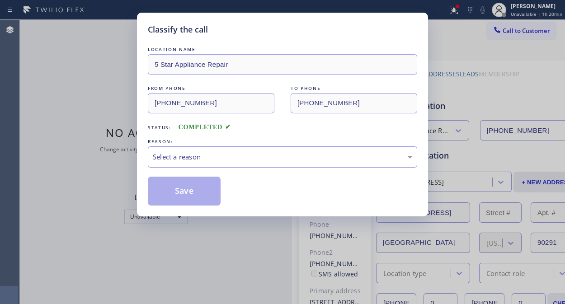
click at [290, 153] on div "Select a reason" at bounding box center [283, 157] width 260 height 10
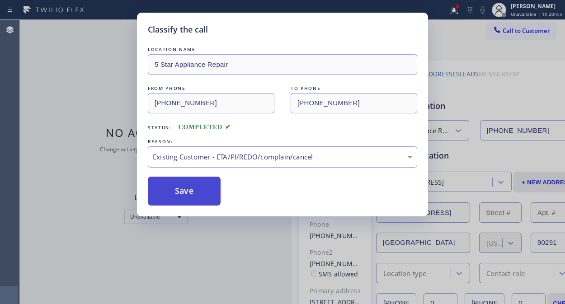
click at [193, 191] on button "Save" at bounding box center [184, 191] width 73 height 29
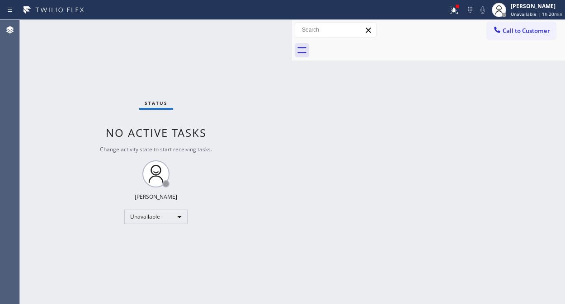
click at [513, 30] on span "Call to Customer" at bounding box center [527, 31] width 48 height 8
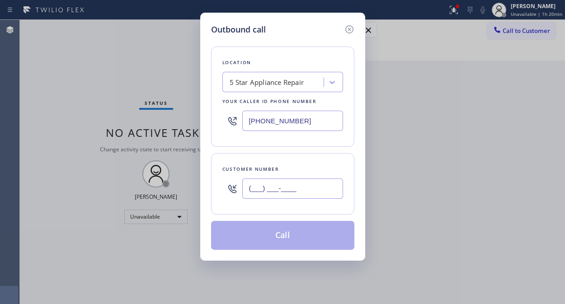
click at [271, 192] on input "(___) ___-____" at bounding box center [292, 189] width 101 height 20
paste input "510) 918-3989"
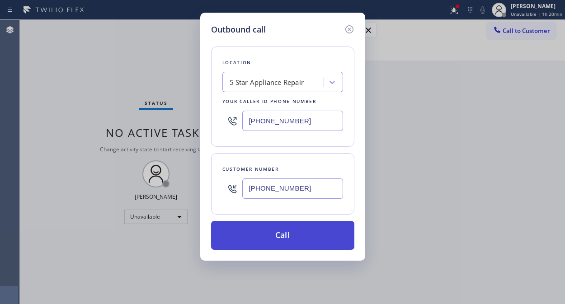
type input "[PHONE_NUMBER]"
click at [304, 230] on button "Call" at bounding box center [282, 235] width 143 height 29
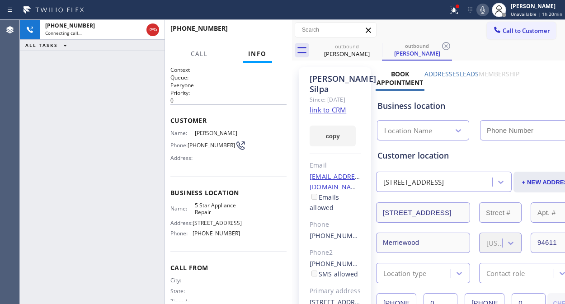
type input "[PHONE_NUMBER]"
click at [335, 114] on link "link to CRM" at bounding box center [328, 109] width 37 height 9
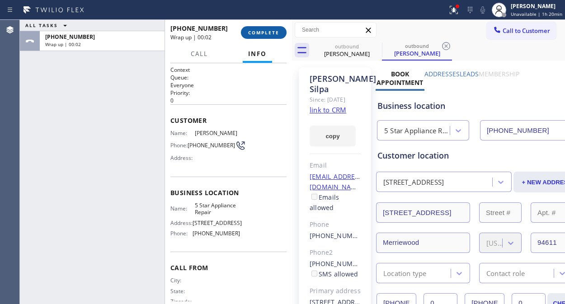
click at [275, 33] on span "COMPLETE" at bounding box center [263, 32] width 31 height 6
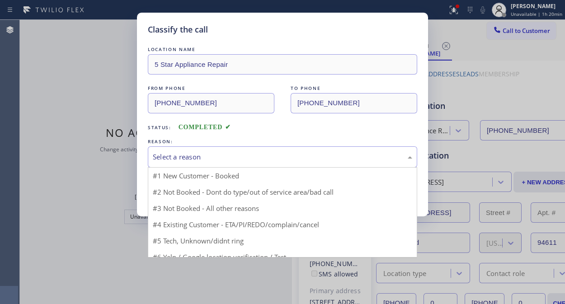
click at [261, 163] on div "Select a reason" at bounding box center [283, 157] width 270 height 21
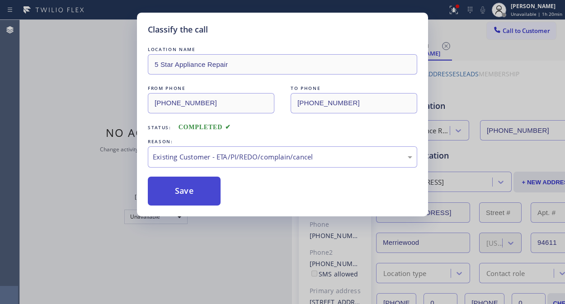
drag, startPoint x: 190, startPoint y: 196, endPoint x: 214, endPoint y: 189, distance: 24.6
click at [190, 196] on button "Save" at bounding box center [184, 191] width 73 height 29
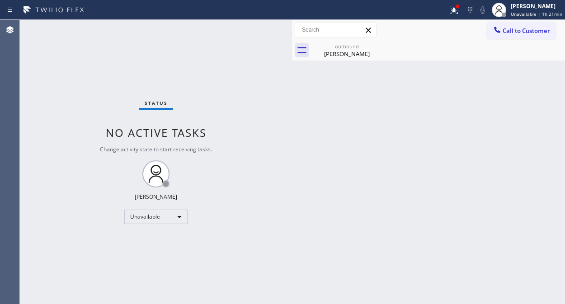
click at [509, 28] on span "Call to Customer" at bounding box center [527, 31] width 48 height 8
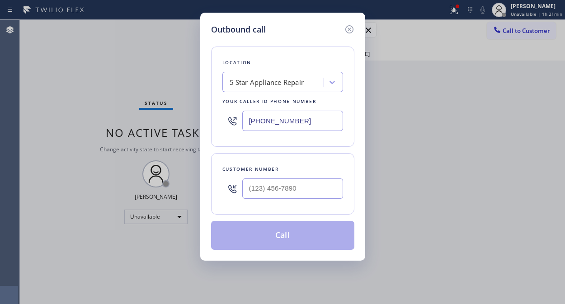
click at [258, 200] on div at bounding box center [292, 188] width 101 height 29
click at [261, 185] on input "(___) ___-____" at bounding box center [292, 189] width 101 height 20
paste input "562) 533-1118"
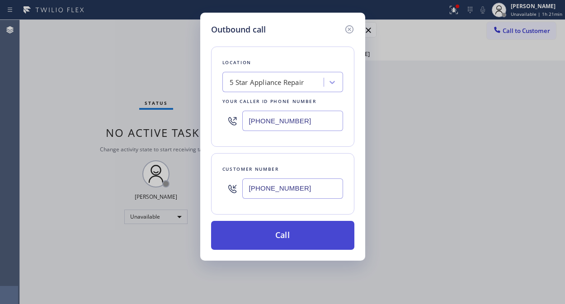
type input "[PHONE_NUMBER]"
click at [286, 236] on button "Call" at bounding box center [282, 235] width 143 height 29
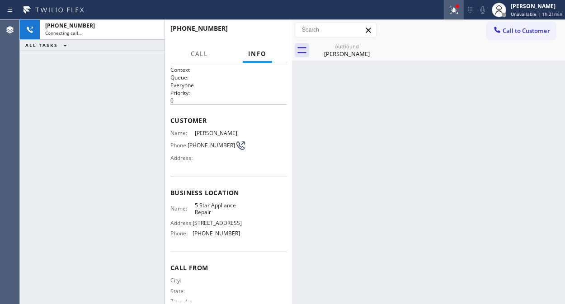
click at [456, 11] on icon at bounding box center [452, 9] width 5 height 6
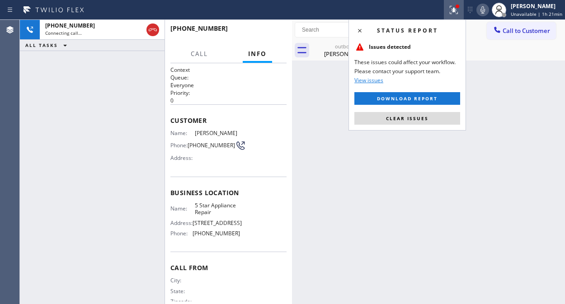
drag, startPoint x: 418, startPoint y: 119, endPoint x: 418, endPoint y: 3, distance: 115.8
click at [418, 119] on span "Clear issues" at bounding box center [407, 118] width 43 height 6
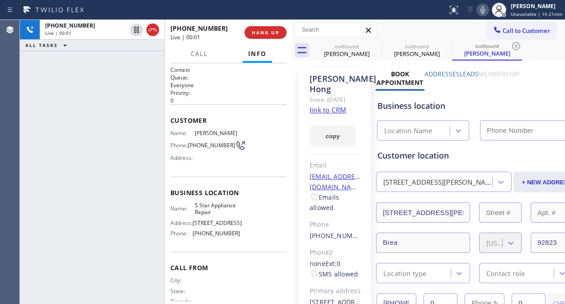
type input "[PHONE_NUMBER]"
click at [274, 30] on span "HANG UP" at bounding box center [266, 32] width 28 height 6
click at [274, 31] on span "HANG UP" at bounding box center [266, 32] width 28 height 6
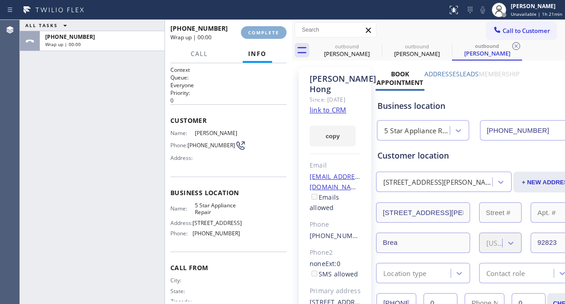
click at [274, 31] on span "COMPLETE" at bounding box center [263, 32] width 31 height 6
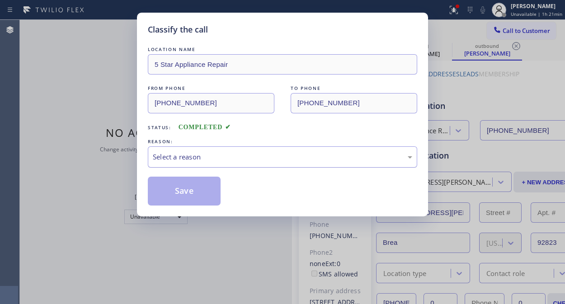
click at [273, 155] on div "Select a reason" at bounding box center [283, 157] width 260 height 10
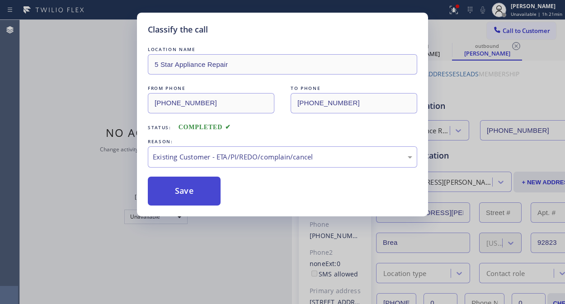
drag, startPoint x: 174, startPoint y: 188, endPoint x: 211, endPoint y: 178, distance: 38.5
click at [175, 188] on button "Save" at bounding box center [184, 191] width 73 height 29
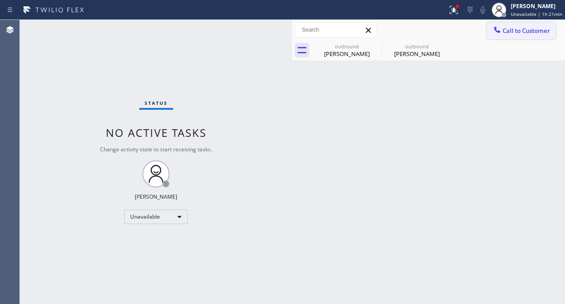
click at [501, 32] on icon at bounding box center [497, 29] width 9 height 9
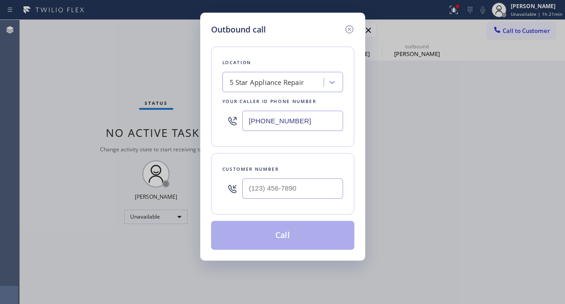
click at [285, 203] on div at bounding box center [292, 188] width 101 height 29
click at [290, 193] on input "(___) ___-____" at bounding box center [292, 189] width 101 height 20
paste input "801) 589-4714"
type input "[PHONE_NUMBER]"
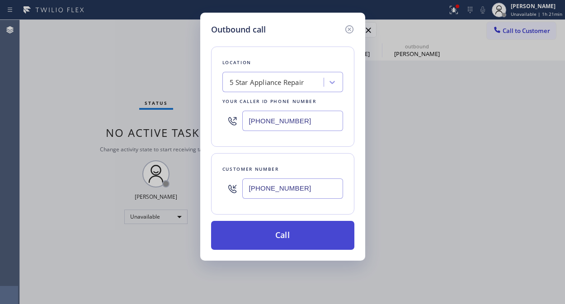
click at [316, 242] on button "Call" at bounding box center [282, 235] width 143 height 29
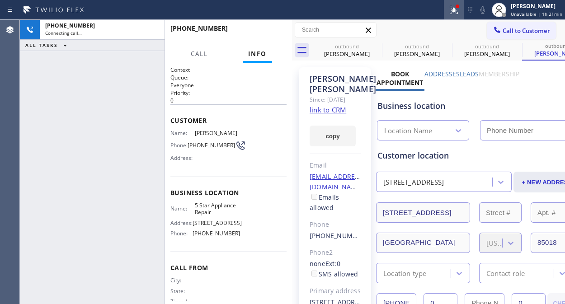
click at [460, 12] on icon at bounding box center [454, 10] width 11 height 11
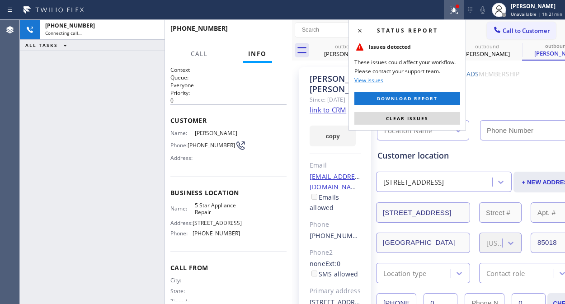
drag, startPoint x: 442, startPoint y: 120, endPoint x: 487, endPoint y: 20, distance: 109.3
click at [444, 110] on div "Status report Issues detected These issues could affect your workflow. Please c…" at bounding box center [408, 74] width 118 height 111
type input "[PHONE_NUMBER]"
click at [487, 9] on icon at bounding box center [483, 10] width 11 height 11
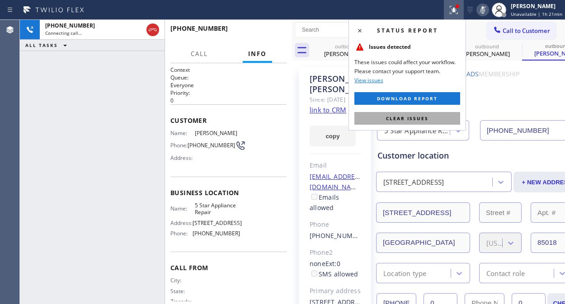
click at [426, 119] on span "Clear issues" at bounding box center [407, 118] width 43 height 6
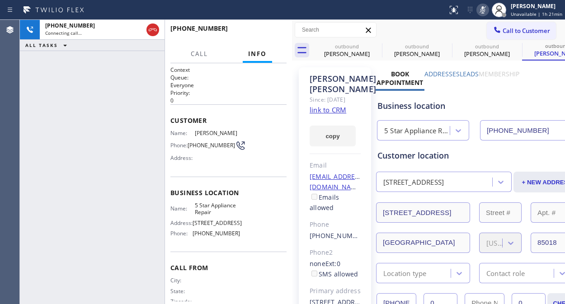
click at [485, 10] on rect at bounding box center [483, 9] width 6 height 6
click at [371, 44] on icon at bounding box center [376, 46] width 11 height 11
click at [0, 0] on icon at bounding box center [0, 0] width 0 height 0
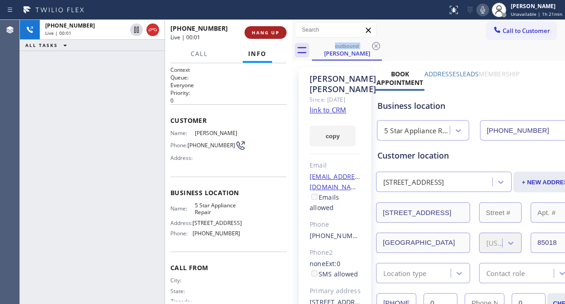
click at [274, 32] on span "HANG UP" at bounding box center [266, 32] width 28 height 6
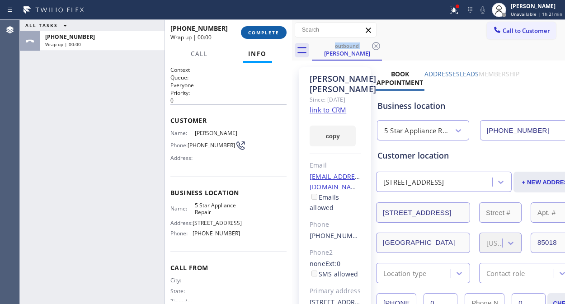
click at [274, 32] on span "COMPLETE" at bounding box center [263, 32] width 31 height 6
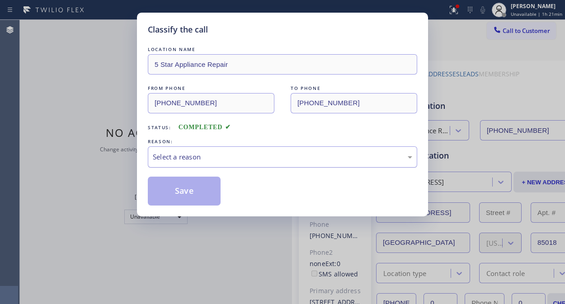
drag, startPoint x: 287, startPoint y: 157, endPoint x: 283, endPoint y: 165, distance: 8.9
click at [287, 159] on div "Select a reason" at bounding box center [283, 157] width 260 height 10
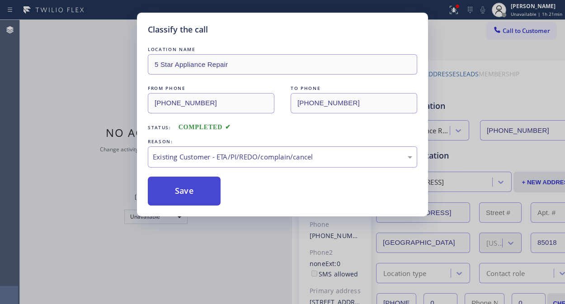
click at [204, 197] on button "Save" at bounding box center [184, 191] width 73 height 29
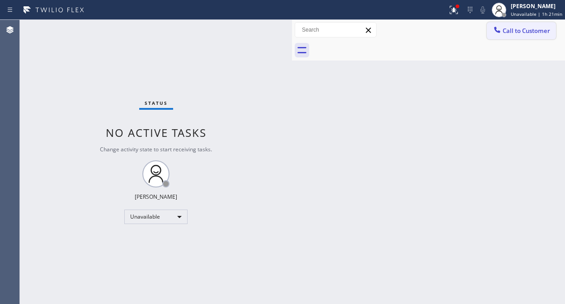
click at [509, 27] on span "Call to Customer" at bounding box center [527, 31] width 48 height 8
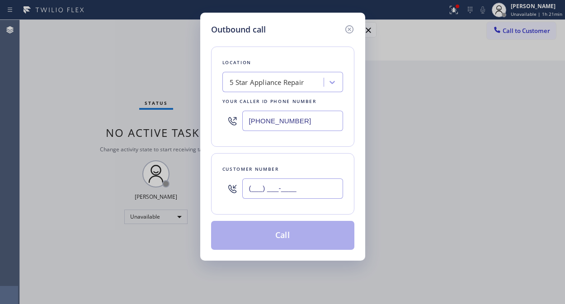
click at [287, 194] on input "(___) ___-____" at bounding box center [292, 189] width 101 height 20
paste input "949) 637-5306"
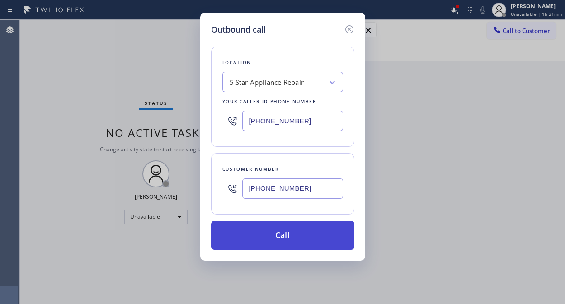
type input "(949) 637-5306"
click at [288, 233] on button "Call" at bounding box center [282, 235] width 143 height 29
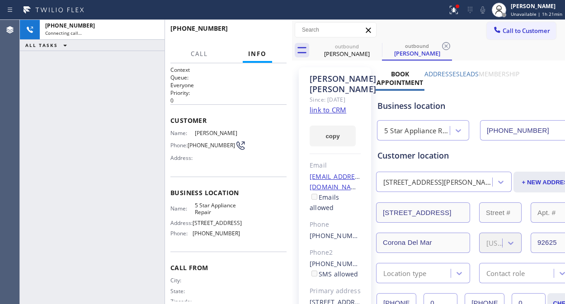
type input "[PHONE_NUMBER]"
click at [481, 10] on icon at bounding box center [483, 10] width 11 height 11
click at [265, 31] on span "HANG UP" at bounding box center [266, 32] width 28 height 6
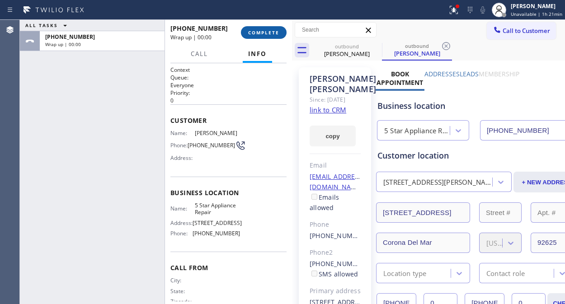
click at [265, 31] on span "COMPLETE" at bounding box center [263, 32] width 31 height 6
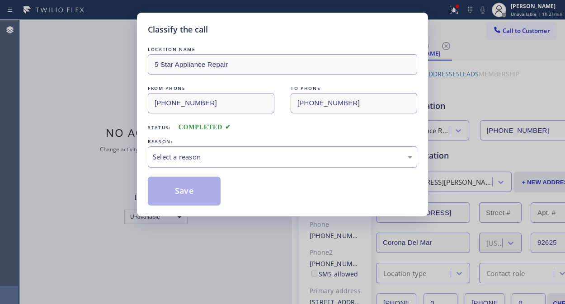
click at [290, 160] on div "Select a reason" at bounding box center [283, 157] width 260 height 10
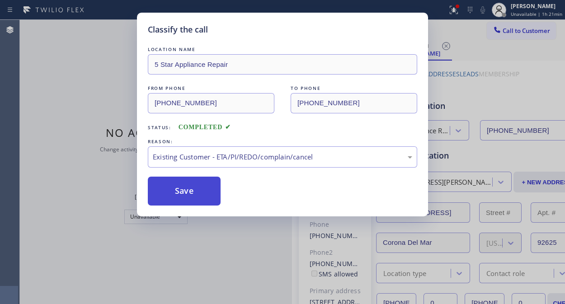
click at [188, 195] on button "Save" at bounding box center [184, 191] width 73 height 29
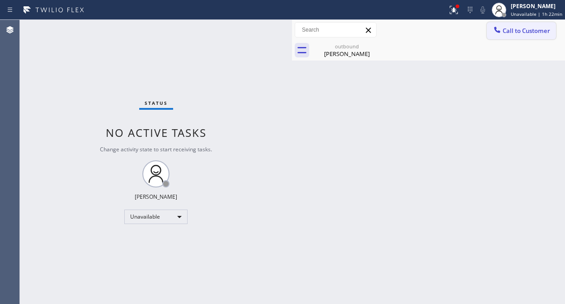
click at [493, 31] on icon at bounding box center [497, 29] width 9 height 9
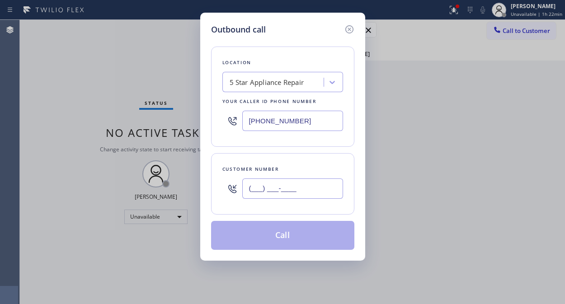
click at [299, 187] on input "(___) ___-____" at bounding box center [292, 189] width 101 height 20
paste input "949) 606-2989"
type input "(949) 606-2989"
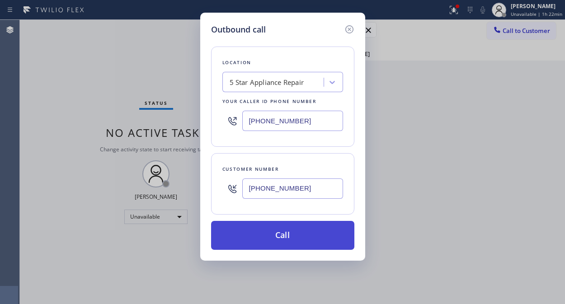
drag, startPoint x: 269, startPoint y: 232, endPoint x: 370, endPoint y: 6, distance: 247.7
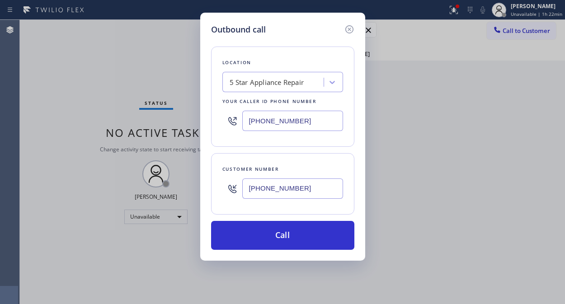
click at [269, 229] on button "Call" at bounding box center [282, 235] width 143 height 29
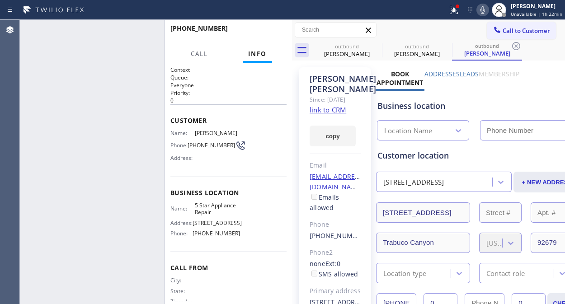
type input "[PHONE_NUMBER]"
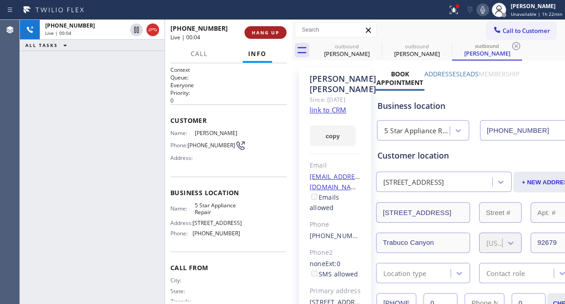
click at [267, 35] on span "HANG UP" at bounding box center [266, 32] width 28 height 6
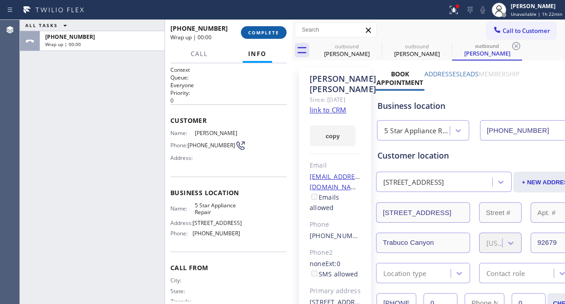
click at [267, 35] on span "COMPLETE" at bounding box center [263, 32] width 31 height 6
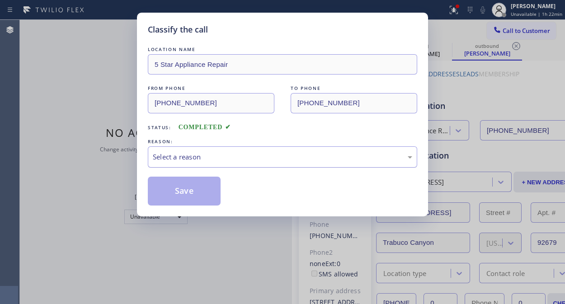
click at [269, 152] on div "Select a reason" at bounding box center [283, 157] width 260 height 10
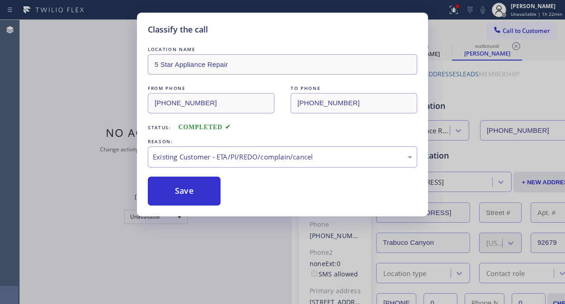
click at [190, 207] on div "Classify the call LOCATION NAME 5 Star Appliance Repair FROM PHONE (855) 731-49…" at bounding box center [282, 115] width 291 height 204
click at [197, 199] on button "Save" at bounding box center [184, 191] width 73 height 29
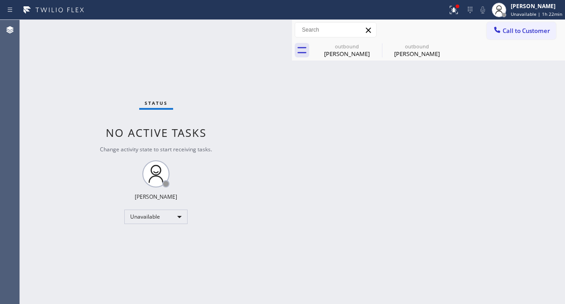
drag, startPoint x: 507, startPoint y: 31, endPoint x: 403, endPoint y: 132, distance: 145.2
click at [507, 32] on span "Call to Customer" at bounding box center [527, 31] width 48 height 8
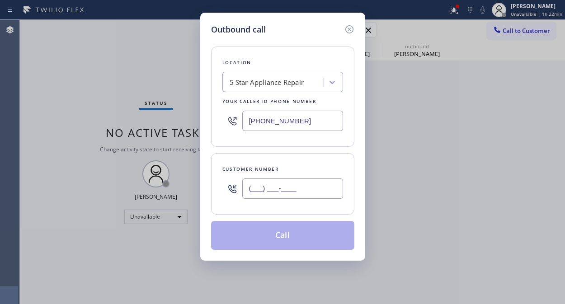
click at [309, 195] on input "(___) ___-____" at bounding box center [292, 189] width 101 height 20
paste input "760) 334-3483"
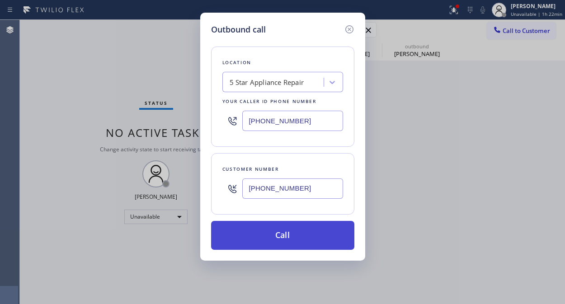
type input "(760) 334-3483"
click at [317, 232] on button "Call" at bounding box center [282, 235] width 143 height 29
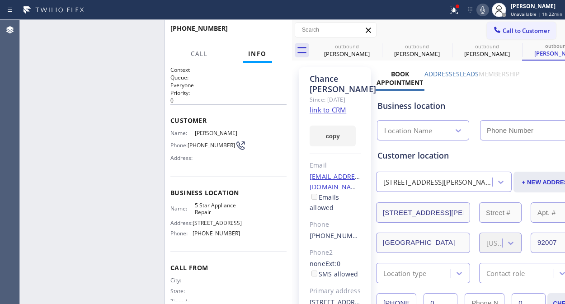
type input "[PHONE_NUMBER]"
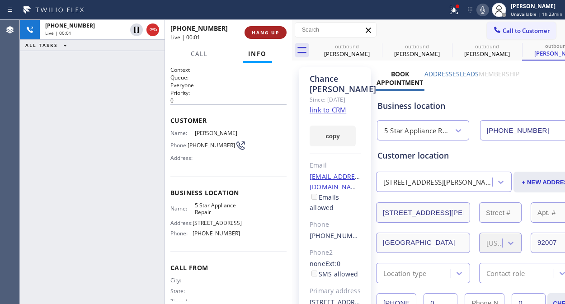
click at [273, 35] on span "HANG UP" at bounding box center [266, 32] width 28 height 6
click at [271, 34] on span "HANG UP" at bounding box center [266, 32] width 28 height 6
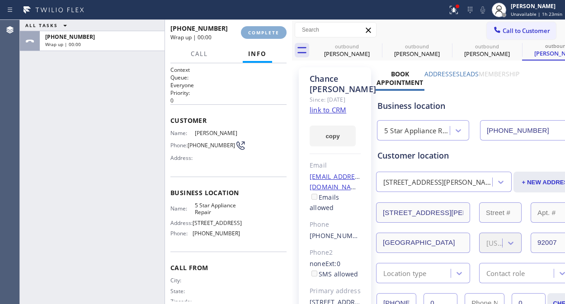
click at [271, 35] on span "COMPLETE" at bounding box center [263, 32] width 31 height 6
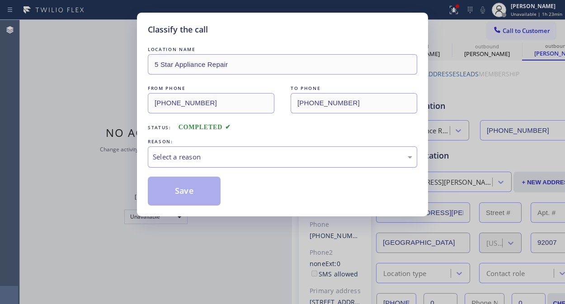
click at [250, 164] on div "Select a reason" at bounding box center [283, 157] width 270 height 21
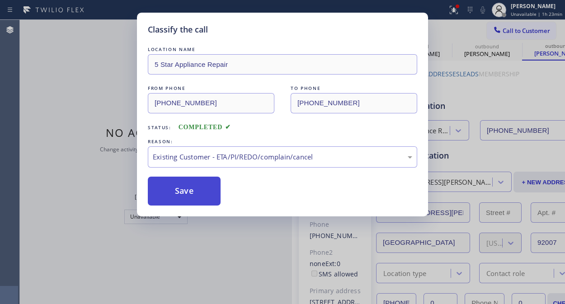
click at [189, 193] on button "Save" at bounding box center [184, 191] width 73 height 29
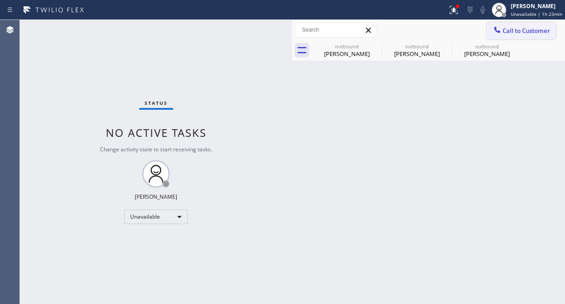
click at [516, 29] on span "Call to Customer" at bounding box center [527, 31] width 48 height 8
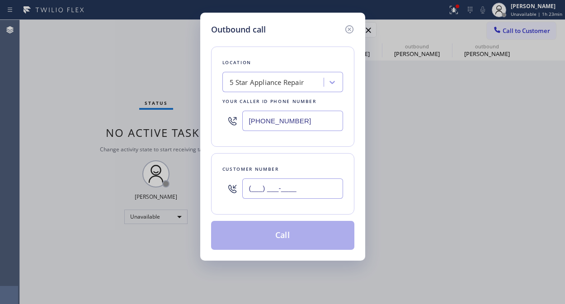
click at [305, 184] on input "(___) ___-____" at bounding box center [292, 189] width 101 height 20
paste input "714) 624-7773"
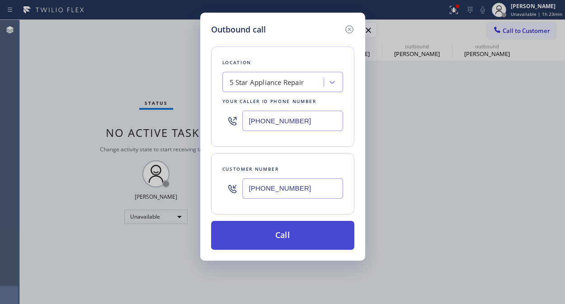
type input "(714) 624-7773"
click at [302, 228] on button "Call" at bounding box center [282, 235] width 143 height 29
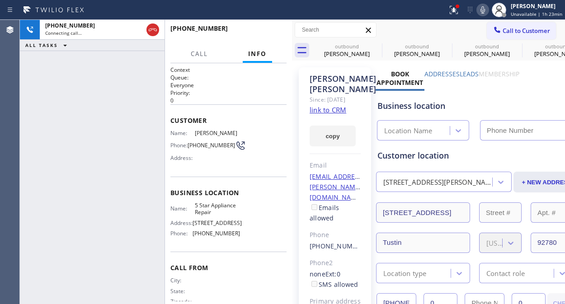
type input "[PHONE_NUMBER]"
click at [259, 30] on span "HANG UP" at bounding box center [266, 32] width 28 height 6
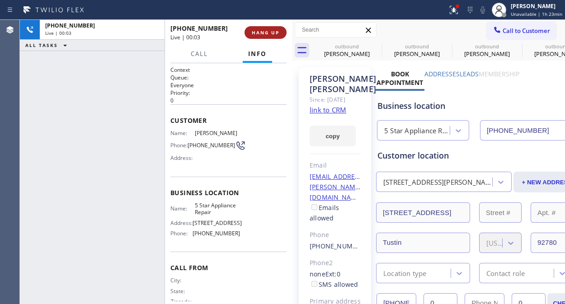
click at [259, 30] on span "HANG UP" at bounding box center [266, 32] width 28 height 6
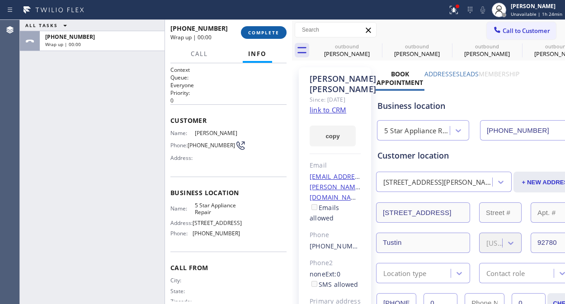
click at [267, 29] on span "COMPLETE" at bounding box center [263, 32] width 31 height 6
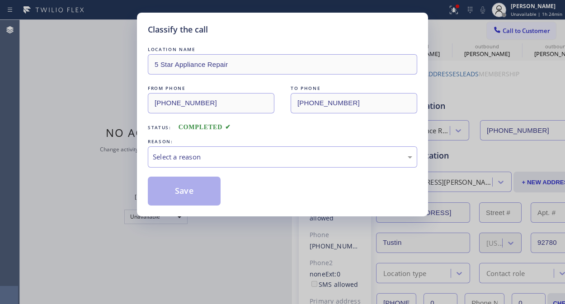
click at [305, 137] on div "LOCATION NAME 5 Star Appliance Repair FROM PHONE (855) 731-4952 TO PHONE (714) …" at bounding box center [283, 125] width 270 height 161
drag, startPoint x: 306, startPoint y: 146, endPoint x: 296, endPoint y: 172, distance: 28.5
click at [306, 148] on div "REASON: Select a reason" at bounding box center [283, 152] width 270 height 31
drag, startPoint x: 246, startPoint y: 155, endPoint x: 246, endPoint y: 166, distance: 10.9
click at [246, 155] on div "Select a reason" at bounding box center [283, 157] width 260 height 10
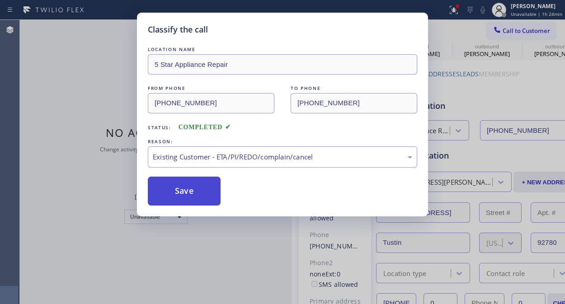
drag, startPoint x: 191, startPoint y: 174, endPoint x: 190, endPoint y: 180, distance: 5.9
click at [190, 175] on div "LOCATION NAME 5 Star Appliance Repair FROM PHONE (855) 731-4952 TO PHONE (714) …" at bounding box center [283, 125] width 270 height 161
click at [192, 190] on button "Save" at bounding box center [184, 191] width 73 height 29
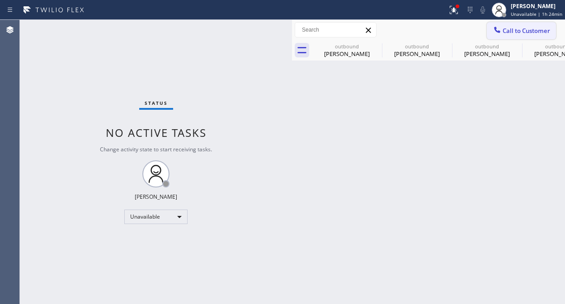
click at [513, 38] on button "Call to Customer" at bounding box center [521, 30] width 69 height 17
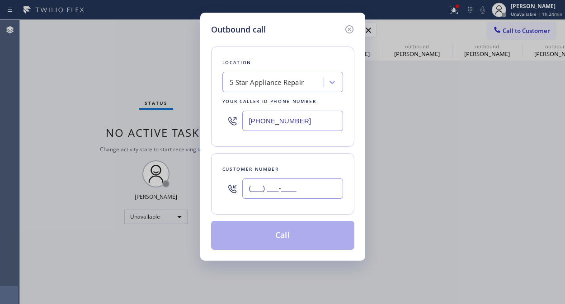
click at [290, 185] on input "(___) ___-____" at bounding box center [292, 189] width 101 height 20
paste input "714) 349-1809"
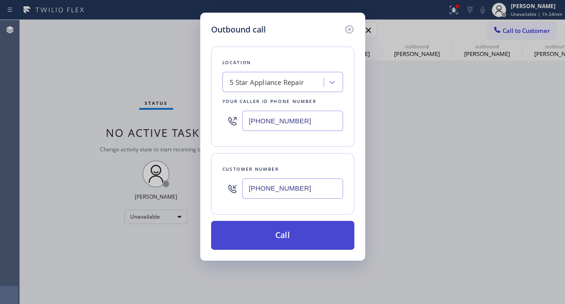
type input "(714) 349-1809"
click at [309, 239] on button "Call" at bounding box center [282, 235] width 143 height 29
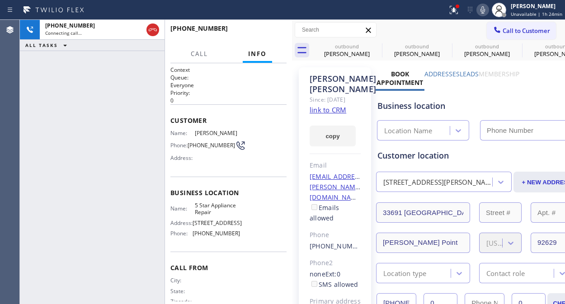
type input "[PHONE_NUMBER]"
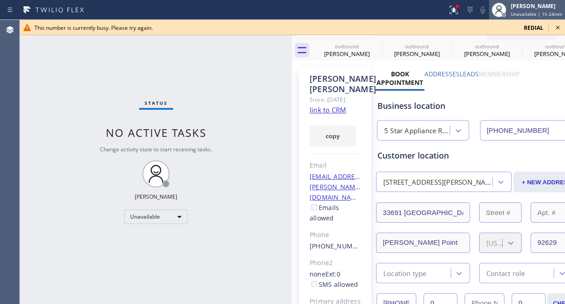
drag, startPoint x: 556, startPoint y: 28, endPoint x: 521, endPoint y: 5, distance: 42.8
click at [556, 26] on icon at bounding box center [558, 27] width 11 height 11
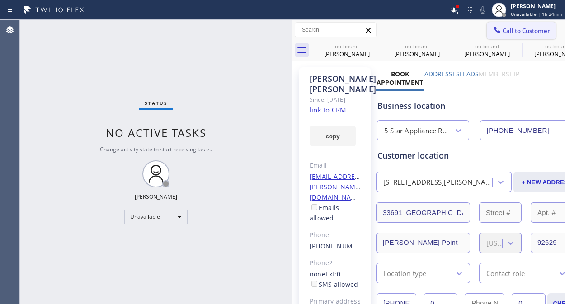
click at [503, 32] on span "Call to Customer" at bounding box center [527, 31] width 48 height 8
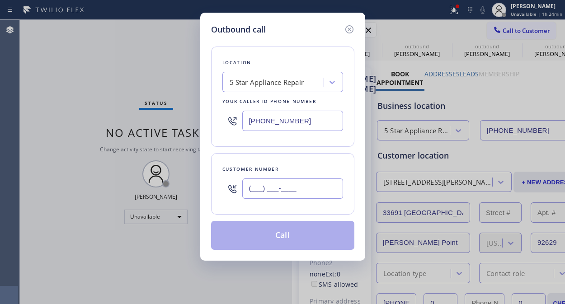
click at [278, 191] on input "(___) ___-____" at bounding box center [292, 189] width 101 height 20
paste input "949) 338-7718"
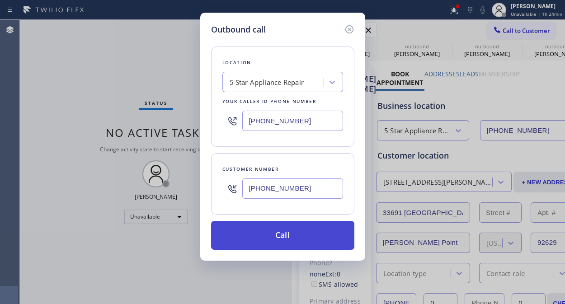
type input "(949) 338-7718"
click at [313, 247] on button "Call" at bounding box center [282, 235] width 143 height 29
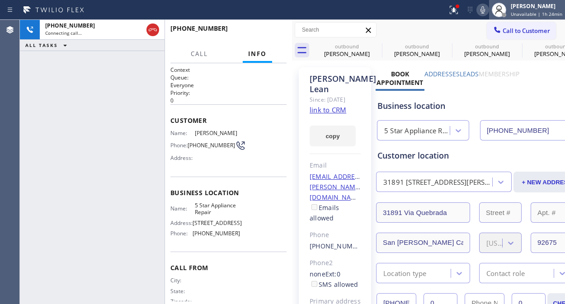
type input "[PHONE_NUMBER]"
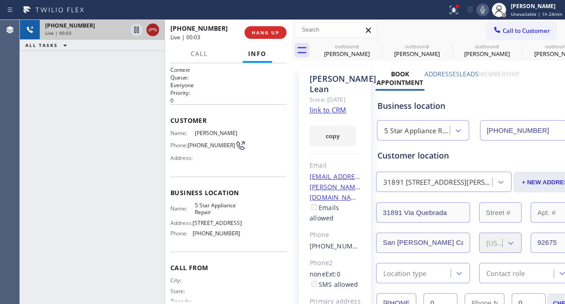
click at [152, 32] on icon at bounding box center [152, 29] width 11 height 11
drag, startPoint x: 256, startPoint y: 24, endPoint x: 261, endPoint y: 38, distance: 14.3
click at [258, 30] on div "+19493387718 Live | 00:04 HANG UP" at bounding box center [229, 33] width 116 height 24
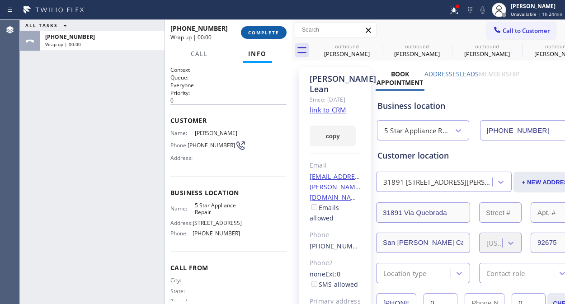
click at [261, 38] on button "COMPLETE" at bounding box center [264, 32] width 46 height 13
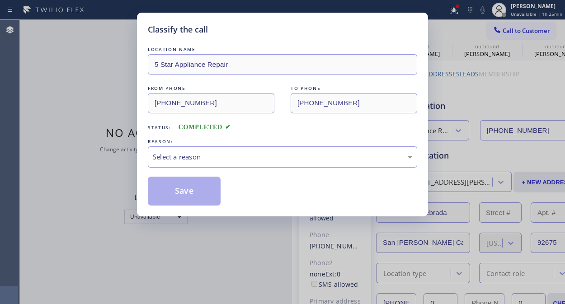
click at [228, 157] on div "Select a reason" at bounding box center [283, 157] width 260 height 10
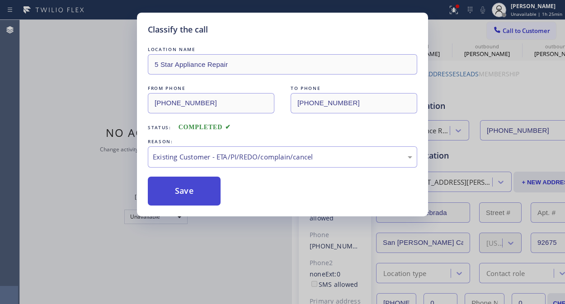
click at [188, 202] on button "Save" at bounding box center [184, 191] width 73 height 29
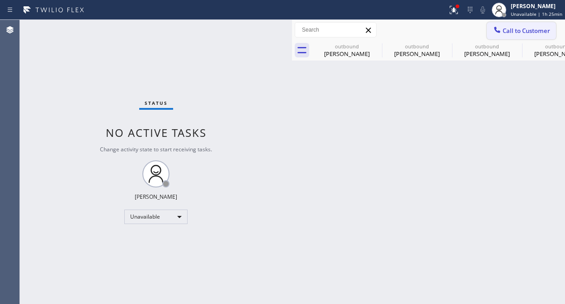
click at [517, 33] on span "Call to Customer" at bounding box center [527, 31] width 48 height 8
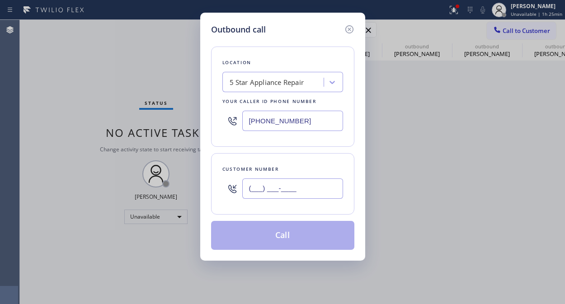
click at [295, 188] on input "(___) ___-____" at bounding box center [292, 189] width 101 height 20
paste input "415) 699-1139"
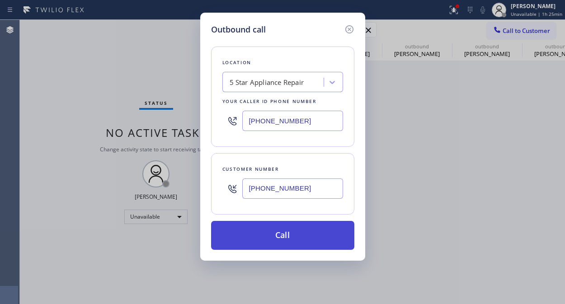
type input "(415) 699-1139"
click at [304, 241] on button "Call" at bounding box center [282, 235] width 143 height 29
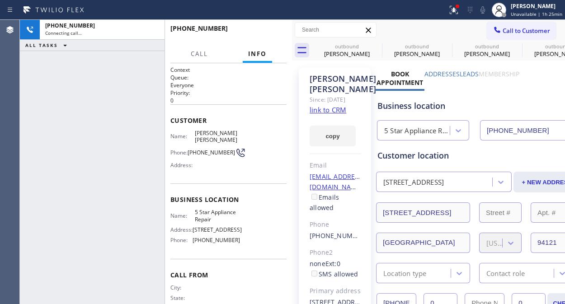
type input "[PHONE_NUMBER]"
drag, startPoint x: 152, startPoint y: 29, endPoint x: 249, endPoint y: 33, distance: 96.9
click at [152, 29] on icon at bounding box center [152, 29] width 11 height 11
click at [259, 29] on span "HANG UP" at bounding box center [266, 32] width 28 height 6
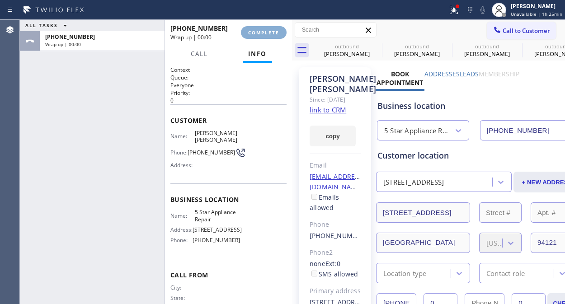
click at [259, 29] on span "COMPLETE" at bounding box center [263, 32] width 31 height 6
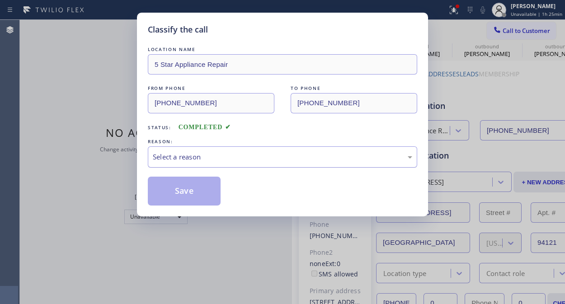
click at [252, 158] on div "Select a reason" at bounding box center [283, 157] width 260 height 10
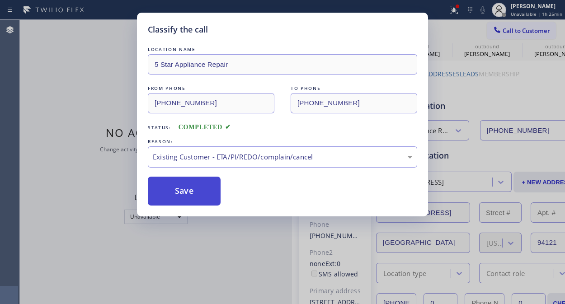
click at [171, 184] on button "Save" at bounding box center [184, 191] width 73 height 29
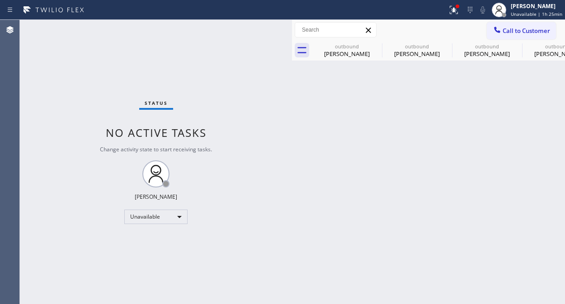
click at [106, 94] on div "Status No active tasks Change activity state to start receiving tasks. [PERSON_…" at bounding box center [156, 162] width 272 height 285
click at [510, 29] on span "Call to Customer" at bounding box center [527, 31] width 48 height 8
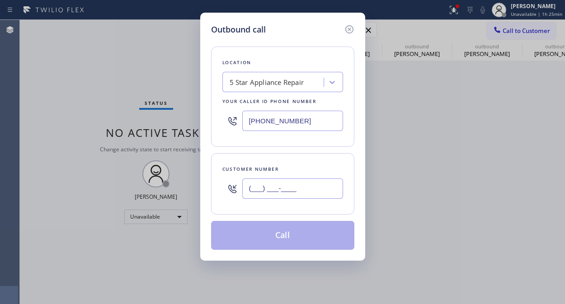
click at [255, 195] on input "(___) ___-____" at bounding box center [292, 189] width 101 height 20
paste input "661) 755-3945"
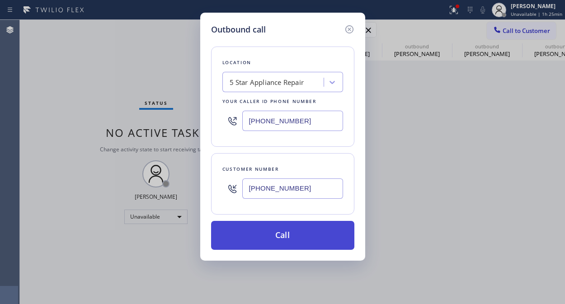
type input "(661) 755-3945"
click at [285, 242] on button "Call" at bounding box center [282, 235] width 143 height 29
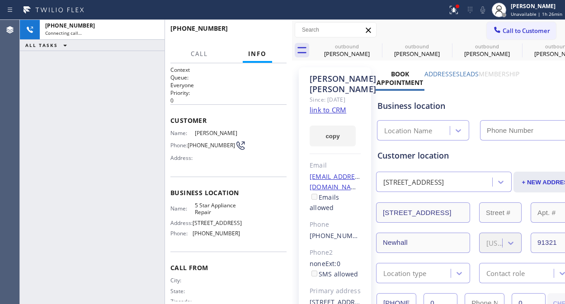
type input "[PHONE_NUMBER]"
click at [454, 7] on icon at bounding box center [454, 10] width 11 height 11
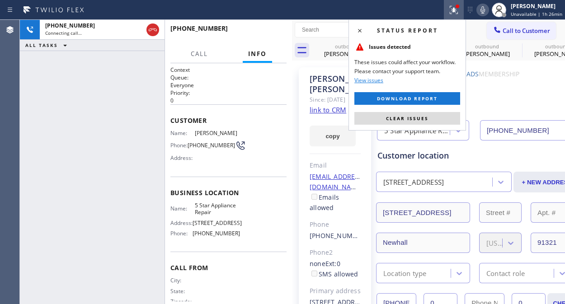
drag, startPoint x: 430, startPoint y: 124, endPoint x: 427, endPoint y: 104, distance: 19.6
click at [430, 124] on button "Clear issues" at bounding box center [408, 118] width 106 height 13
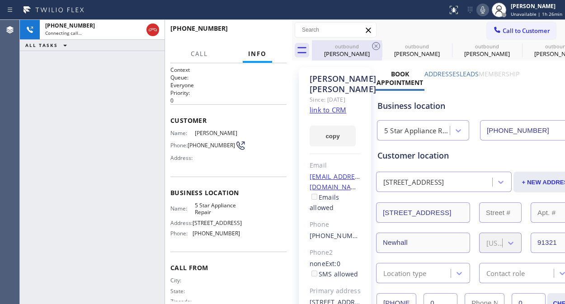
click at [369, 44] on div "outbound" at bounding box center [347, 46] width 68 height 7
click at [0, 0] on icon at bounding box center [0, 0] width 0 height 0
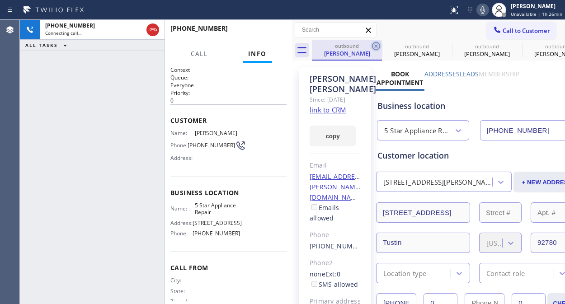
click at [373, 44] on icon at bounding box center [376, 46] width 11 height 11
click at [153, 29] on icon at bounding box center [152, 29] width 11 height 11
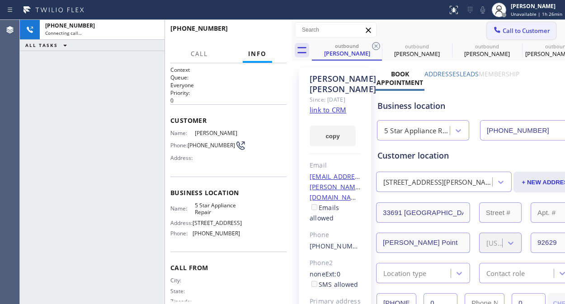
click at [503, 30] on span "Call to Customer" at bounding box center [527, 31] width 48 height 8
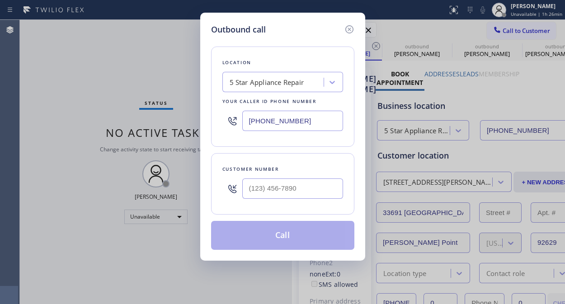
click at [310, 193] on input "text" at bounding box center [292, 189] width 101 height 20
paste input "323) 337-6321"
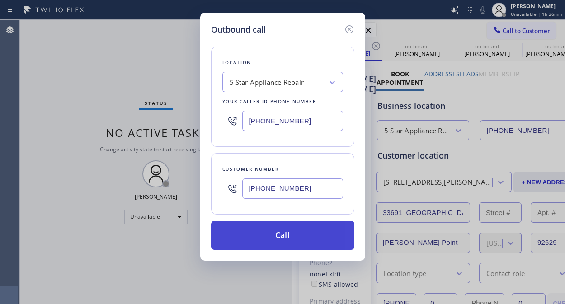
type input "(323) 337-6321"
click at [291, 235] on button "Call" at bounding box center [282, 235] width 143 height 29
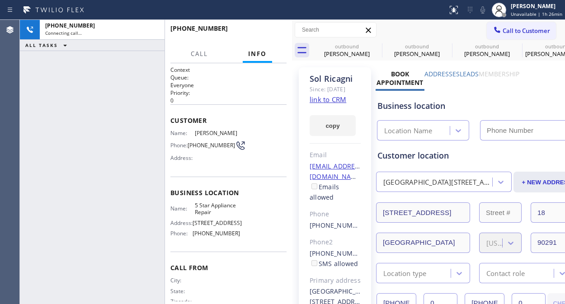
type input "[PHONE_NUMBER]"
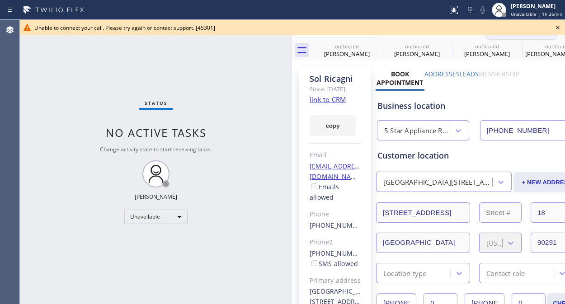
drag, startPoint x: 558, startPoint y: 25, endPoint x: 513, endPoint y: 33, distance: 46.0
click at [557, 25] on icon at bounding box center [558, 27] width 11 height 11
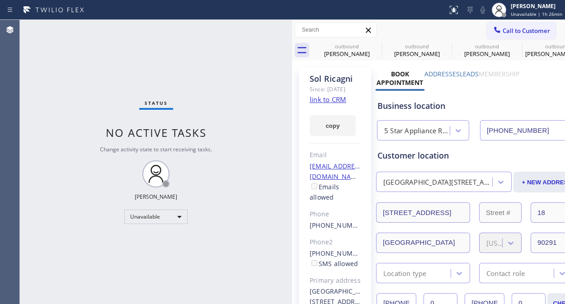
drag, startPoint x: 513, startPoint y: 33, endPoint x: 399, endPoint y: 93, distance: 128.5
click at [512, 33] on span "Call to Customer" at bounding box center [527, 31] width 48 height 8
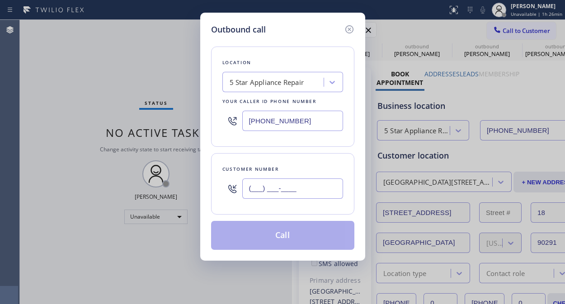
click at [303, 181] on input "(___) ___-____" at bounding box center [292, 189] width 101 height 20
paste input "818) 679-3658"
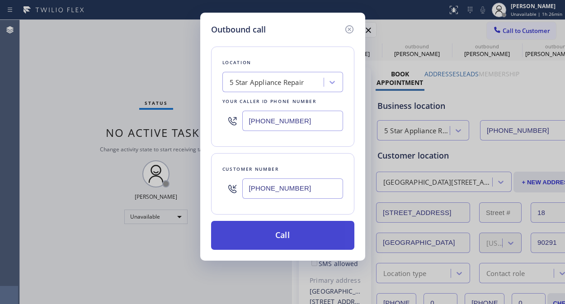
type input "(818) 679-3658"
click at [296, 232] on button "Call" at bounding box center [282, 235] width 143 height 29
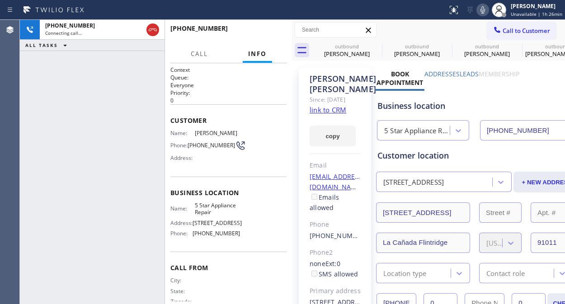
type input "[PHONE_NUMBER]"
click at [265, 30] on span "HANG UP" at bounding box center [266, 32] width 28 height 6
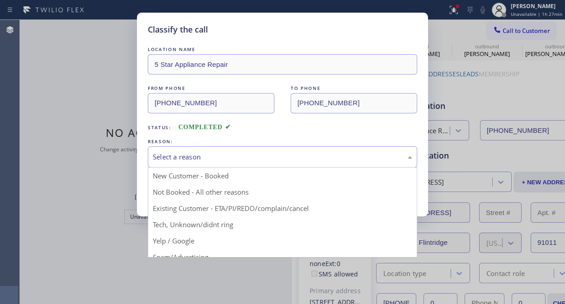
click at [229, 163] on div "Select a reason" at bounding box center [283, 157] width 270 height 21
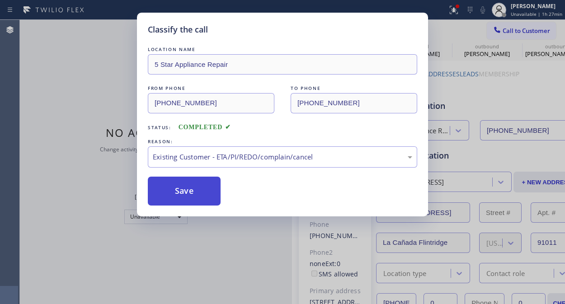
click at [186, 188] on button "Save" at bounding box center [184, 191] width 73 height 29
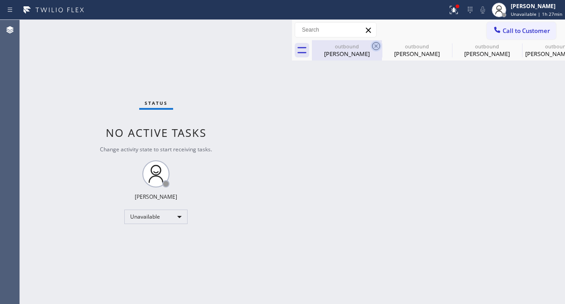
click at [372, 46] on icon at bounding box center [376, 46] width 11 height 11
click at [0, 0] on icon at bounding box center [0, 0] width 0 height 0
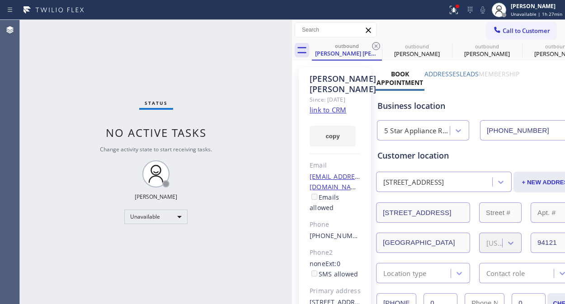
drag, startPoint x: 372, startPoint y: 46, endPoint x: 382, endPoint y: 37, distance: 13.5
click at [372, 46] on icon at bounding box center [376, 46] width 11 height 11
click at [377, 48] on icon at bounding box center [376, 46] width 11 height 11
click at [0, 0] on icon at bounding box center [0, 0] width 0 height 0
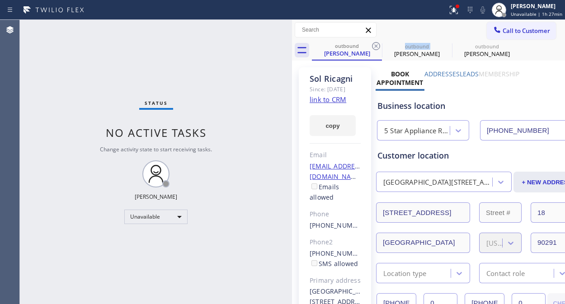
click at [377, 48] on icon at bounding box center [376, 46] width 11 height 11
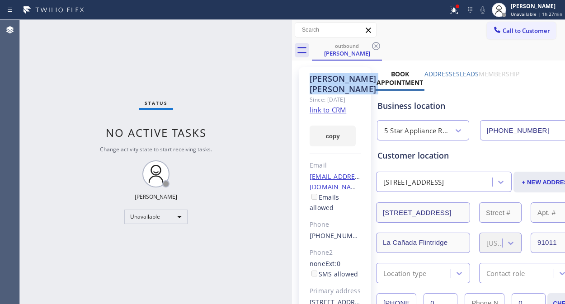
click at [377, 48] on icon at bounding box center [376, 46] width 11 height 11
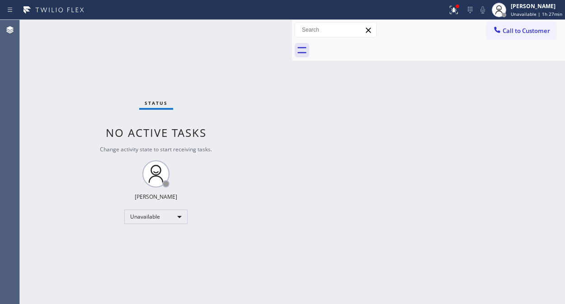
click at [377, 48] on div at bounding box center [438, 50] width 253 height 20
drag, startPoint x: 456, startPoint y: 6, endPoint x: 431, endPoint y: 71, distance: 69.6
click at [454, 8] on icon at bounding box center [454, 10] width 11 height 11
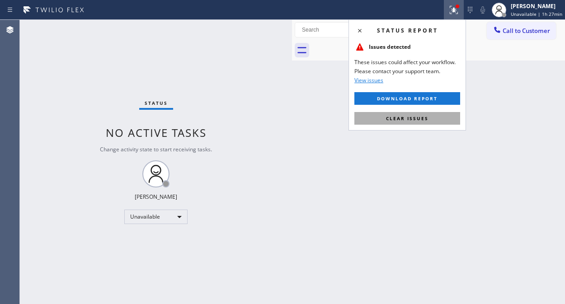
click at [408, 124] on button "Clear issues" at bounding box center [408, 118] width 106 height 13
